Goal: Task Accomplishment & Management: Manage account settings

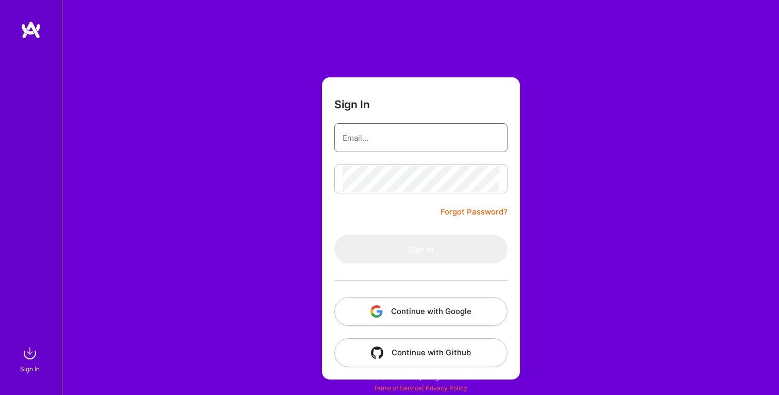
type input "[EMAIL_ADDRESS][DOMAIN_NAME]"
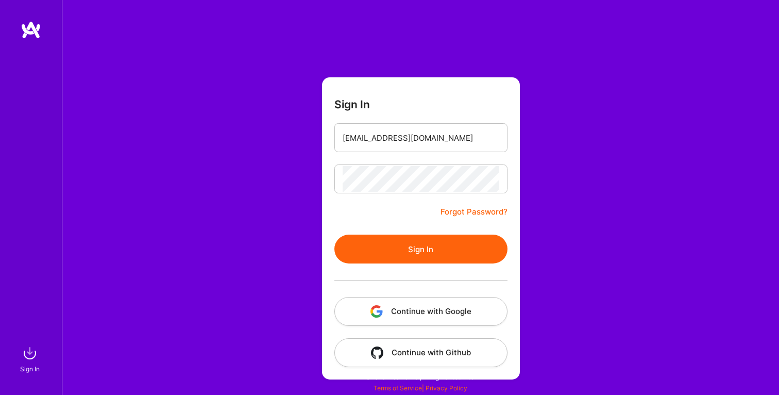
click at [411, 243] on button "Sign In" at bounding box center [421, 249] width 173 height 29
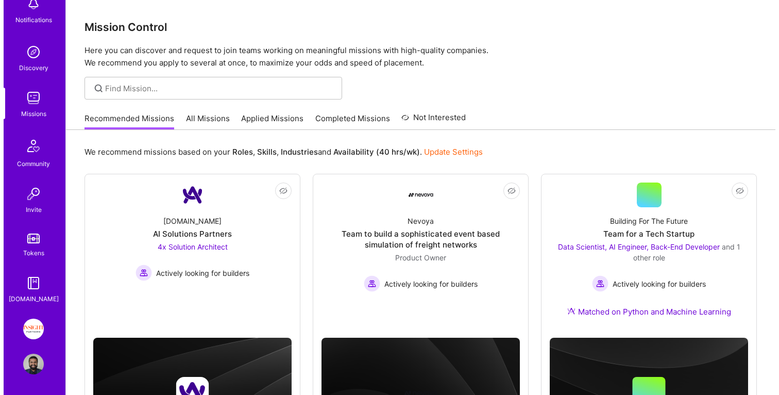
scroll to position [66, 0]
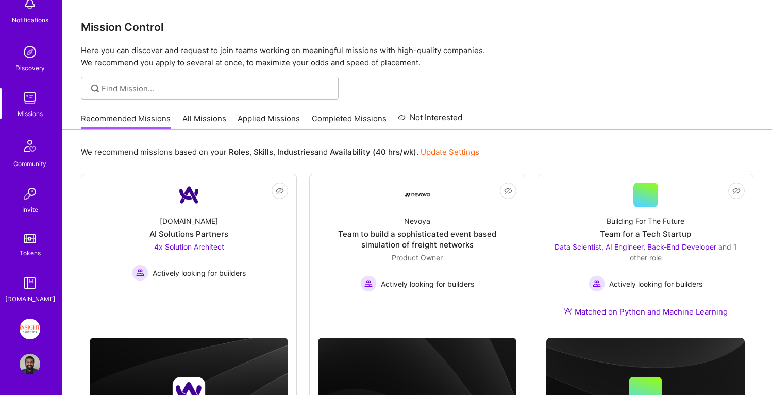
click at [442, 153] on link "Update Settings" at bounding box center [450, 152] width 59 height 10
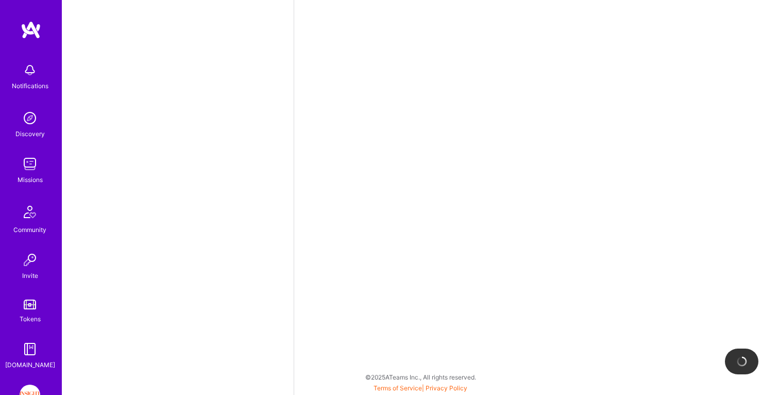
select select "CA"
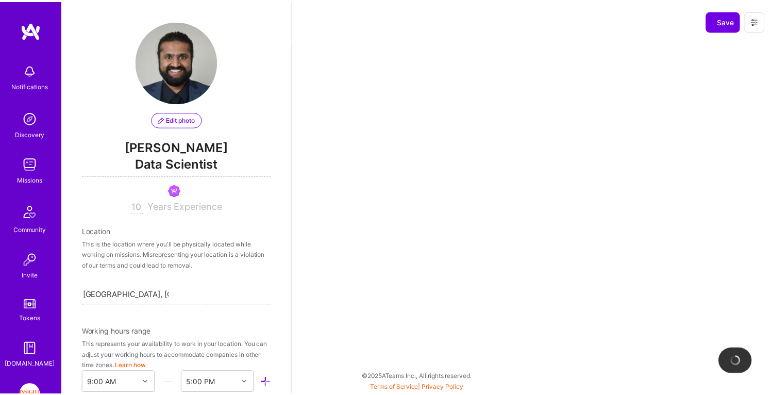
scroll to position [435, 0]
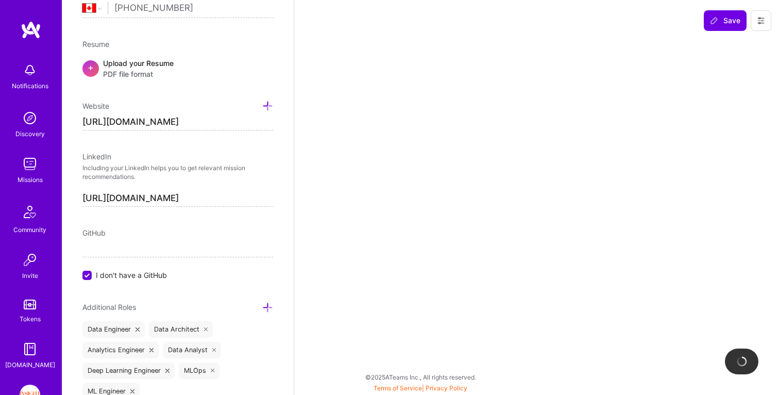
select select "Right Now"
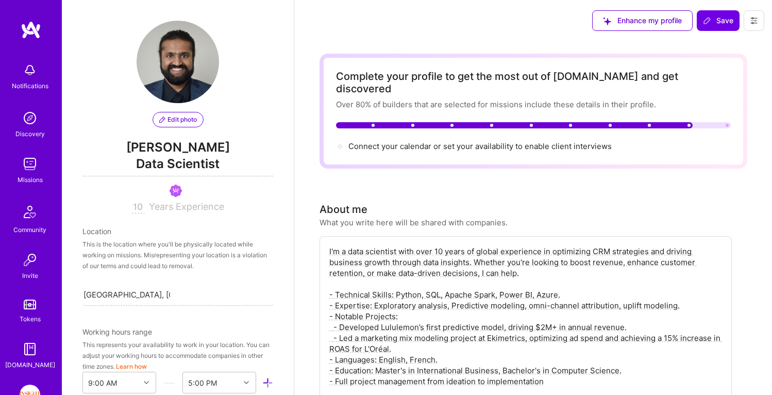
scroll to position [165, 0]
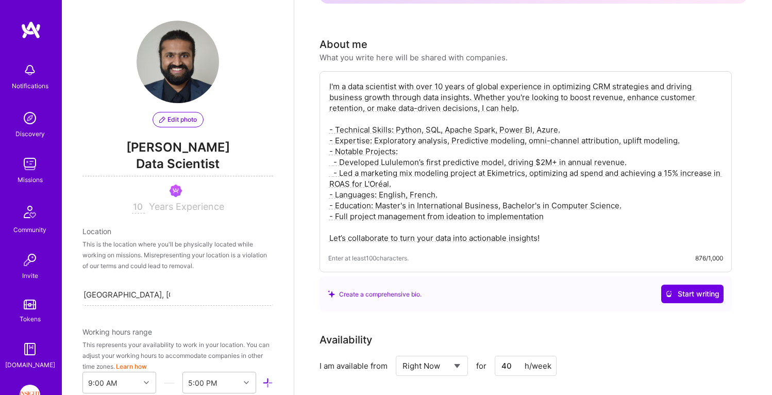
drag, startPoint x: 548, startPoint y: 228, endPoint x: 262, endPoint y: 47, distance: 338.2
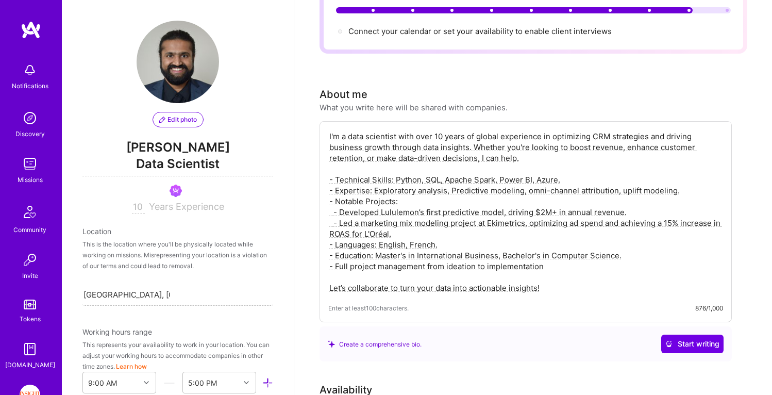
scroll to position [114, 0]
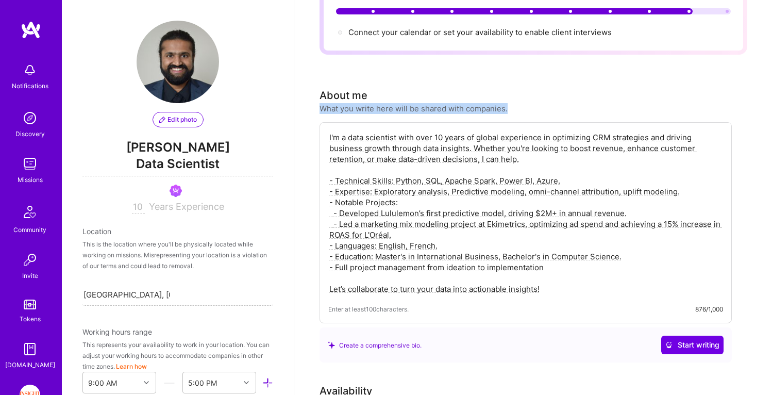
drag, startPoint x: 521, startPoint y: 93, endPoint x: 310, endPoint y: 94, distance: 210.8
copy div "What you write here will be shared with companies."
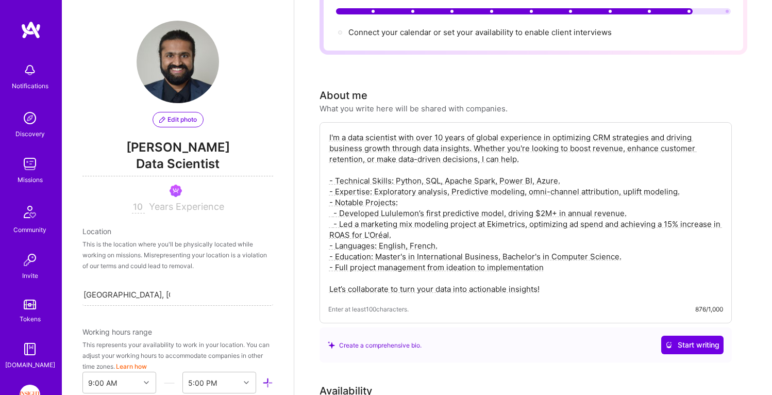
click at [463, 158] on textarea "I'm a data scientist with over 10 years of global experience in optimizing CRM …" at bounding box center [525, 213] width 395 height 164
paste textarea "Lead Data & AI Consultant with 10+ years of global experience building producti…"
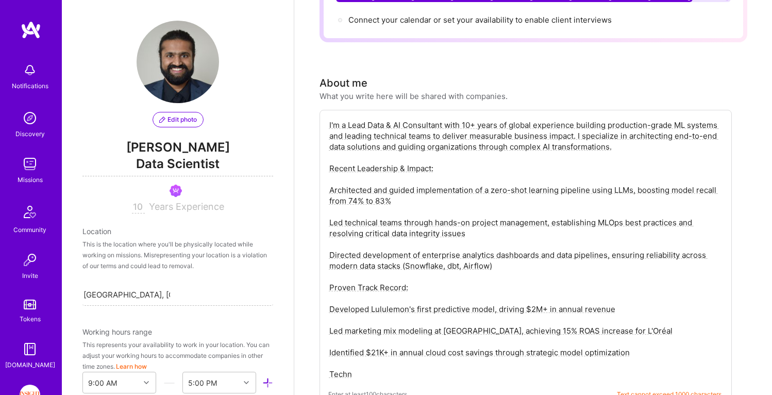
scroll to position [163, 0]
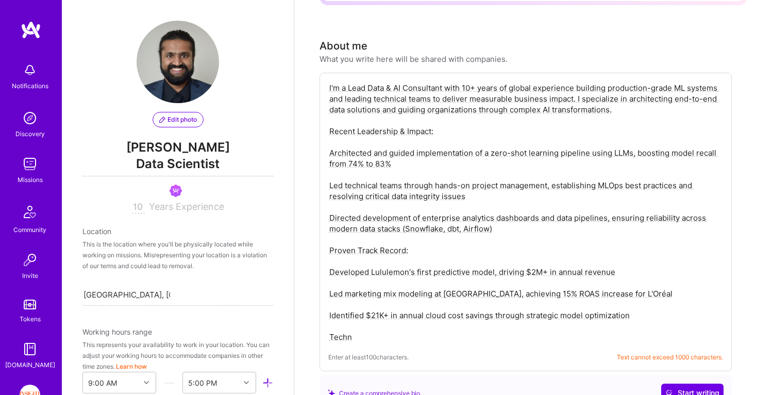
click at [468, 81] on textarea "I'm a Lead Data & AI Consultant with 10+ years of global experience building pr…" at bounding box center [525, 212] width 395 height 262
drag, startPoint x: 396, startPoint y: 154, endPoint x: 637, endPoint y: 142, distance: 241.0
click at [637, 142] on textarea "I'm a Lead Data & AI Consultant with 14+ years of global experience building pr…" at bounding box center [525, 212] width 395 height 262
click at [469, 187] on textarea "I'm a Lead Data & AI Consultant with 14+ years of global experience building pr…" at bounding box center [525, 212] width 395 height 262
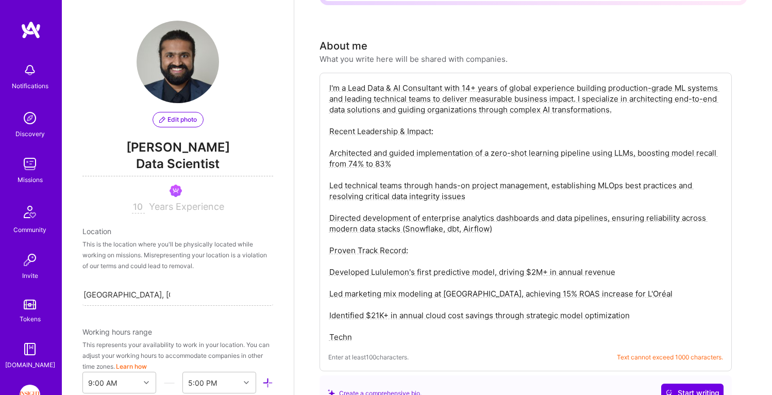
click at [400, 159] on textarea "I'm a Lead Data & AI Consultant with 14+ years of global experience building pr…" at bounding box center [525, 212] width 395 height 262
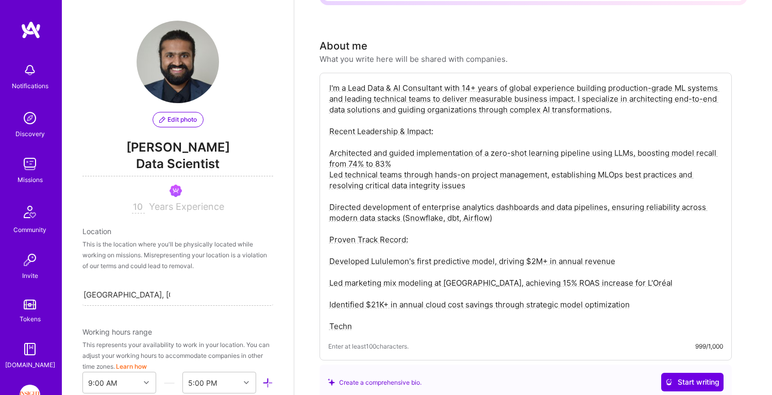
click at [332, 141] on textarea "I'm a Lead Data & AI Consultant with 14+ years of global experience building pr…" at bounding box center [525, 206] width 395 height 251
click at [330, 168] on textarea "I'm a Lead Data & AI Consultant with 14+ years of global experience building pr…" at bounding box center [525, 206] width 395 height 251
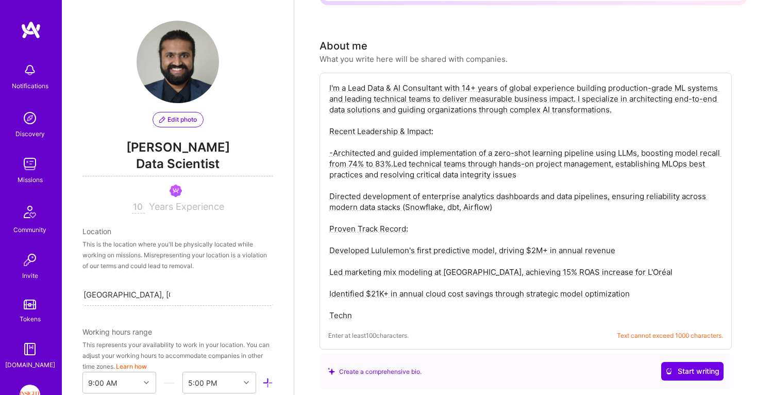
click at [330, 187] on textarea "I'm a Lead Data & AI Consultant with 14+ years of global experience building pr…" at bounding box center [525, 201] width 395 height 240
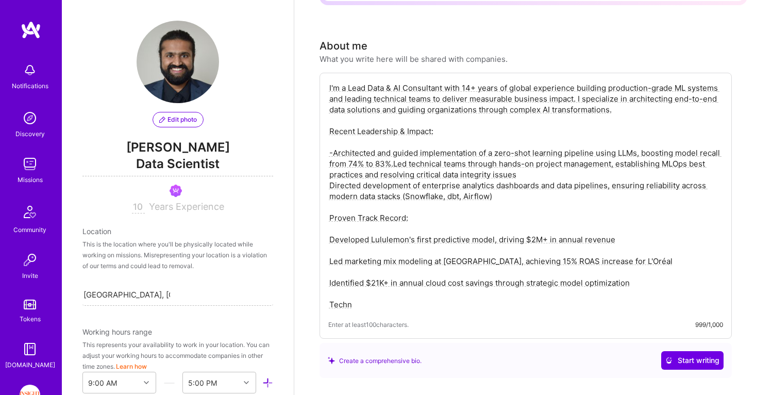
click at [331, 227] on textarea "I'm a Lead Data & AI Consultant with 14+ years of global experience building pr…" at bounding box center [525, 195] width 395 height 229
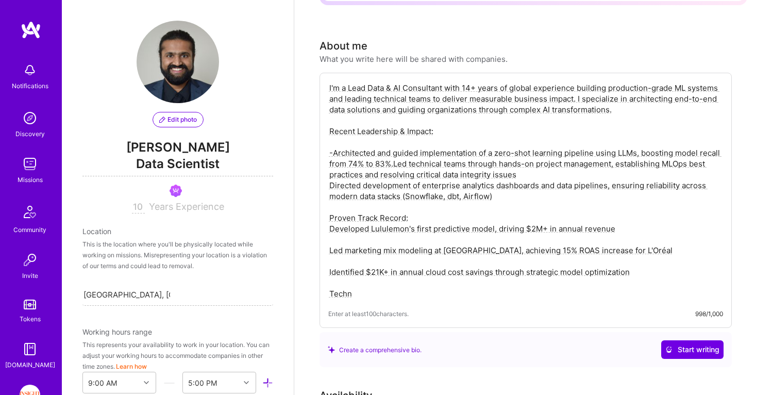
click at [330, 240] on textarea "I'm a Lead Data & AI Consultant with 14+ years of global experience building pr…" at bounding box center [525, 190] width 395 height 219
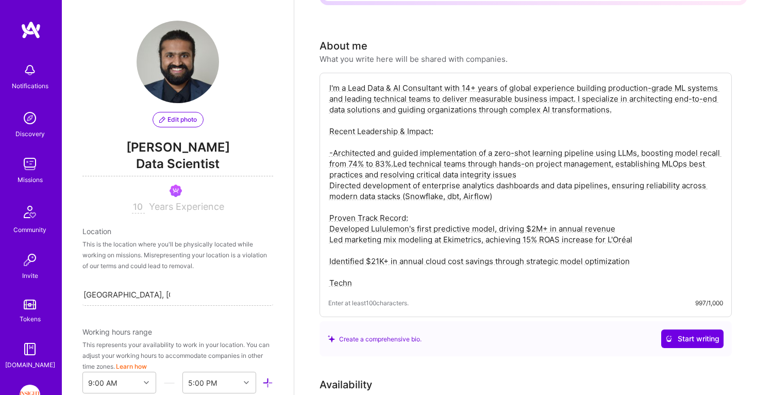
click at [330, 251] on textarea "I'm a Lead Data & AI Consultant with 14+ years of global experience building pr…" at bounding box center [525, 185] width 395 height 208
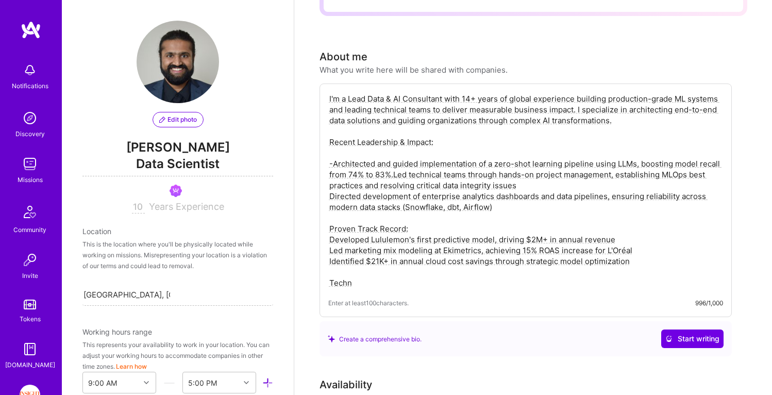
scroll to position [149, 0]
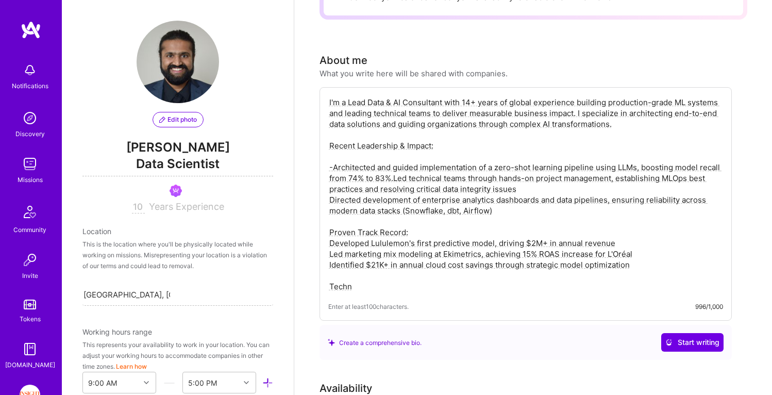
click at [333, 154] on textarea "I'm a Lead Data & AI Consultant with 14+ years of global experience building pr…" at bounding box center [525, 194] width 395 height 197
click at [330, 172] on textarea "I'm a Lead Data & AI Consultant with 14+ years of global experience building pr…" at bounding box center [525, 194] width 395 height 197
click at [393, 167] on textarea "I'm a Lead Data & AI Consultant with 14+ years of global experience building pr…" at bounding box center [525, 194] width 395 height 197
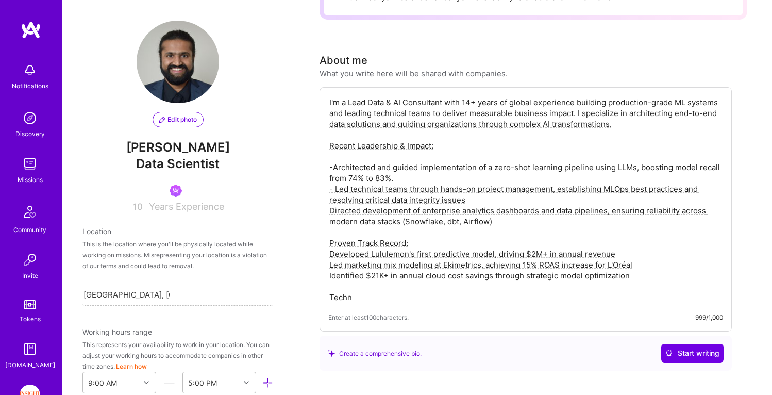
click at [331, 189] on textarea "I'm a Lead Data & AI Consultant with 14+ years of global experience building pr…" at bounding box center [525, 200] width 395 height 208
click at [654, 311] on div "I'm a Lead Data & AI Consultant with 14+ years of global experience building pr…" at bounding box center [526, 209] width 412 height 244
click at [655, 312] on span "Text cannot exceed 1000 characters." at bounding box center [670, 317] width 106 height 11
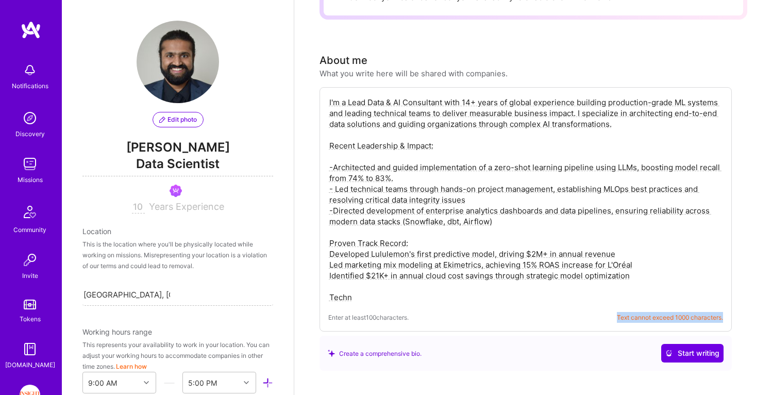
copy span "Text cannot exceed 1000 characters."
click at [538, 121] on textarea "I'm a Lead Data & AI Consultant with 14+ years of global experience building pr…" at bounding box center [525, 200] width 395 height 208
paste textarea "Lead Data & AI Consultant with 10+ years global experience building production …"
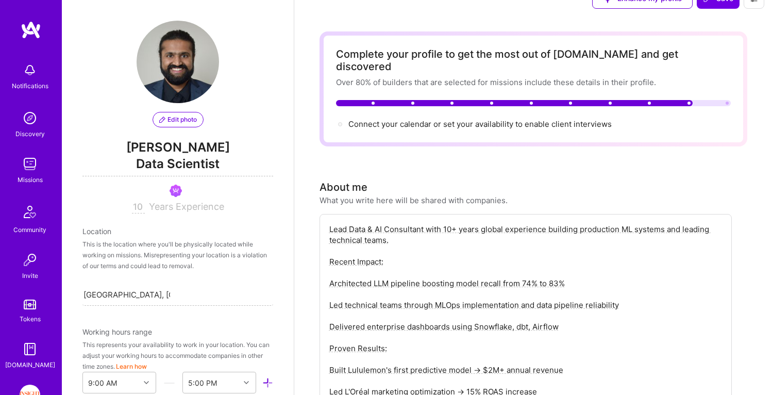
scroll to position [16, 0]
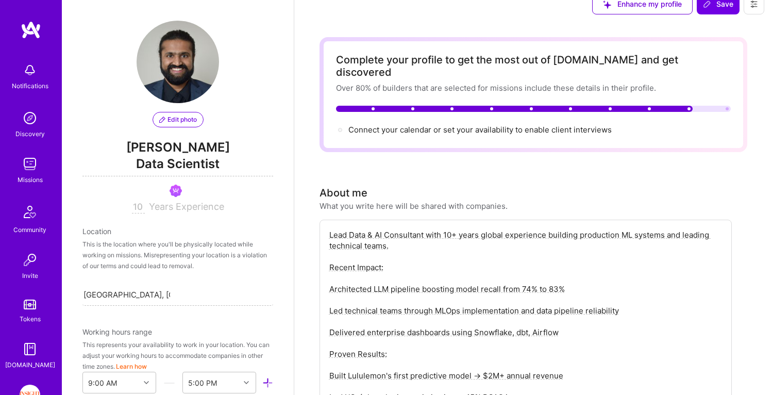
click at [452, 228] on textarea "Lead Data & AI Consultant with 10+ years global experience building production …" at bounding box center [525, 359] width 395 height 262
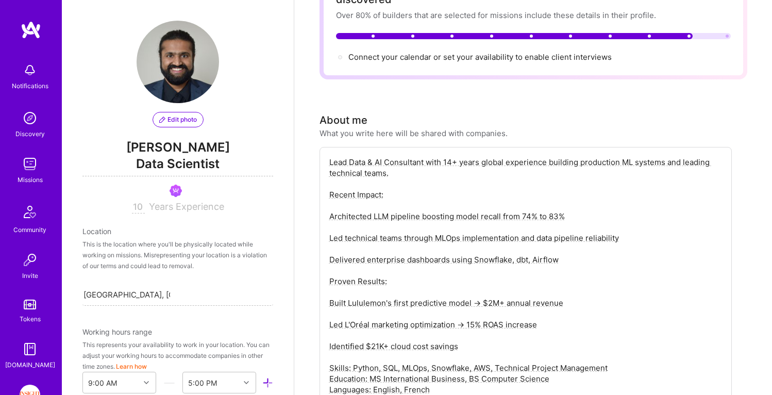
scroll to position [103, 0]
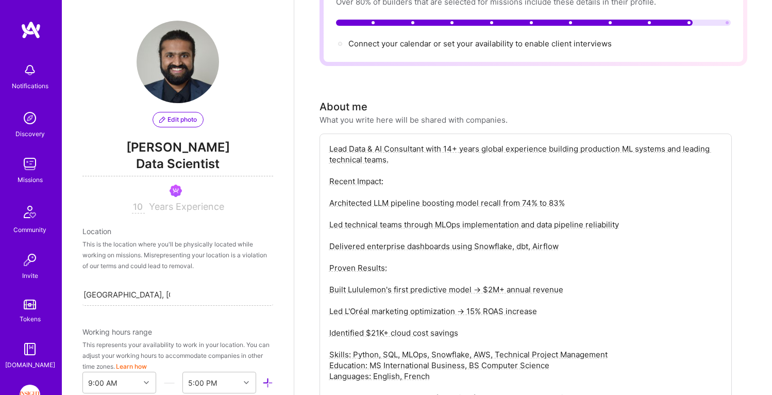
click at [329, 190] on textarea "Lead Data & AI Consultant with 14+ years global experience building production …" at bounding box center [525, 273] width 395 height 262
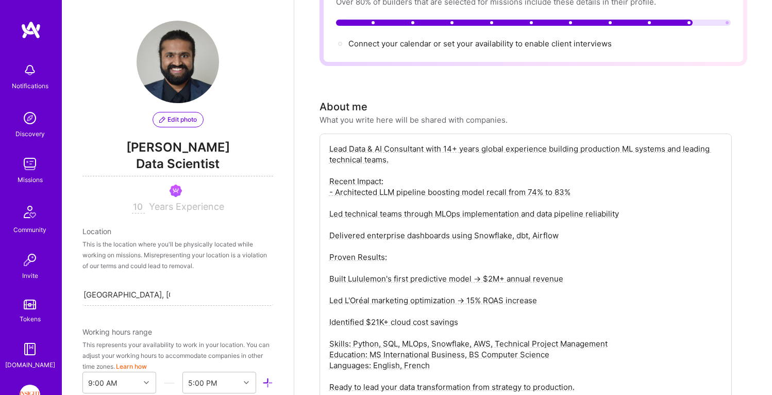
click at [329, 199] on textarea "Lead Data & AI Consultant with 14+ years global experience building production …" at bounding box center [525, 267] width 395 height 251
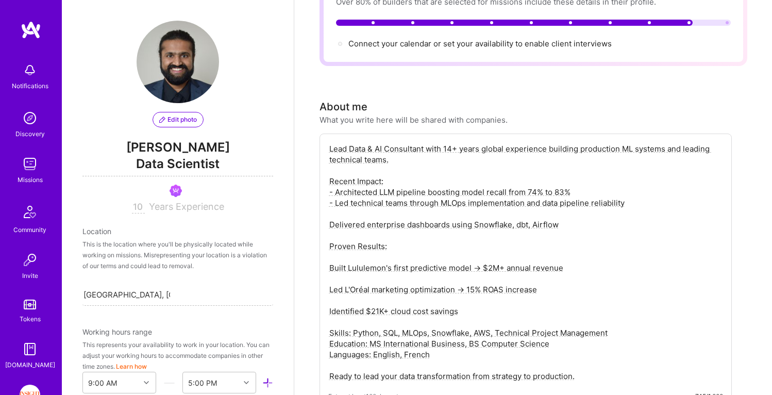
click at [331, 212] on textarea "Lead Data & AI Consultant with 14+ years global experience building production …" at bounding box center [525, 262] width 395 height 240
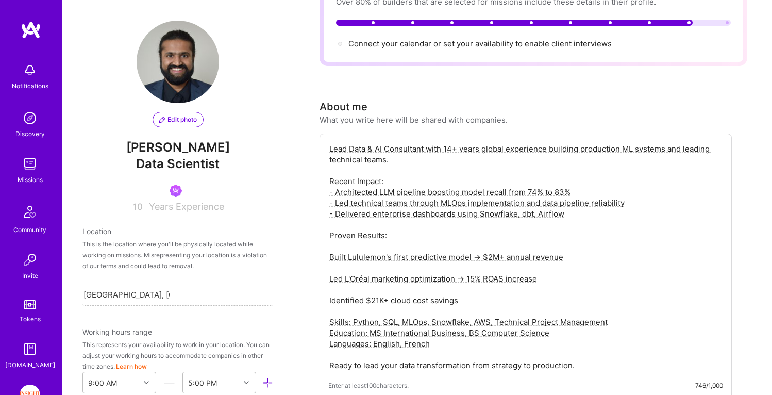
click at [331, 239] on textarea "Lead Data & AI Consultant with 14+ years global experience building production …" at bounding box center [525, 256] width 395 height 229
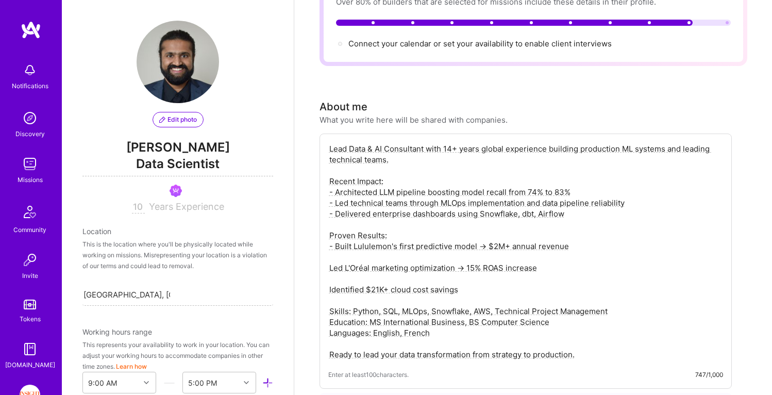
click at [331, 256] on textarea "Lead Data & AI Consultant with 14+ years global experience building production …" at bounding box center [525, 251] width 395 height 219
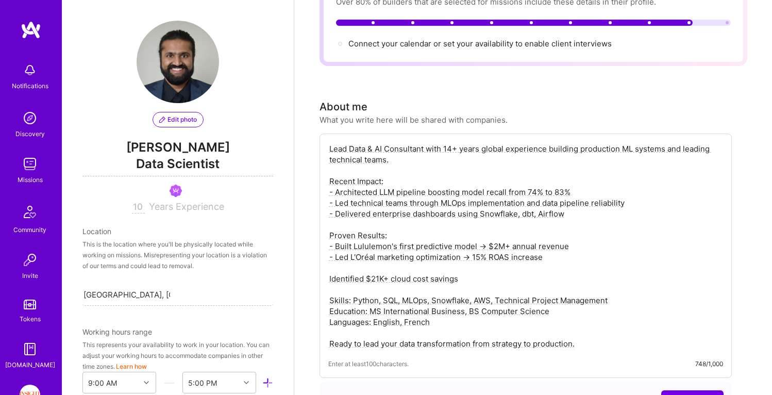
click at [331, 269] on textarea "Lead Data & AI Consultant with 14+ years global experience building production …" at bounding box center [525, 246] width 395 height 208
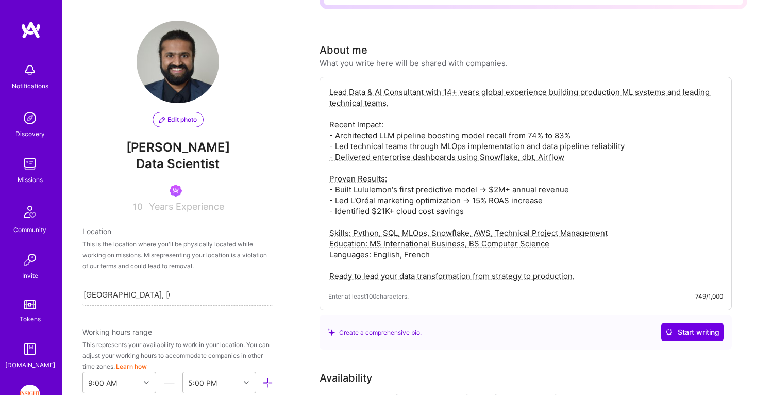
scroll to position [174, 0]
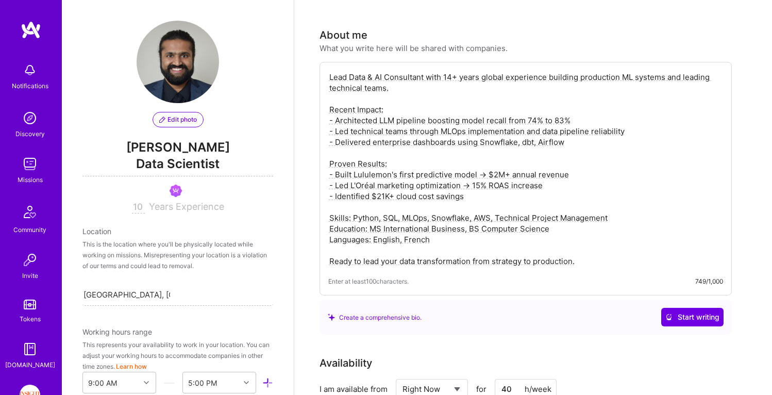
click at [477, 219] on textarea "Lead Data & AI Consultant with 14+ years global experience building production …" at bounding box center [525, 169] width 395 height 197
type textarea "Lead Data & AI Consultant with 14+ years global experience building production …"
click at [671, 313] on icon at bounding box center [668, 316] width 7 height 7
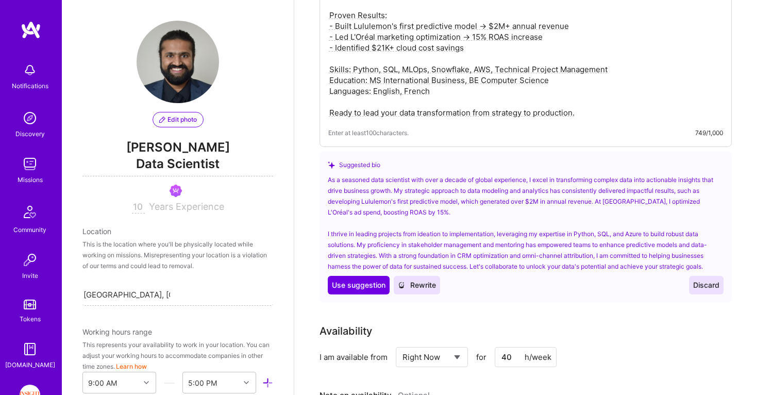
scroll to position [336, 0]
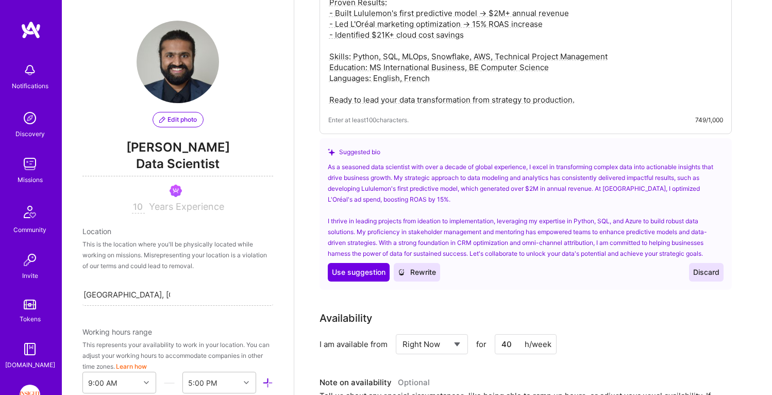
click at [707, 263] on button "Discard" at bounding box center [706, 272] width 35 height 19
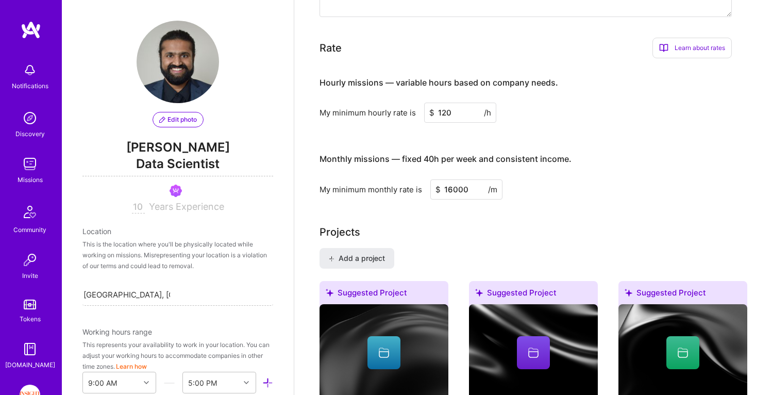
scroll to position [689, 0]
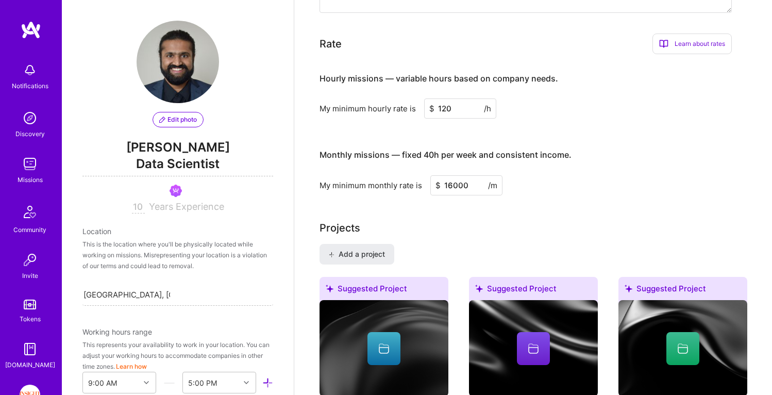
click at [447, 98] on input "120" at bounding box center [460, 108] width 72 height 20
type input "150"
click at [453, 175] on input "16000" at bounding box center [466, 185] width 72 height 20
type input "18000"
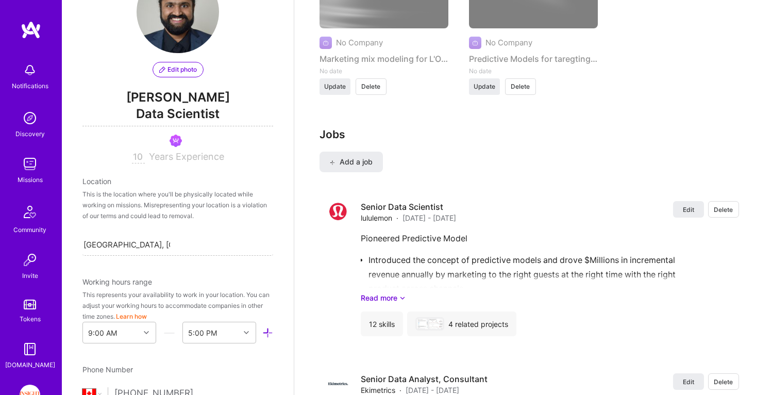
scroll to position [10, 0]
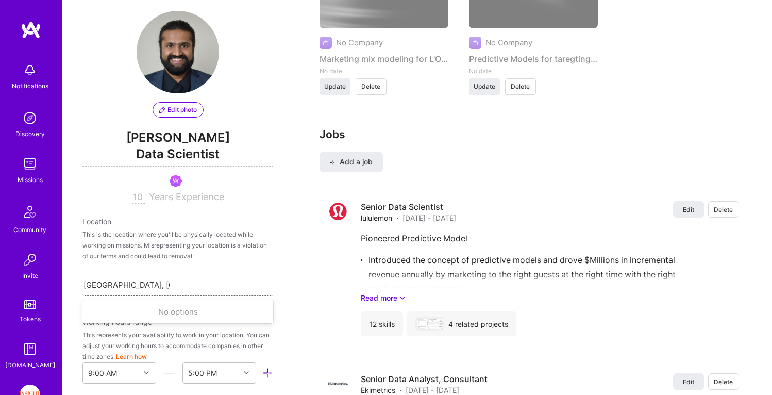
click at [192, 286] on div "[GEOGRAPHIC_DATA], [GEOGRAPHIC_DATA], [GEOGRAPHIC_DATA] [GEOGRAPHIC_DATA], [GEO…" at bounding box center [177, 285] width 191 height 22
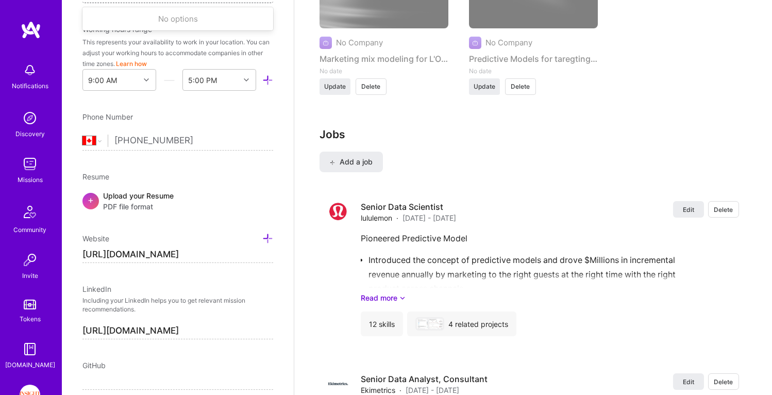
scroll to position [307, 0]
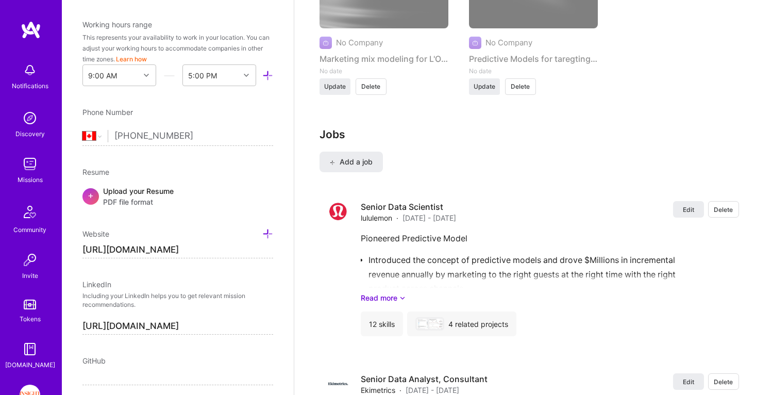
click at [137, 194] on div "Upload your Resume PDF file format" at bounding box center [138, 197] width 71 height 22
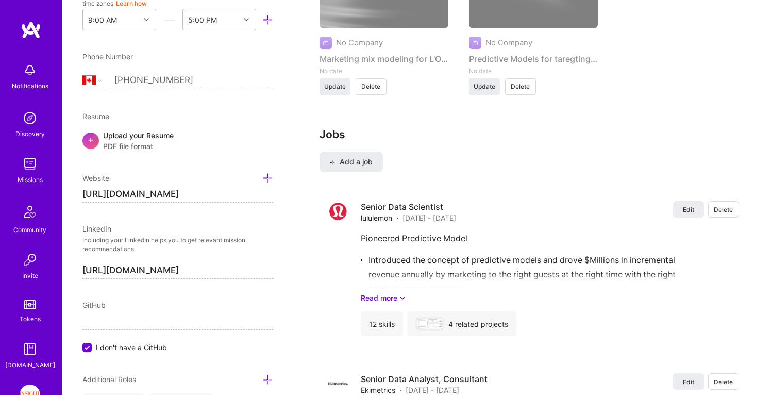
scroll to position [365, 0]
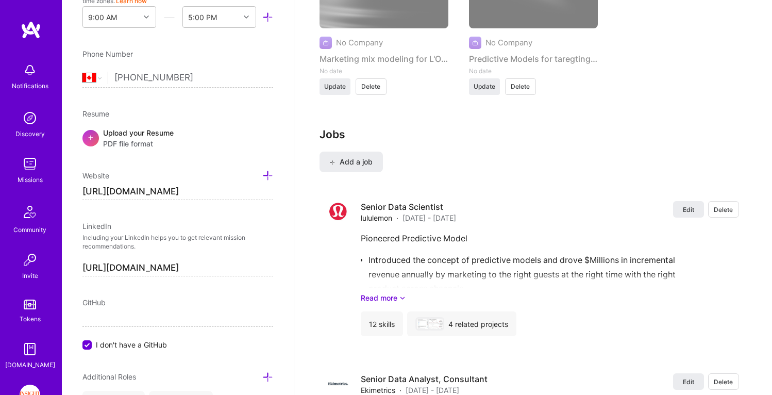
click at [206, 190] on input "[URL][DOMAIN_NAME]" at bounding box center [177, 192] width 191 height 16
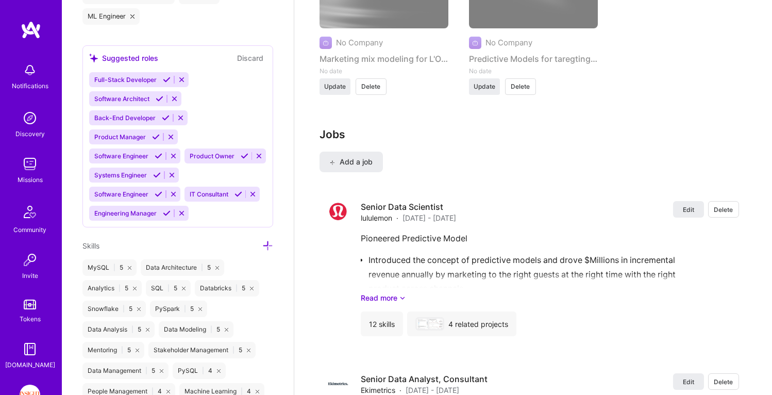
scroll to position [811, 0]
type input "https://"
click at [235, 197] on icon at bounding box center [239, 193] width 8 height 8
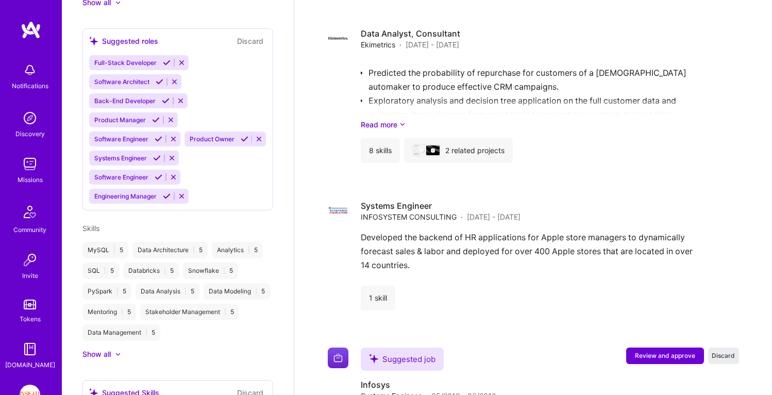
scroll to position [577, 0]
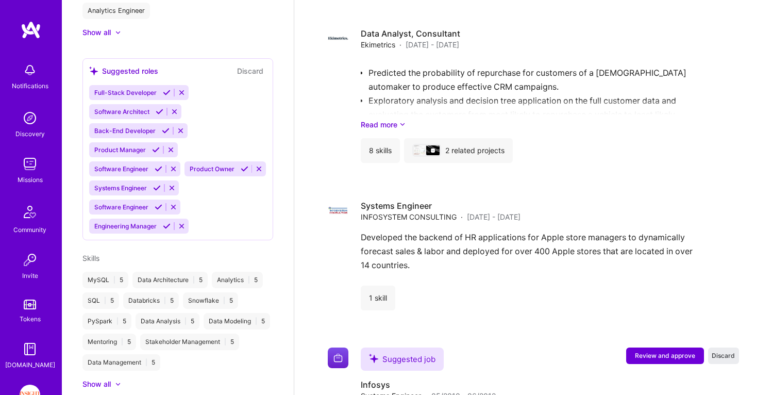
click at [165, 230] on icon at bounding box center [167, 226] width 8 height 8
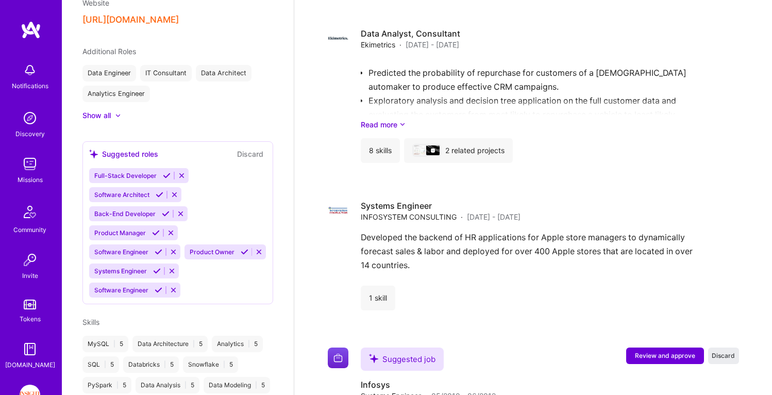
scroll to position [490, 0]
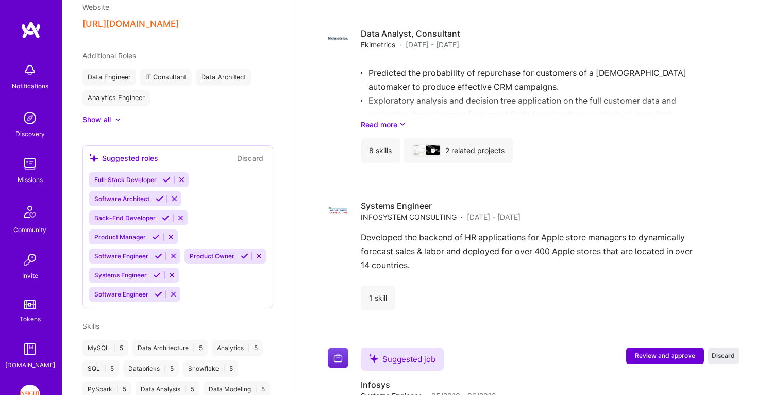
click at [117, 119] on icon at bounding box center [118, 120] width 4 height 2
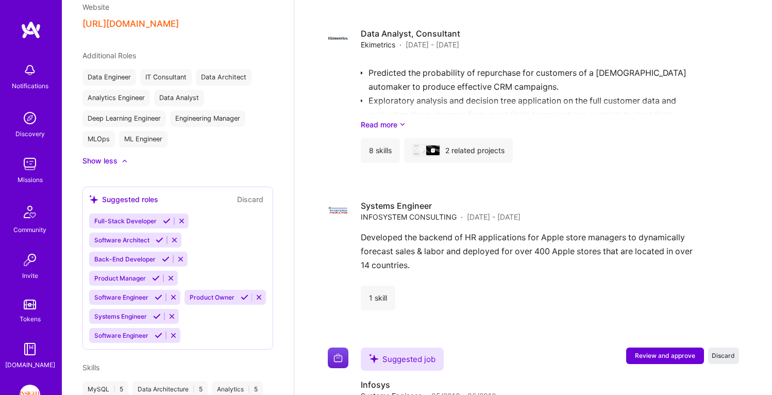
click at [161, 241] on icon at bounding box center [160, 240] width 8 height 8
click at [163, 242] on icon at bounding box center [166, 240] width 8 height 8
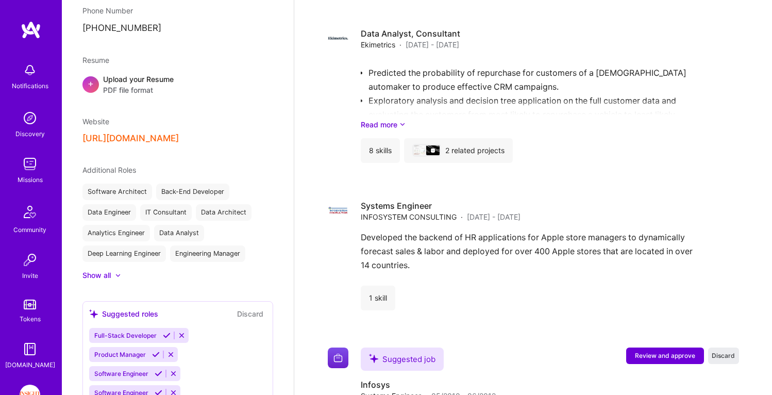
scroll to position [356, 0]
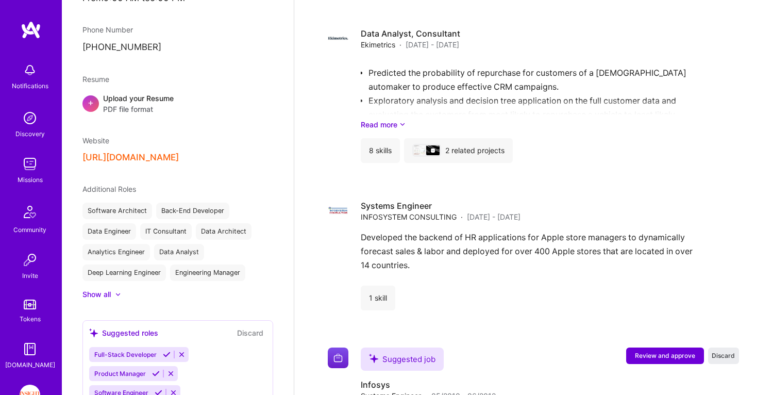
click at [179, 152] on button "[URL][DOMAIN_NAME]" at bounding box center [130, 157] width 96 height 11
click at [251, 301] on div "[PERSON_NAME] Data Scientist 10 Years Experience My Connections View All 2 conn…" at bounding box center [178, 197] width 232 height 395
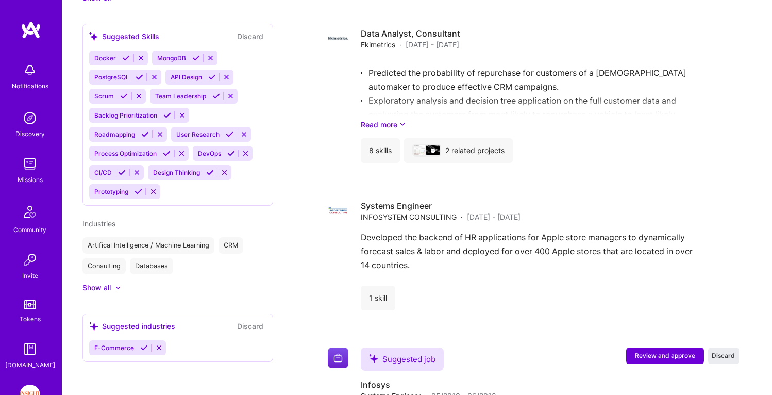
scroll to position [1008, 0]
click at [143, 344] on icon at bounding box center [144, 348] width 8 height 8
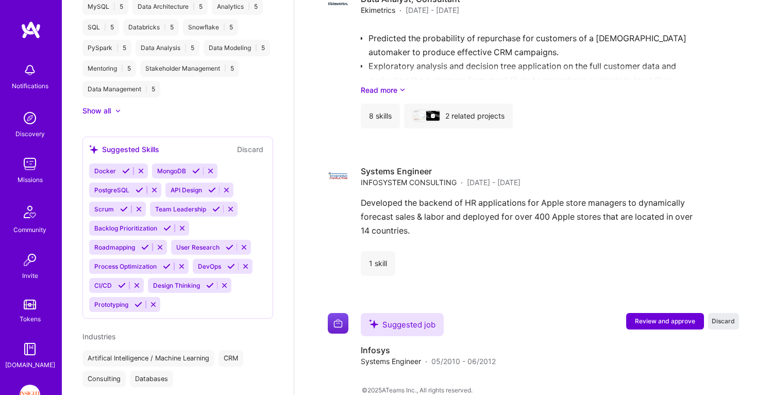
scroll to position [875, 0]
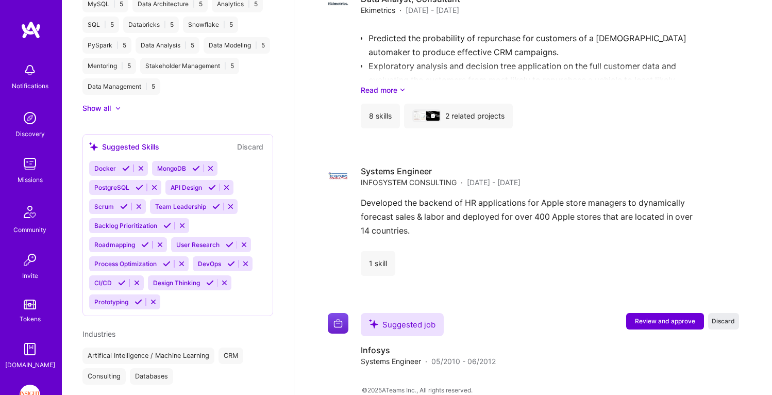
click at [125, 172] on icon at bounding box center [126, 168] width 8 height 8
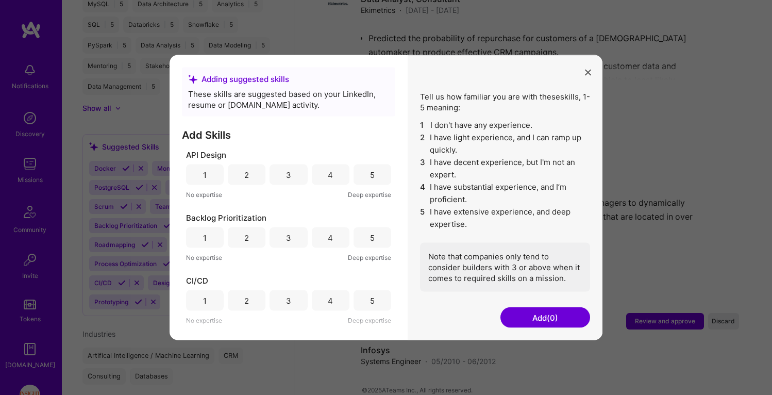
click at [583, 73] on button "modal" at bounding box center [588, 71] width 12 height 17
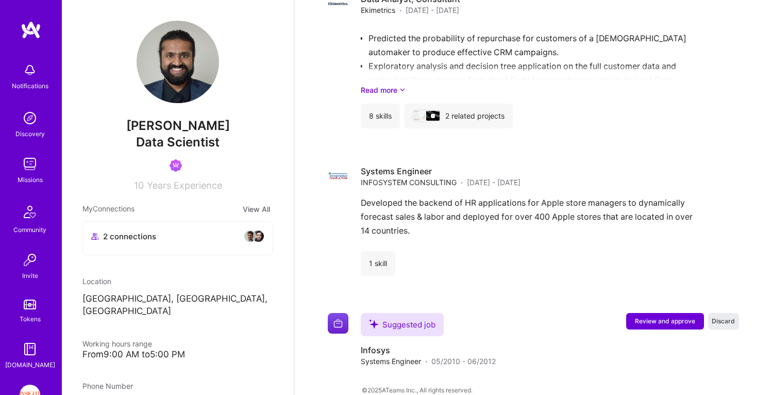
scroll to position [0, 0]
click at [162, 188] on span "Years Experience" at bounding box center [184, 185] width 75 height 11
click at [142, 187] on div "10 Years Experience" at bounding box center [177, 183] width 191 height 15
click at [137, 184] on span "10" at bounding box center [139, 185] width 10 height 11
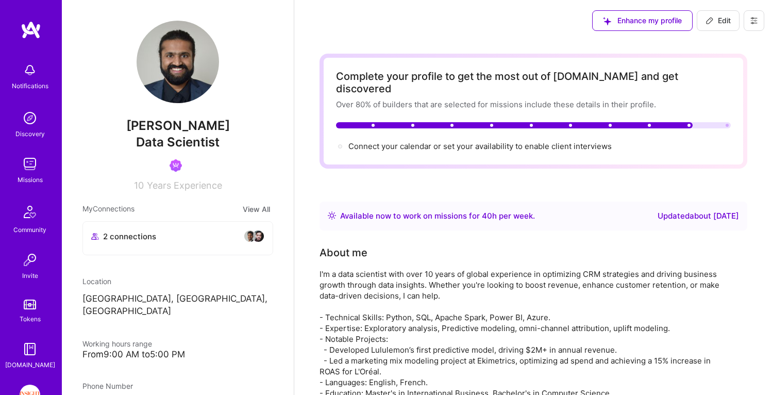
click at [719, 23] on span "Edit" at bounding box center [718, 20] width 25 height 10
select select "CA"
select select "Right Now"
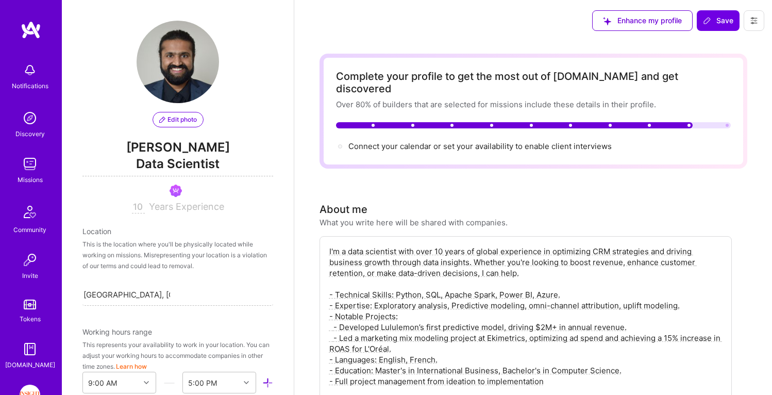
click at [140, 206] on input "10" at bounding box center [138, 207] width 13 height 12
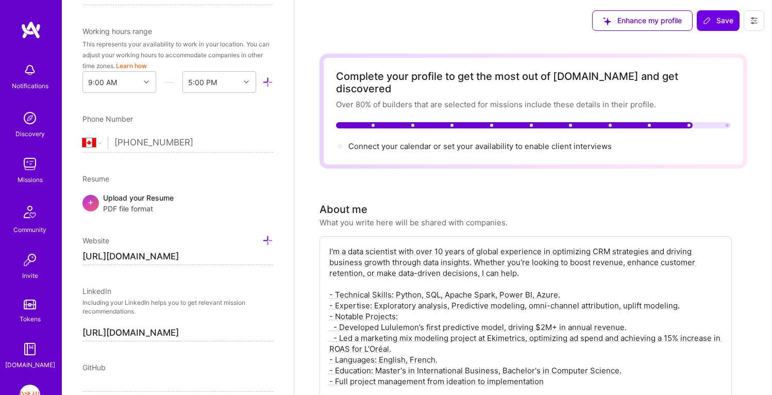
type input "14"
click at [227, 259] on input "[URL][DOMAIN_NAME]" at bounding box center [177, 256] width 191 height 16
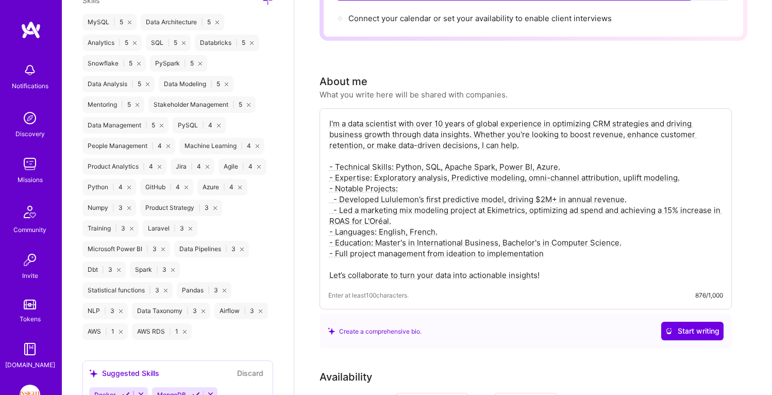
type input "https://"
click at [449, 169] on textarea "I'm a data scientist with over 10 years of global experience in optimizing CRM …" at bounding box center [525, 199] width 395 height 164
paste textarea "Lead Data & AI Consultant with 10+ years global experience building production …"
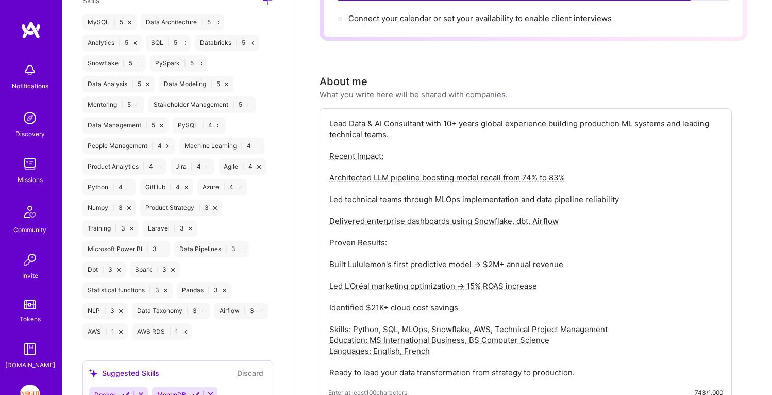
click at [330, 166] on textarea "Lead Data & AI Consultant with 10+ years global experience building production …" at bounding box center [525, 248] width 395 height 262
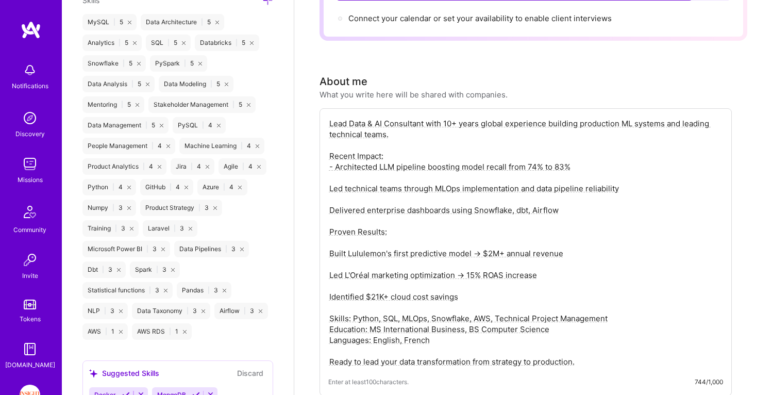
click at [330, 179] on textarea "Lead Data & AI Consultant with 10+ years global experience building production …" at bounding box center [525, 242] width 395 height 251
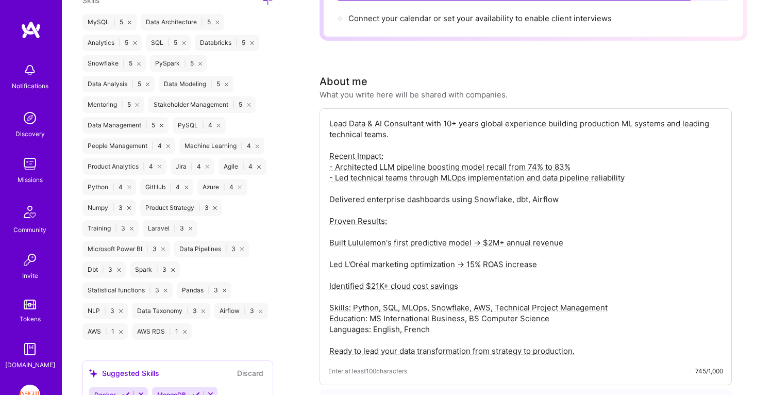
click at [329, 187] on textarea "Lead Data & AI Consultant with 10+ years global experience building production …" at bounding box center [525, 237] width 395 height 240
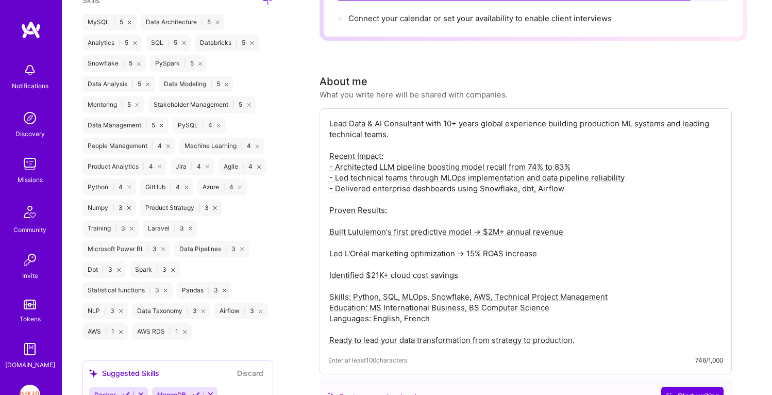
click at [330, 220] on textarea "Lead Data & AI Consultant with 10+ years global experience building production …" at bounding box center [525, 231] width 395 height 229
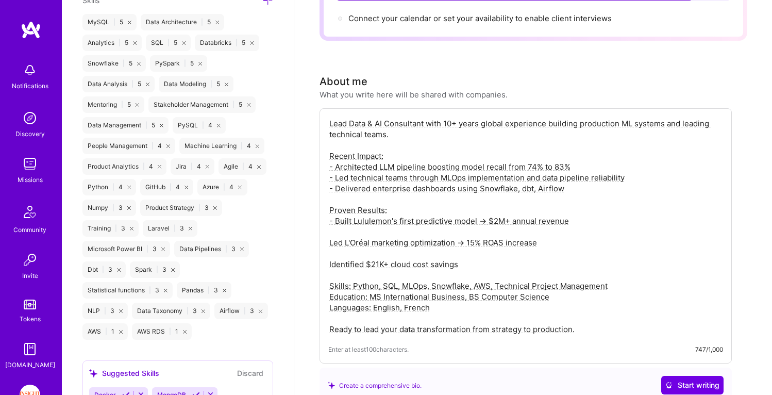
click at [329, 231] on textarea "Lead Data & AI Consultant with 10+ years global experience building production …" at bounding box center [525, 226] width 395 height 219
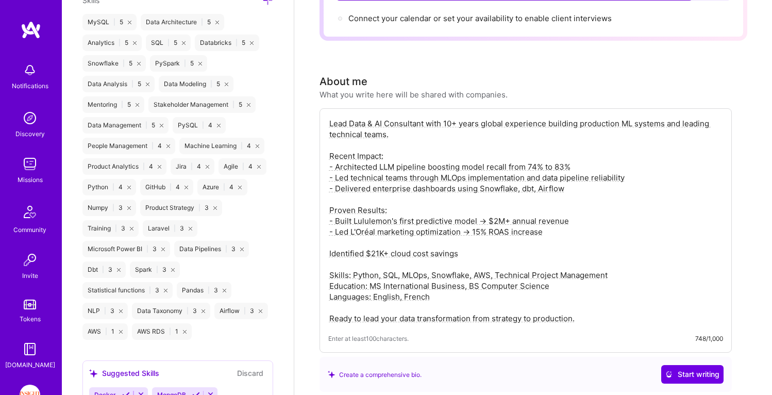
click at [329, 243] on textarea "Lead Data & AI Consultant with 10+ years global experience building production …" at bounding box center [525, 221] width 395 height 208
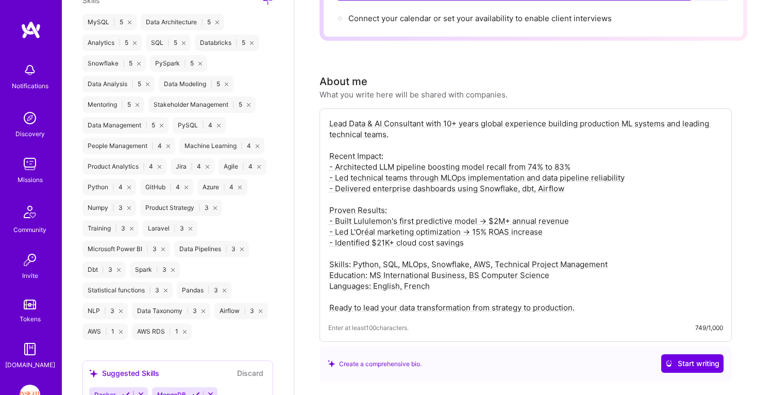
click at [327, 261] on div "Lead Data & AI Consultant with 10+ years global experience building production …" at bounding box center [526, 225] width 412 height 234
click at [329, 265] on textarea "Lead Data & AI Consultant with 10+ years global experience building production …" at bounding box center [525, 215] width 395 height 197
click at [478, 261] on textarea "Lead Data & AI Consultant with 10+ years global experience building production …" at bounding box center [525, 215] width 395 height 197
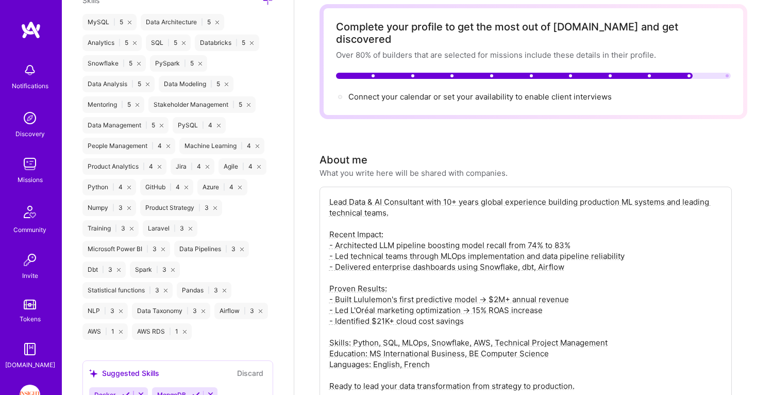
scroll to position [49, 0]
click at [452, 196] on textarea "Lead Data & AI Consultant with 10+ years global experience building production …" at bounding box center [525, 294] width 395 height 197
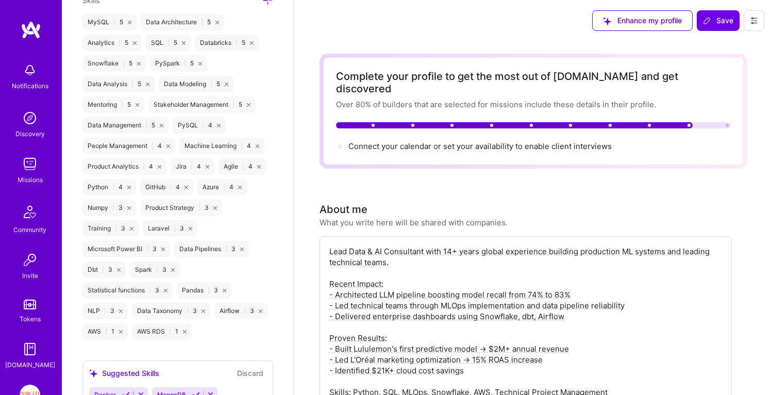
scroll to position [0, 0]
type textarea "Lead Data & AI Consultant with 14+ years global experience building production …"
click at [726, 21] on span "Save" at bounding box center [718, 20] width 30 height 10
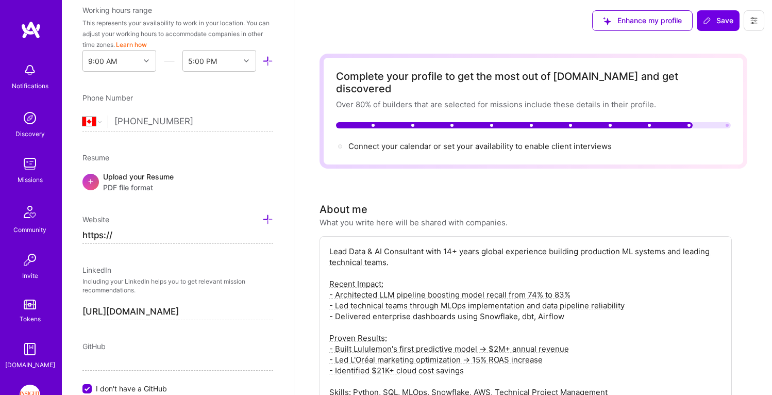
scroll to position [321, 0]
click at [157, 231] on input "https://" at bounding box center [177, 236] width 191 height 16
click at [707, 7] on div "Enhance my profile Save" at bounding box center [679, 20] width 188 height 41
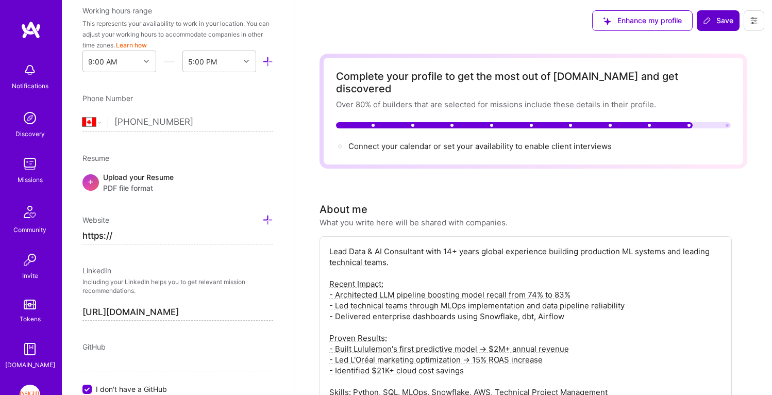
click at [707, 15] on span "Save" at bounding box center [718, 20] width 30 height 10
click at [155, 228] on input "https://" at bounding box center [177, 236] width 191 height 16
click at [155, 229] on input "https://" at bounding box center [177, 236] width 191 height 16
click at [148, 229] on input "https://" at bounding box center [177, 236] width 191 height 16
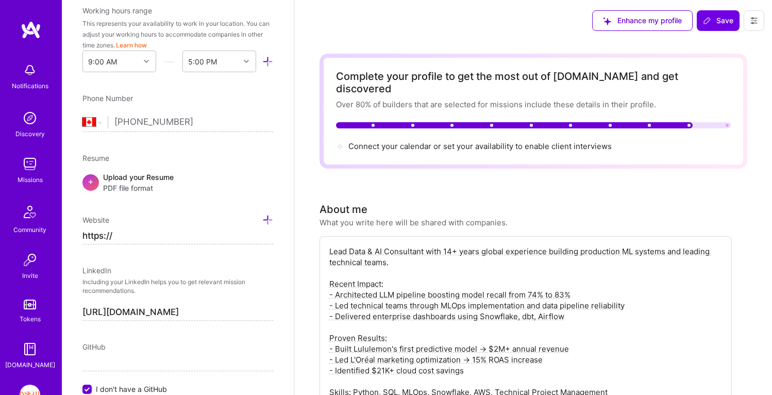
click at [119, 232] on input "https://" at bounding box center [177, 236] width 191 height 16
type input "h"
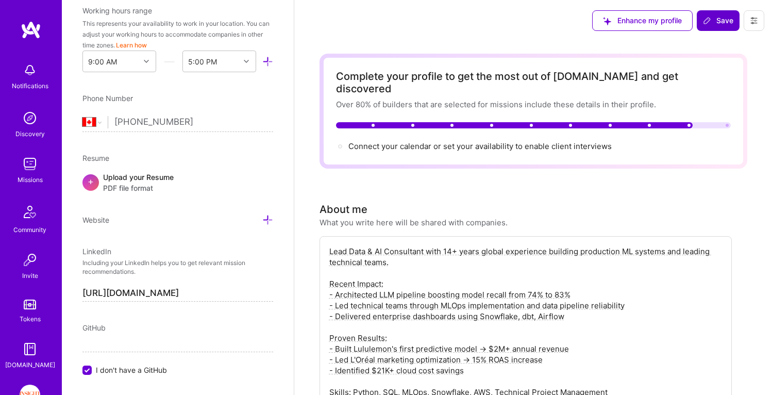
click at [725, 23] on span "Save" at bounding box center [718, 20] width 30 height 10
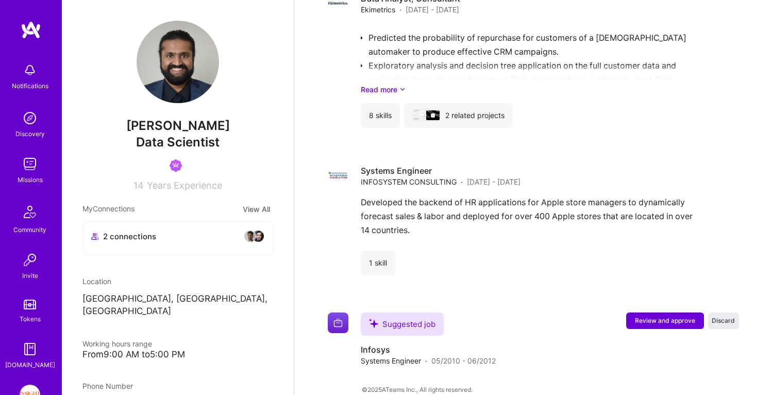
scroll to position [2175, 0]
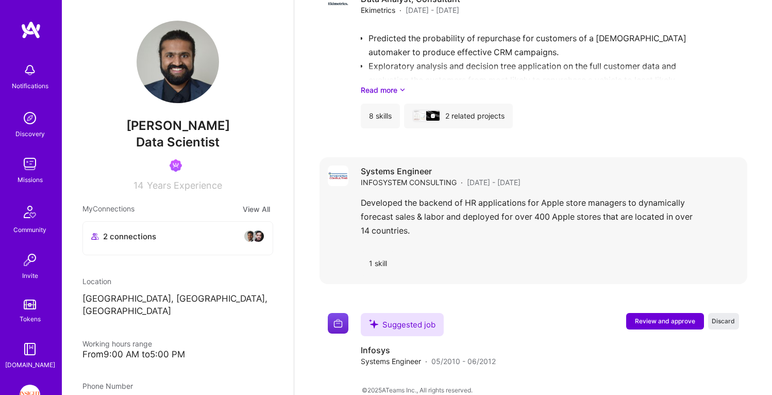
click at [485, 196] on div "Developed the backend of HR applications for Apple store managers to dynamicall…" at bounding box center [550, 219] width 378 height 47
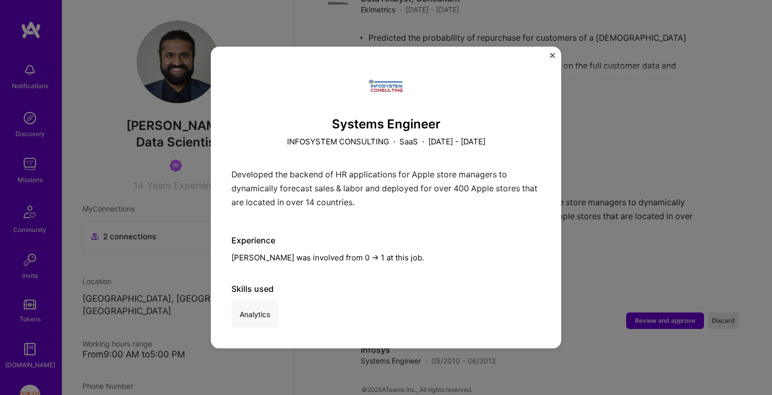
scroll to position [2175, 0]
click at [553, 54] on img "Close" at bounding box center [552, 55] width 5 height 5
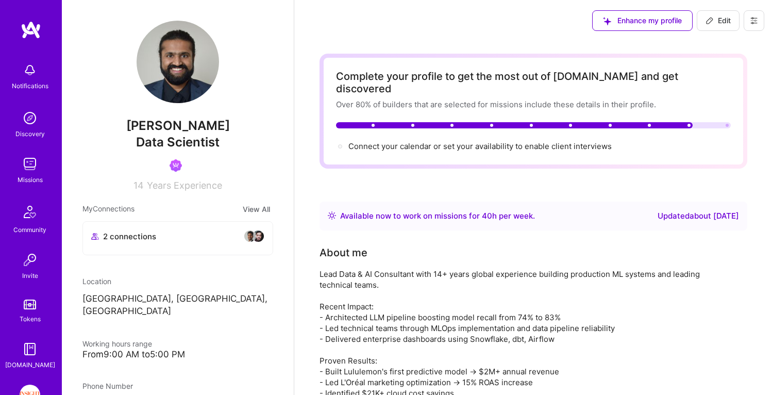
click at [709, 24] on icon at bounding box center [710, 20] width 8 height 8
select select "CA"
select select "Right Now"
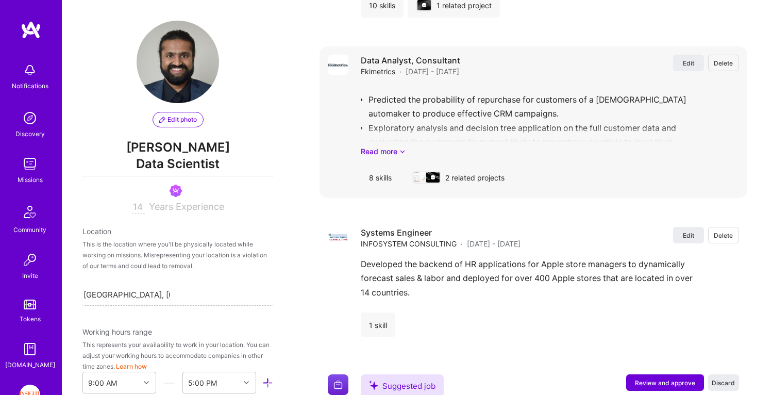
scroll to position [2601, 0]
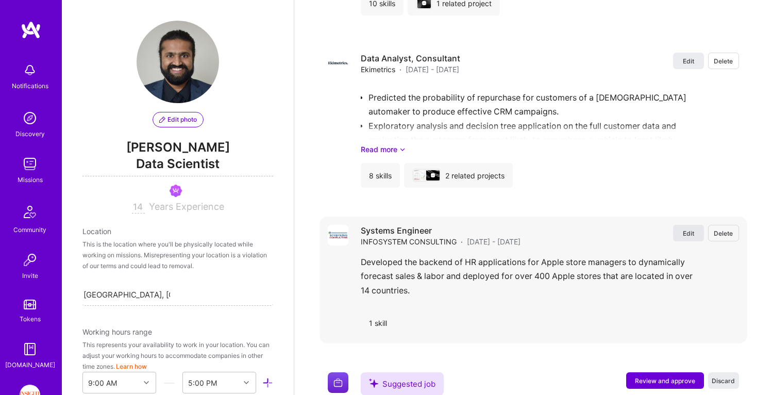
click at [691, 229] on span "Edit" at bounding box center [688, 233] width 11 height 9
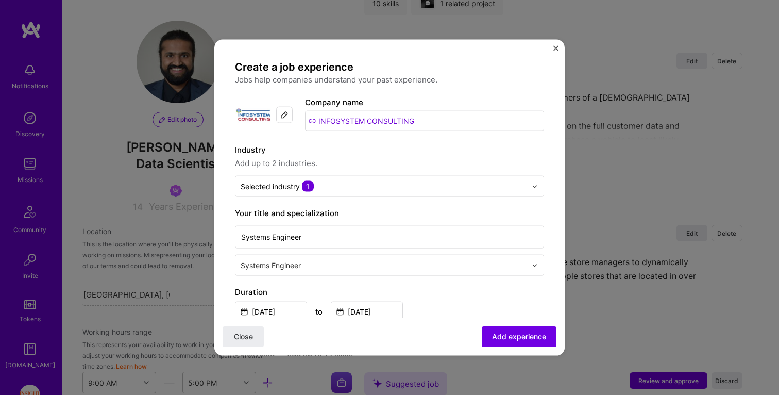
click at [368, 119] on input "INFOSYSTEM CONSULTING" at bounding box center [424, 121] width 239 height 21
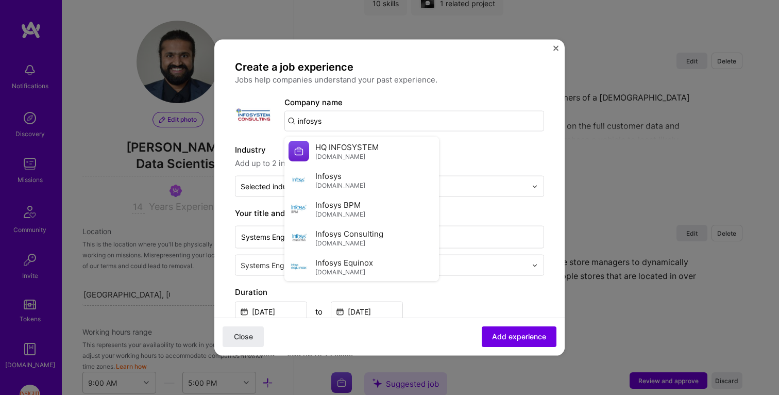
type input "Infosys"
drag, startPoint x: 368, startPoint y: 119, endPoint x: 328, endPoint y: 180, distance: 73.2
click at [328, 181] on span "[DOMAIN_NAME]" at bounding box center [340, 185] width 50 height 8
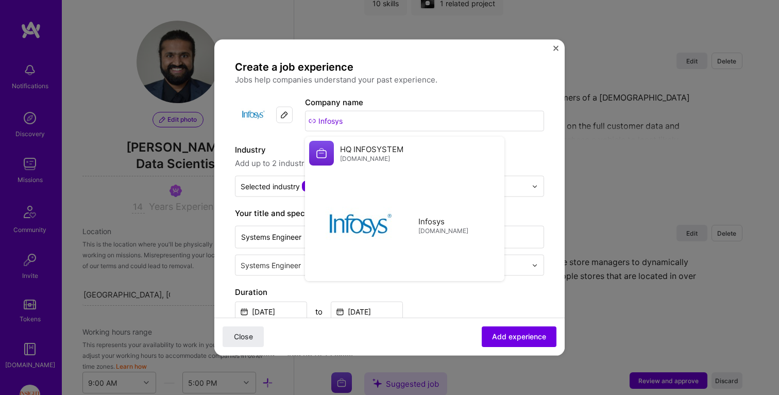
click at [498, 144] on label "Industry" at bounding box center [389, 150] width 309 height 12
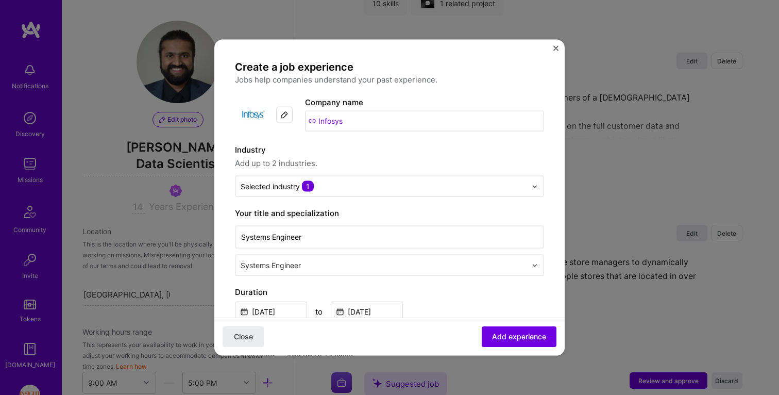
click at [528, 348] on div "Close Add experience" at bounding box center [389, 337] width 351 height 38
click at [522, 339] on span "Add experience" at bounding box center [519, 336] width 54 height 10
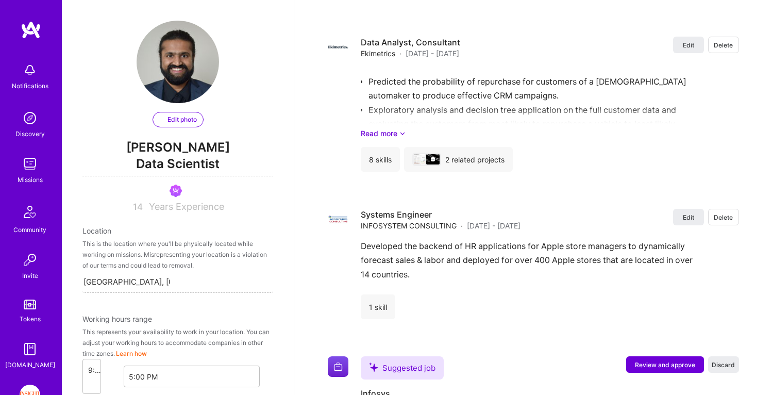
select select "CA"
select select "Right Now"
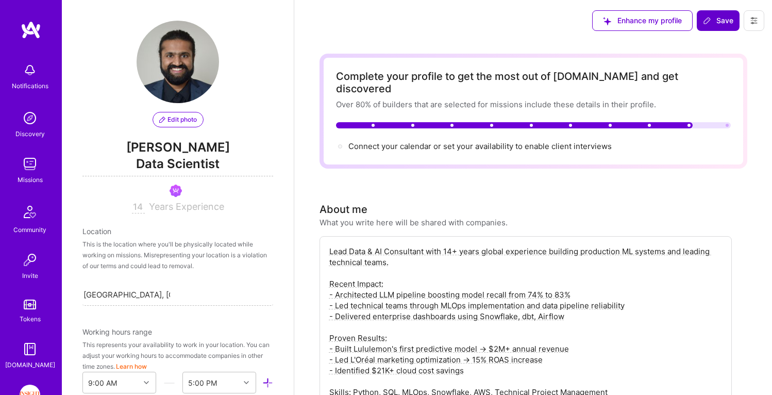
scroll to position [0, 0]
click at [717, 21] on span "Save" at bounding box center [718, 20] width 30 height 10
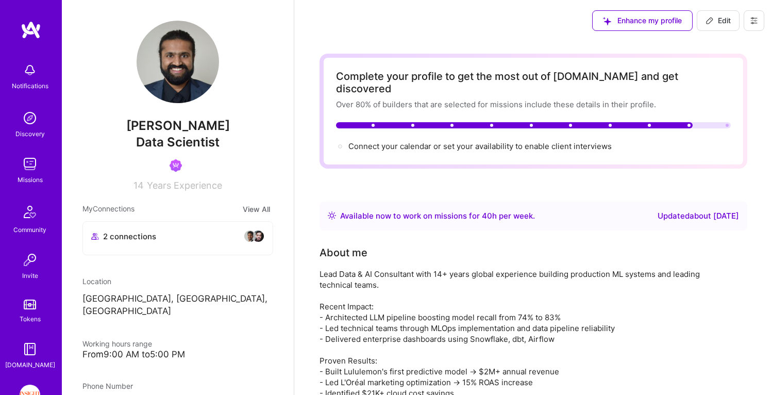
click at [720, 22] on span "Edit" at bounding box center [718, 20] width 25 height 10
select select "CA"
select select "Right Now"
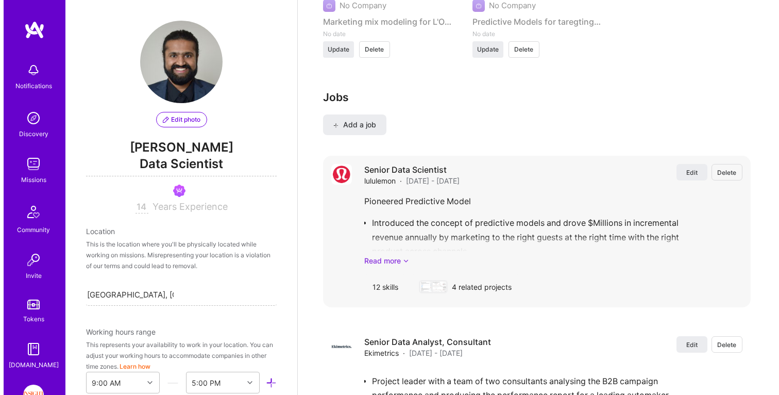
scroll to position [2146, 0]
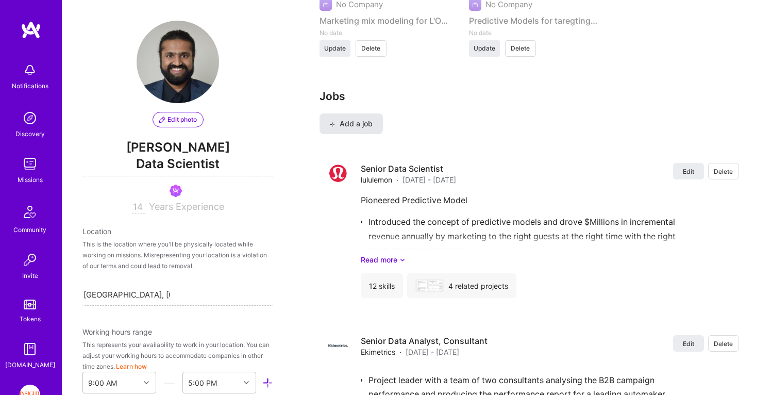
click at [341, 113] on button "Add a job" at bounding box center [351, 123] width 63 height 21
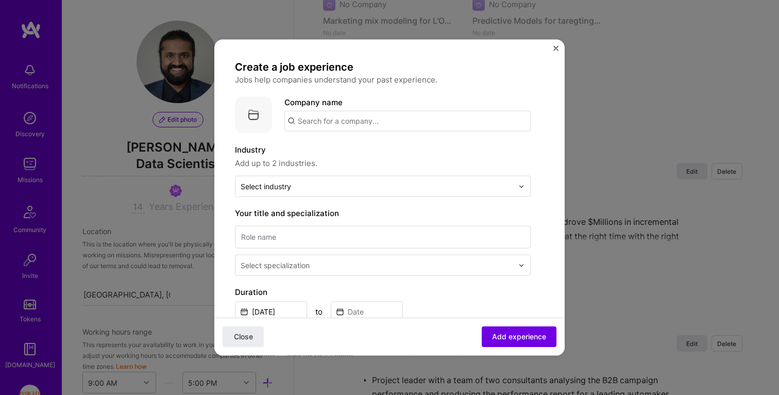
click at [333, 128] on input "text" at bounding box center [408, 121] width 246 height 21
click at [335, 141] on span "Insight Partners" at bounding box center [344, 146] width 59 height 11
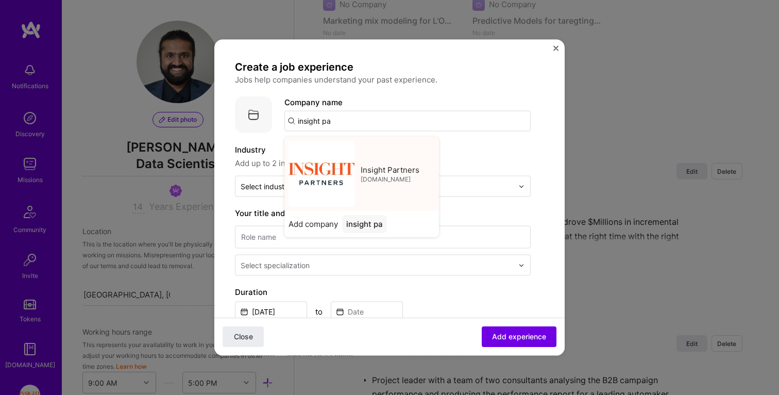
type input "Insight Partners"
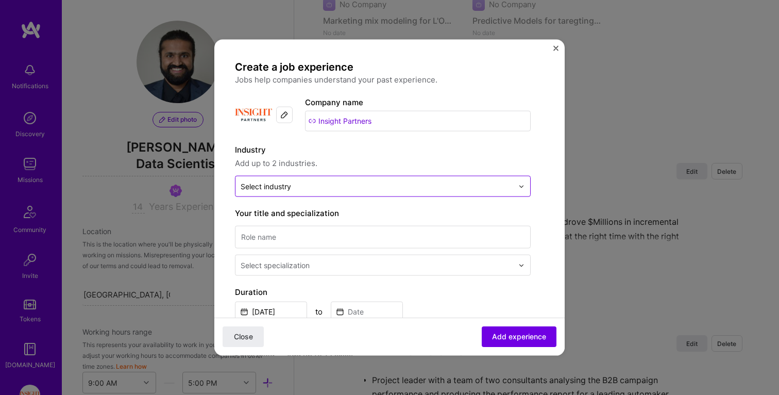
click at [307, 188] on input "text" at bounding box center [377, 186] width 273 height 11
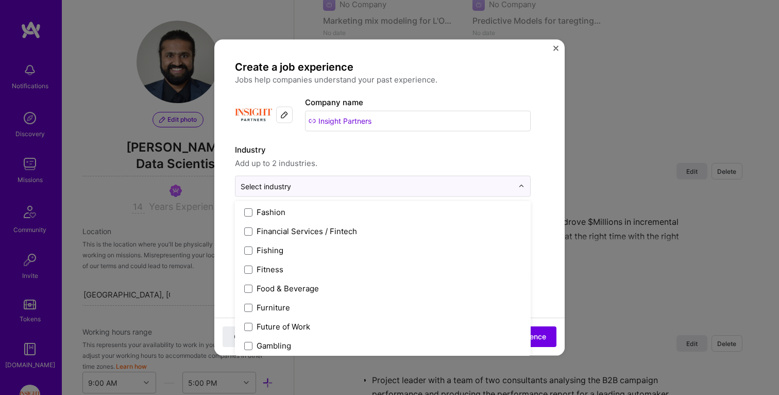
scroll to position [1071, 0]
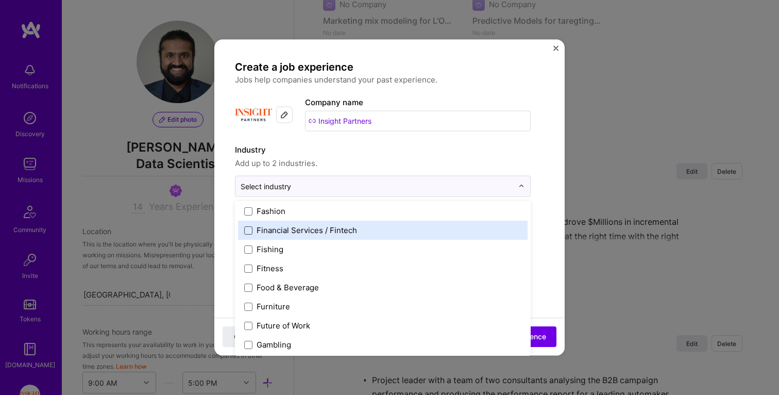
click at [248, 230] on span at bounding box center [248, 230] width 8 height 8
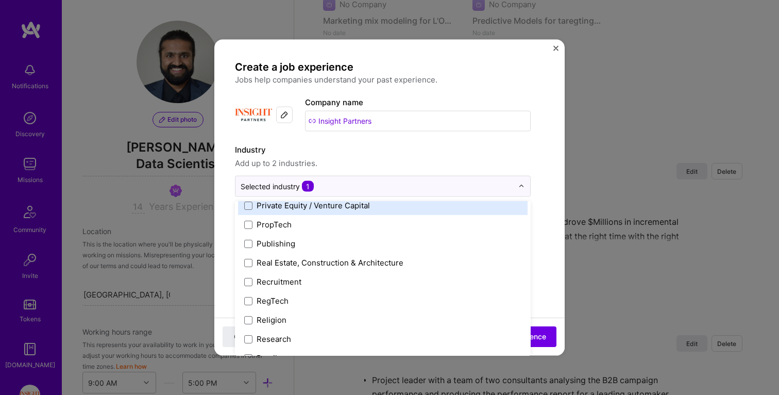
scroll to position [1867, 0]
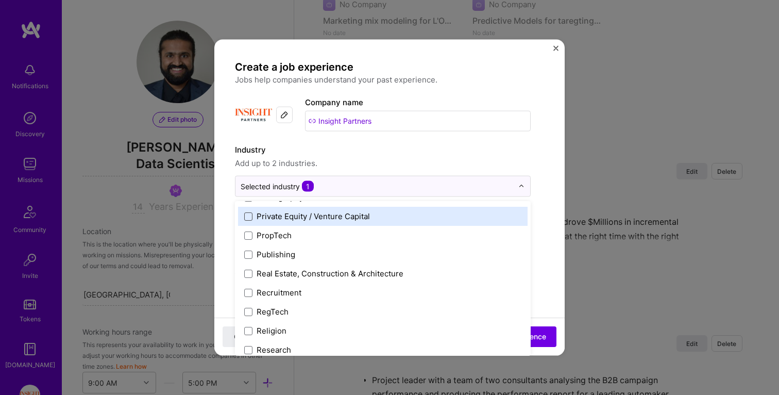
click at [249, 214] on span at bounding box center [248, 216] width 8 height 8
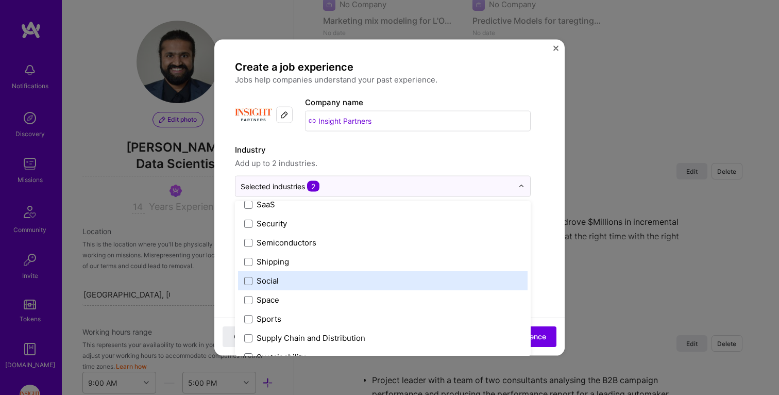
scroll to position [2140, 0]
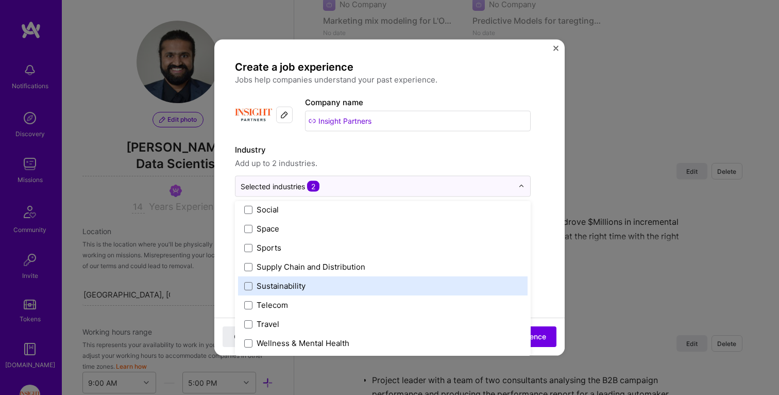
click at [542, 278] on form "Create a job experience Jobs help companies understand your past experience. Co…" at bounding box center [389, 399] width 351 height 679
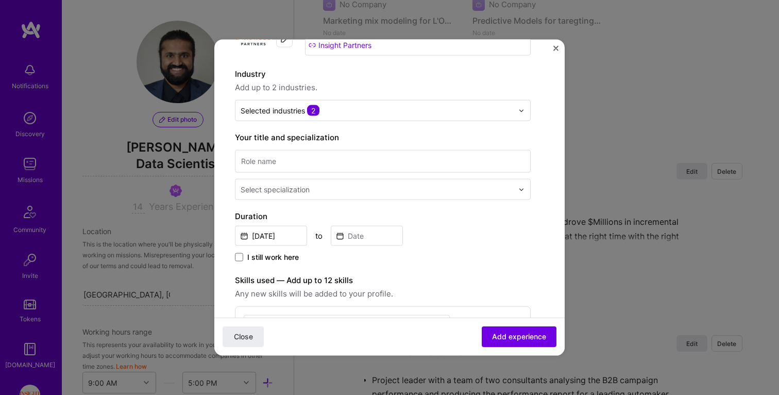
scroll to position [77, 0]
click at [410, 161] on input at bounding box center [383, 160] width 296 height 23
type input "Data Engineering Manager"
click at [387, 186] on input "text" at bounding box center [378, 188] width 275 height 11
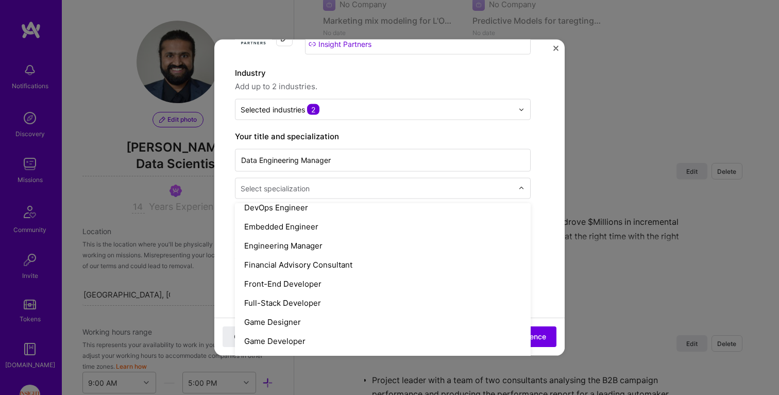
scroll to position [521, 0]
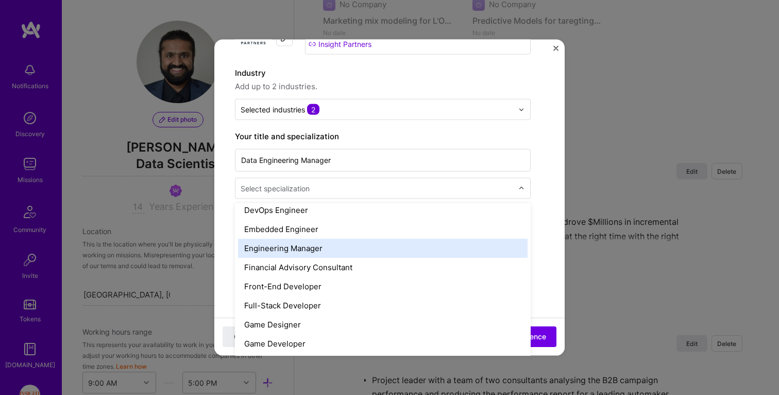
click at [347, 242] on div "Engineering Manager" at bounding box center [383, 248] width 290 height 19
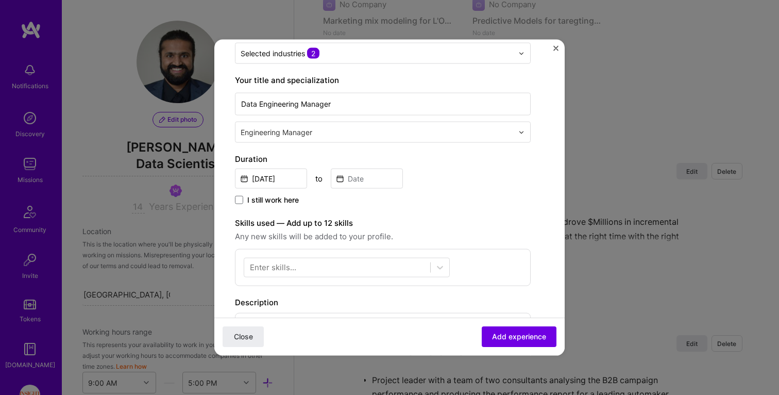
scroll to position [137, 0]
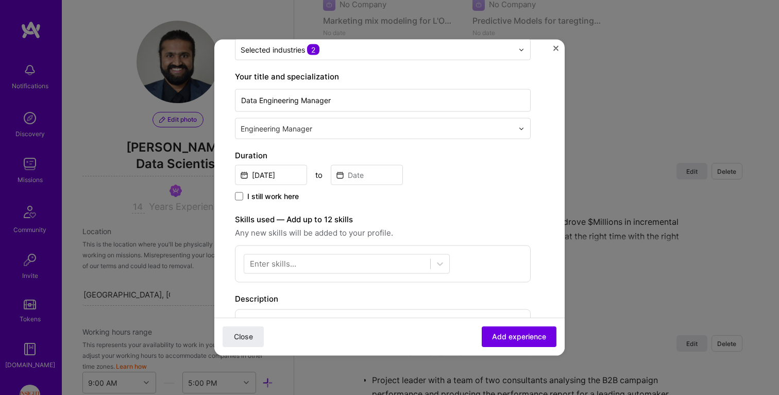
click at [276, 192] on span "I still work here" at bounding box center [273, 196] width 52 height 10
click at [0, 0] on input "I still work here" at bounding box center [0, 0] width 0 height 0
click at [276, 161] on label "Duration" at bounding box center [383, 155] width 296 height 12
click at [276, 178] on input "[DATE]" at bounding box center [271, 175] width 72 height 20
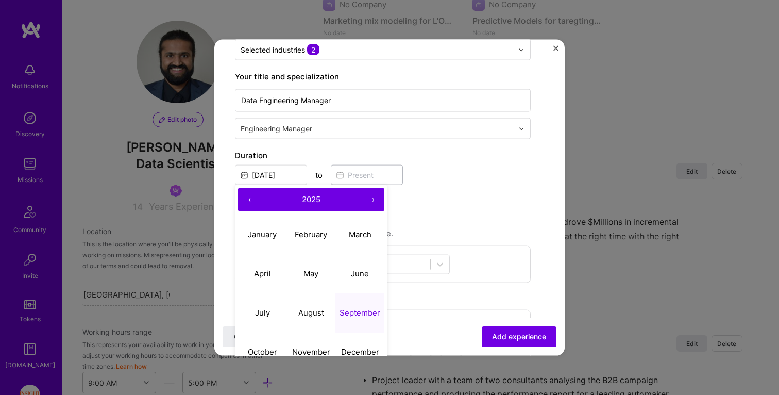
click at [247, 200] on button "‹" at bounding box center [249, 199] width 23 height 23
click at [298, 315] on abbr "August" at bounding box center [311, 312] width 26 height 10
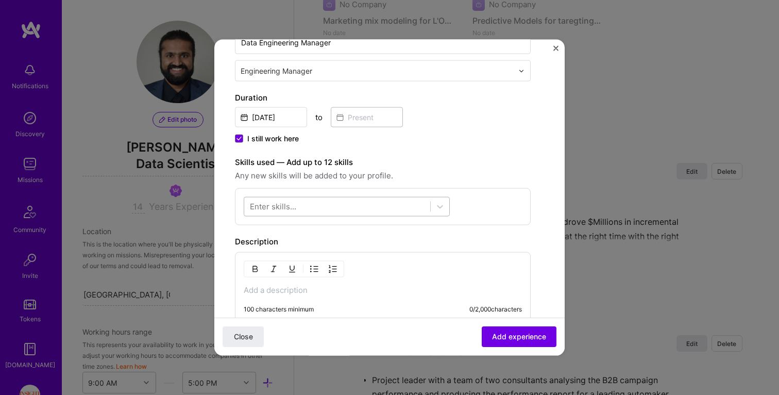
scroll to position [195, 0]
click at [287, 120] on input "[DATE]" at bounding box center [271, 117] width 72 height 20
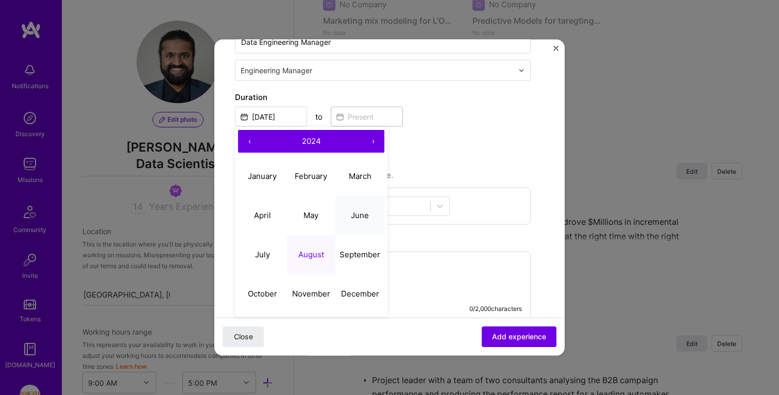
click at [358, 212] on abbr "June" at bounding box center [360, 215] width 18 height 10
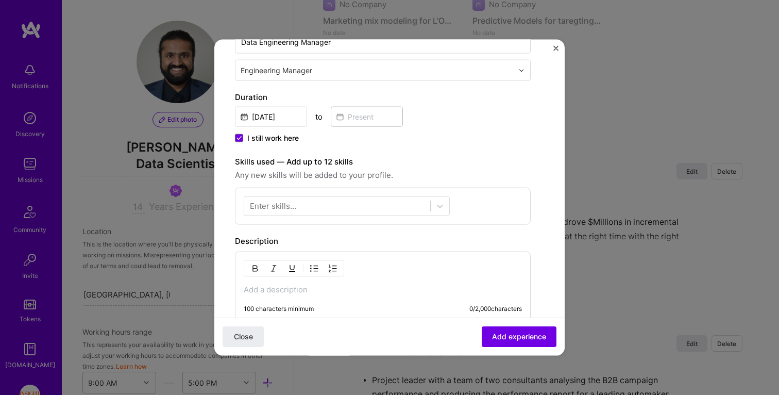
type input "[DATE]"
click at [486, 142] on div "I still work here" at bounding box center [383, 139] width 296 height 12
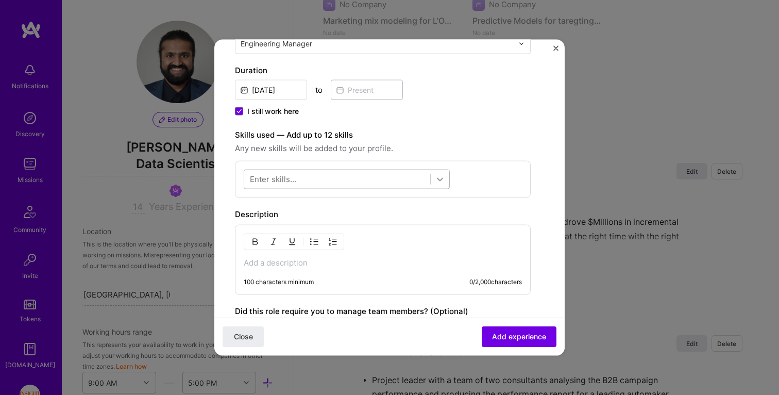
click at [441, 181] on icon at bounding box center [440, 179] width 10 height 10
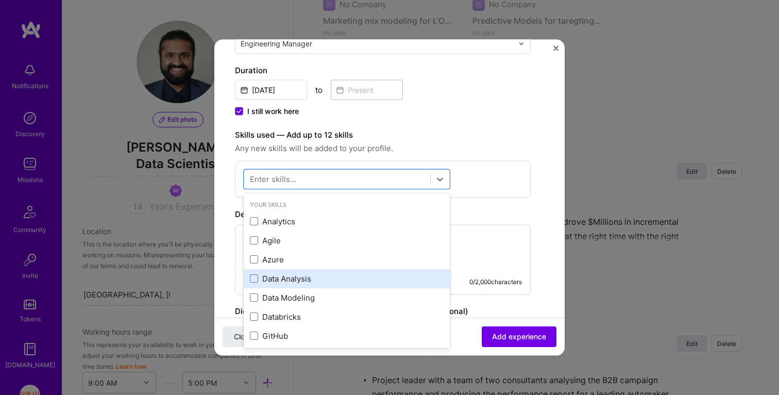
click at [315, 273] on div "Data Analysis" at bounding box center [347, 278] width 194 height 11
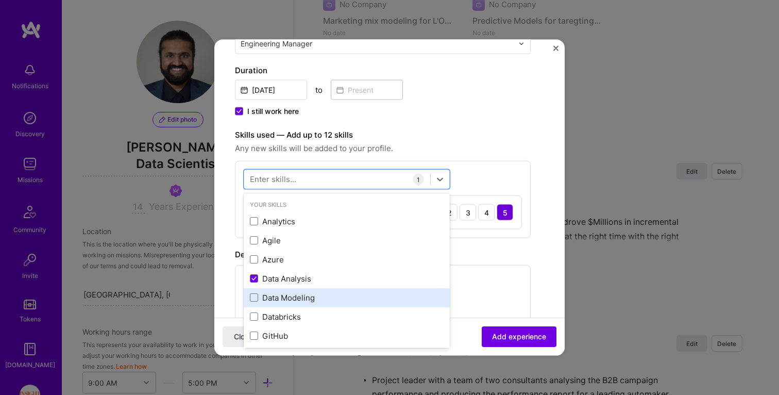
click at [303, 301] on div "Data Modeling" at bounding box center [347, 297] width 194 height 11
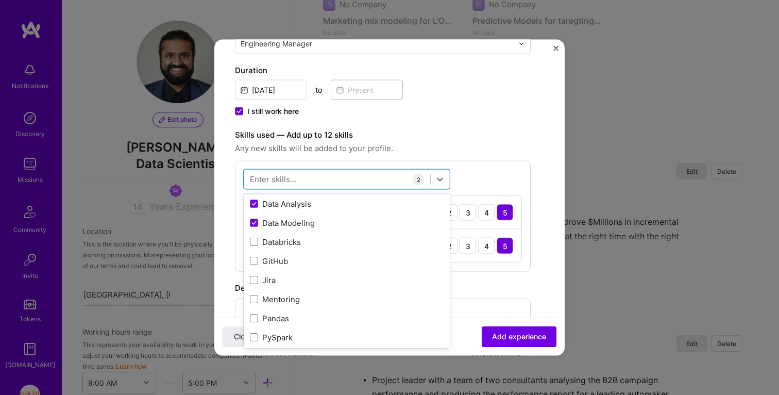
scroll to position [74, 0]
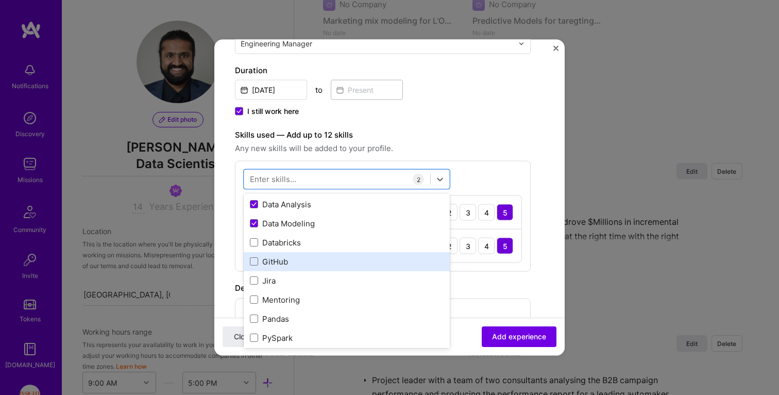
click at [287, 260] on div "GitHub" at bounding box center [347, 261] width 194 height 11
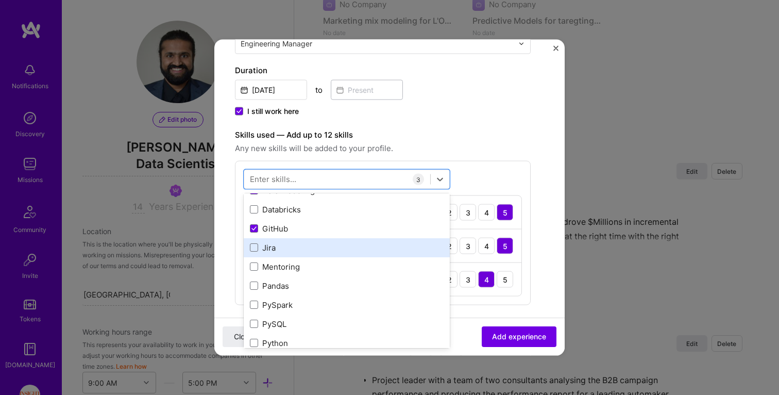
click at [275, 253] on div "Jira" at bounding box center [347, 247] width 194 height 11
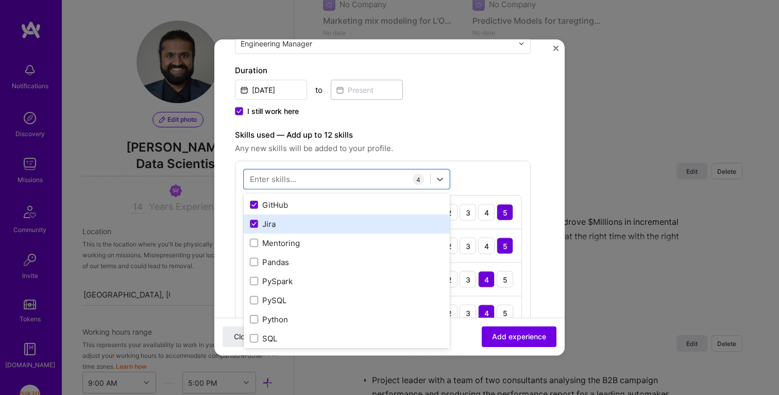
scroll to position [137, 0]
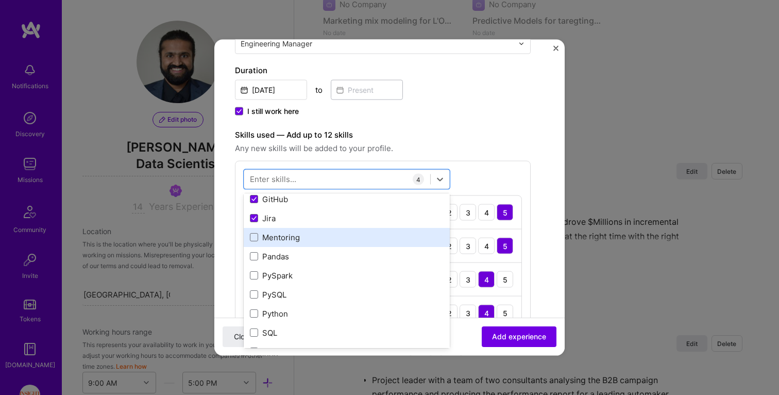
click at [276, 243] on div "Mentoring" at bounding box center [347, 236] width 206 height 19
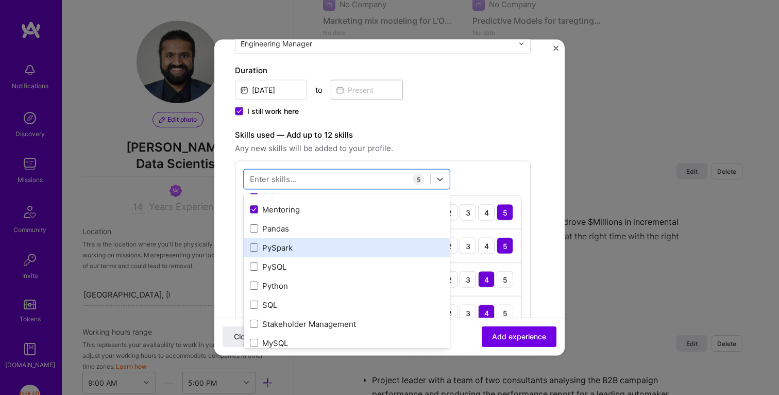
scroll to position [166, 0]
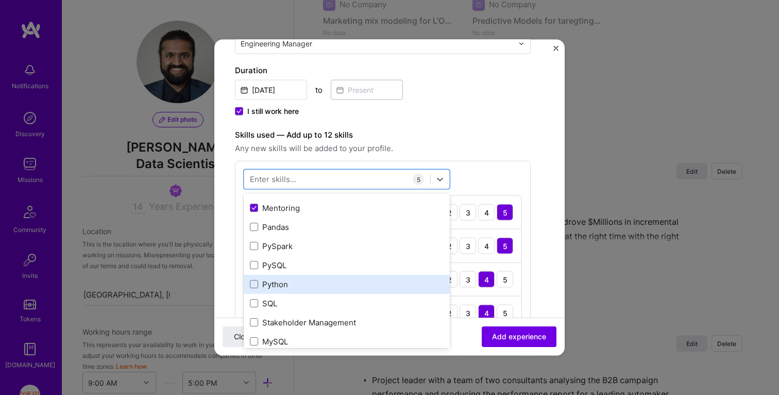
click at [283, 276] on div "Python" at bounding box center [347, 283] width 206 height 19
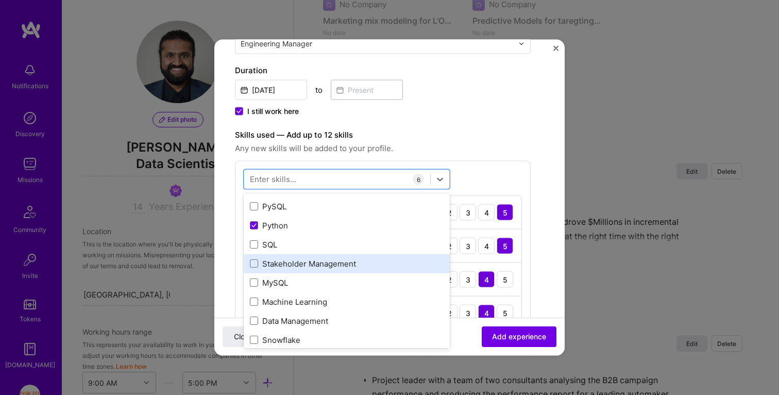
click at [285, 264] on div "Stakeholder Management" at bounding box center [347, 263] width 194 height 11
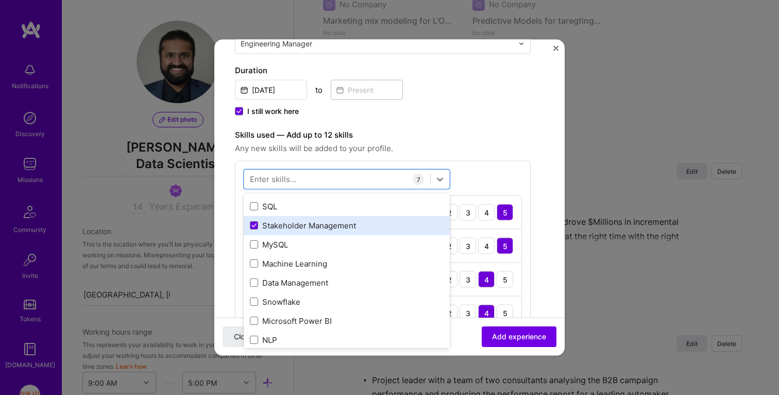
scroll to position [264, 0]
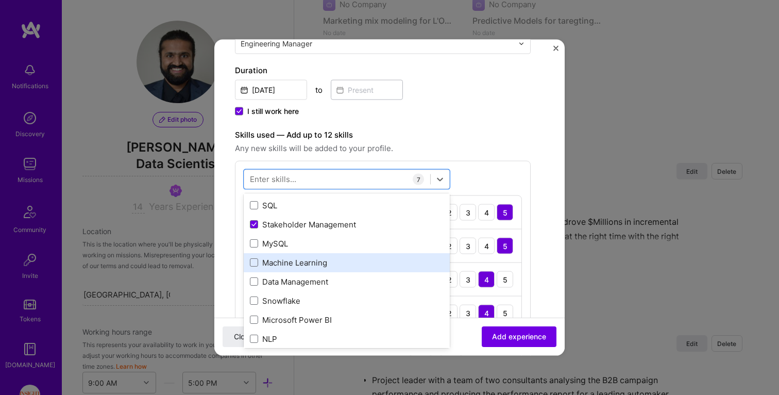
click at [302, 267] on div "Machine Learning" at bounding box center [347, 262] width 194 height 11
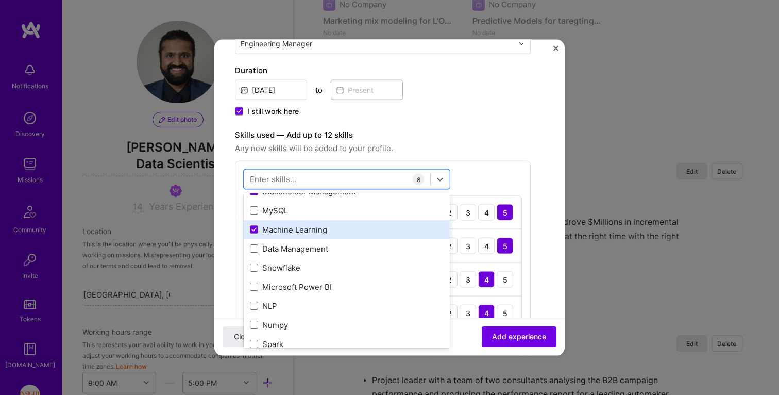
scroll to position [303, 0]
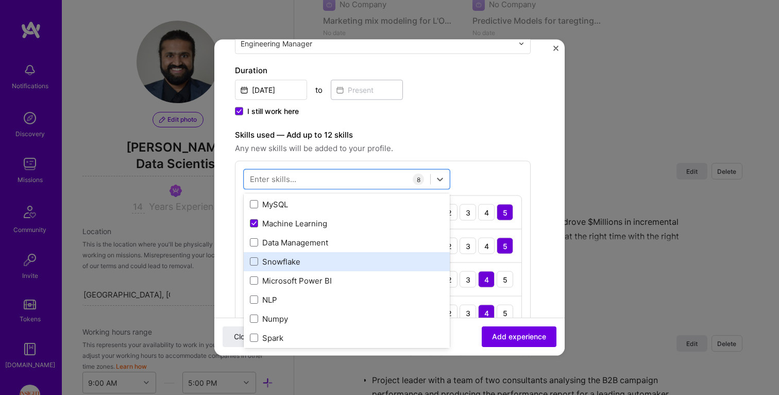
click at [302, 267] on div "Snowflake" at bounding box center [347, 261] width 194 height 11
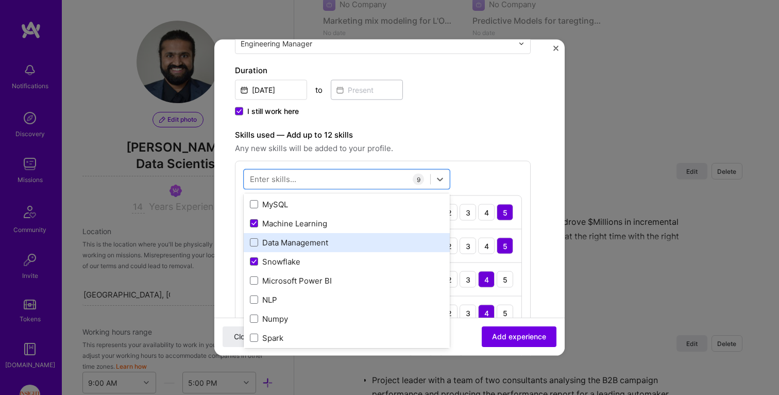
click at [297, 239] on div "Data Management" at bounding box center [347, 242] width 194 height 11
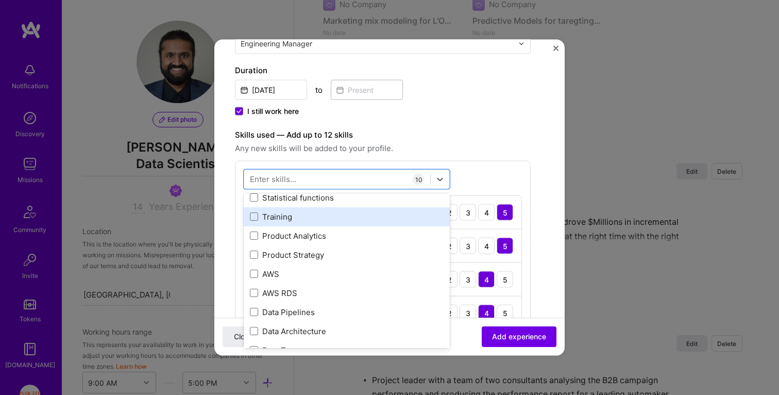
scroll to position [470, 0]
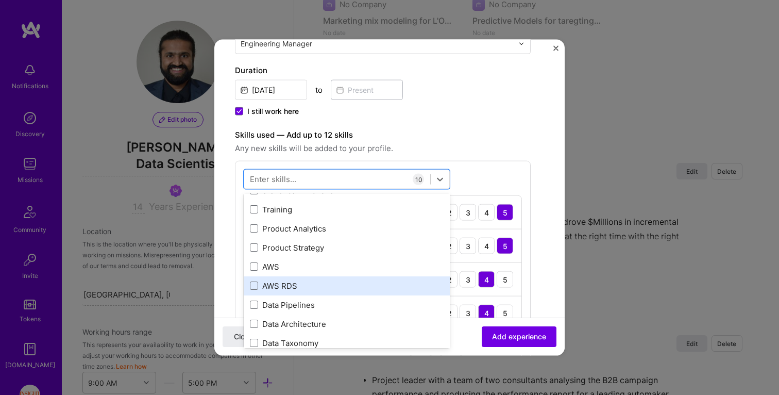
click at [285, 282] on div "AWS RDS" at bounding box center [347, 285] width 194 height 11
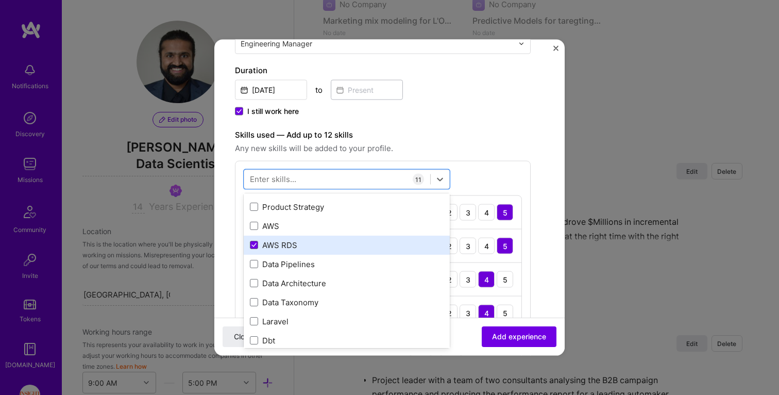
scroll to position [542, 0]
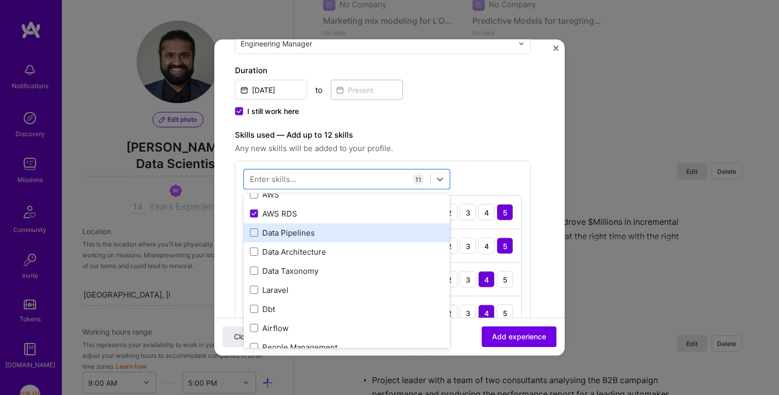
click at [291, 236] on div "Data Pipelines" at bounding box center [347, 232] width 194 height 11
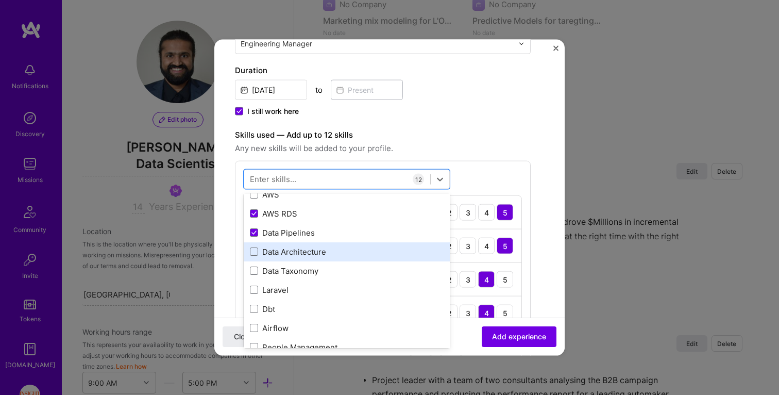
click at [290, 246] on div "Data Architecture" at bounding box center [347, 251] width 194 height 11
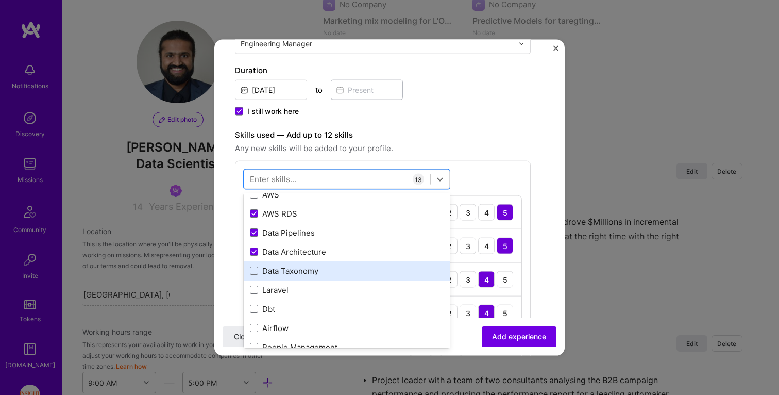
click at [282, 270] on div "Data Taxonomy" at bounding box center [347, 270] width 194 height 11
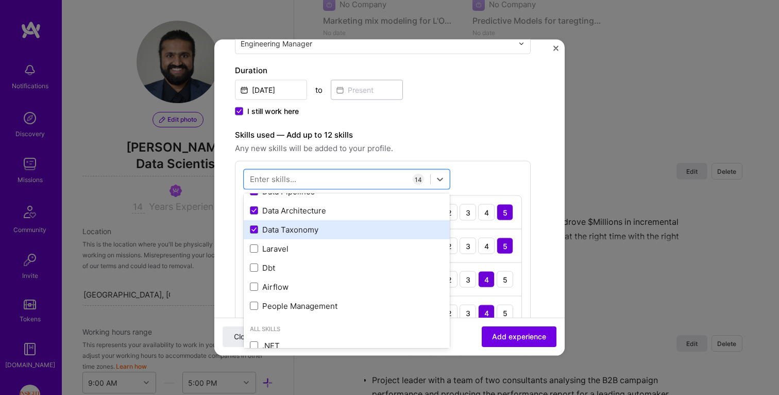
scroll to position [587, 0]
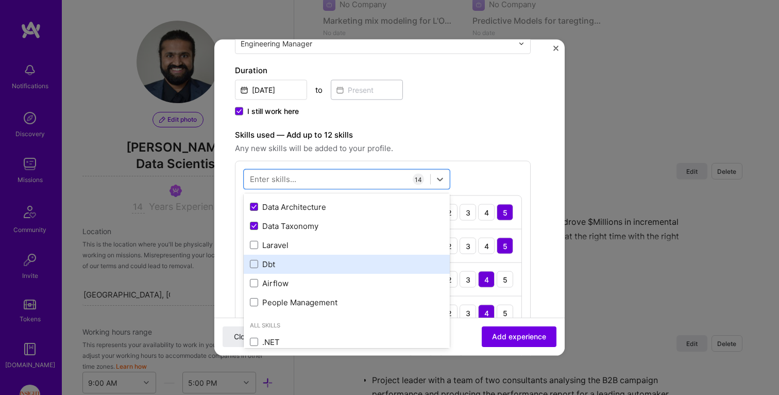
click at [282, 270] on div "Dbt" at bounding box center [347, 263] width 206 height 19
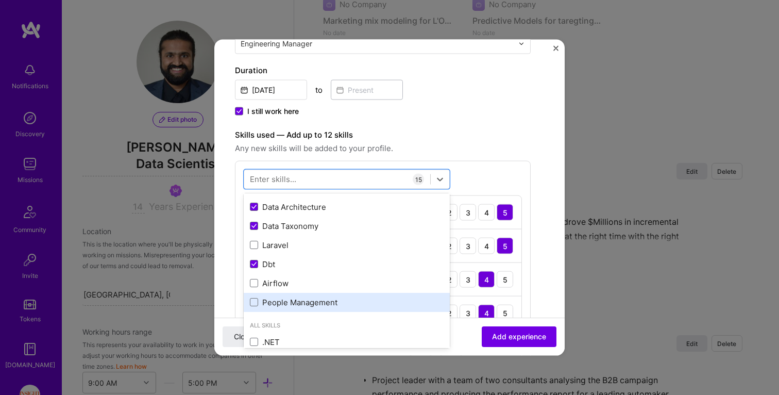
click at [285, 293] on div "People Management" at bounding box center [347, 301] width 206 height 19
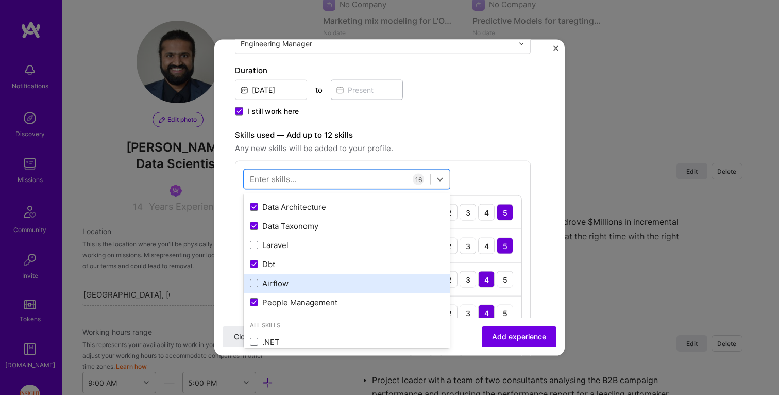
click at [280, 281] on div "Airflow" at bounding box center [347, 282] width 194 height 11
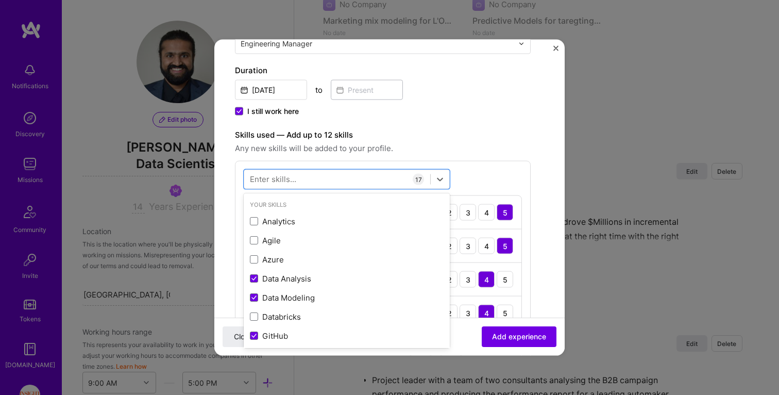
scroll to position [0, 0]
click at [442, 176] on icon at bounding box center [440, 179] width 10 height 10
click at [441, 177] on icon at bounding box center [440, 179] width 10 height 10
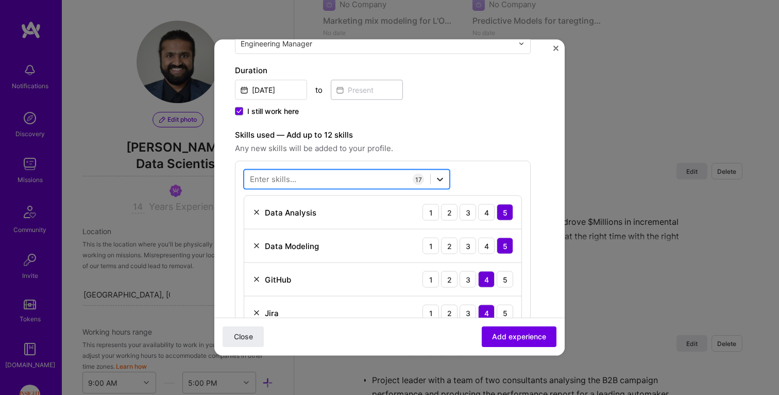
click at [441, 177] on icon at bounding box center [440, 179] width 10 height 10
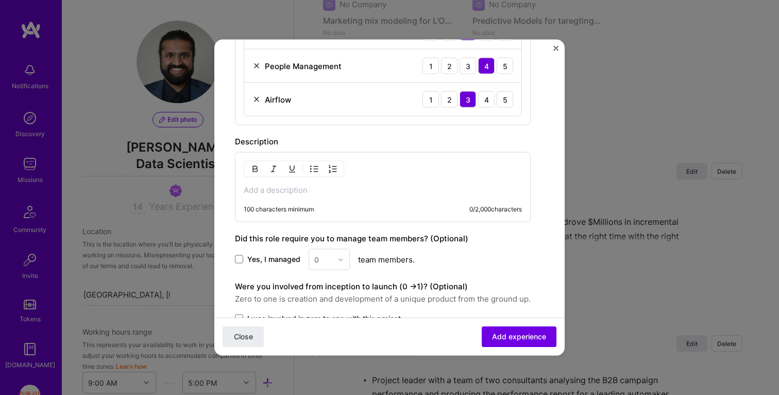
scroll to position [862, 0]
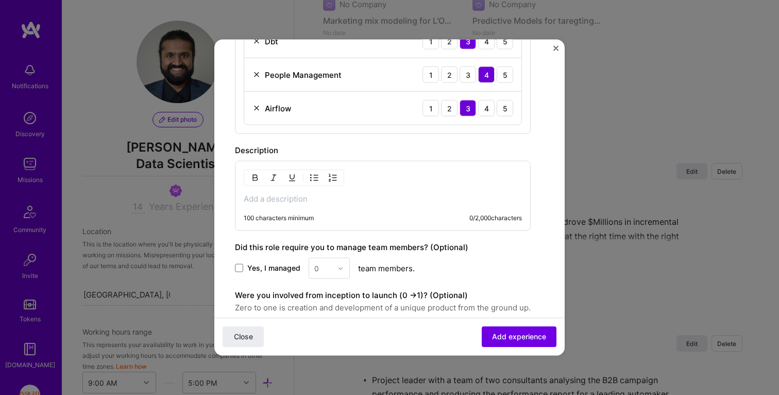
click at [272, 261] on div "Yes, I managed 0 team members." at bounding box center [383, 268] width 296 height 21
click at [274, 272] on span "Yes, I managed" at bounding box center [273, 268] width 53 height 10
click at [0, 0] on input "Yes, I managed" at bounding box center [0, 0] width 0 height 0
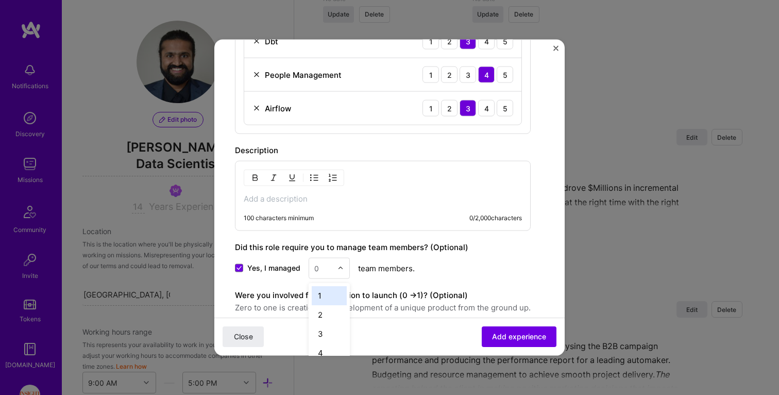
click at [331, 269] on input "text" at bounding box center [323, 268] width 18 height 11
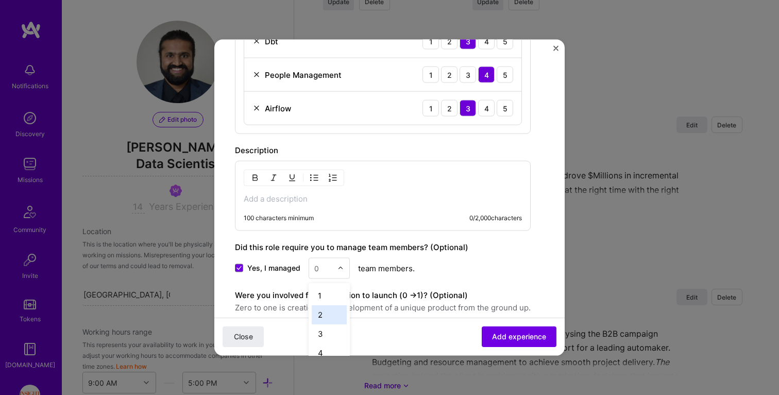
scroll to position [22, 0]
click at [335, 344] on div "5" at bounding box center [329, 349] width 35 height 19
click at [510, 268] on div "Yes, I managed option 5, selected. Select is focused ,type to refine list, pres…" at bounding box center [383, 268] width 296 height 21
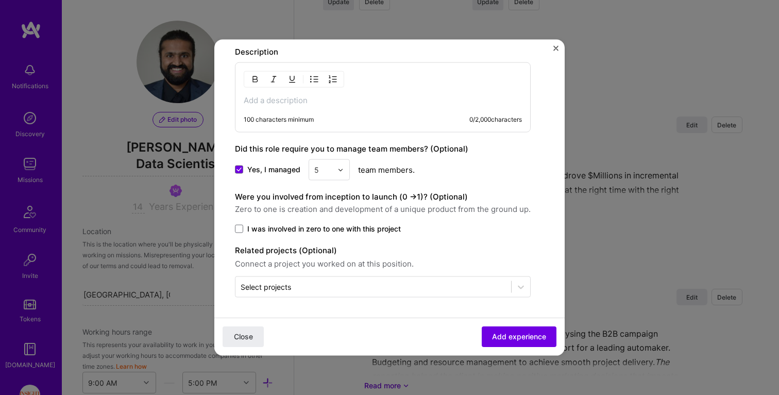
scroll to position [960, 0]
click at [324, 228] on span "I was involved in zero to one with this project" at bounding box center [324, 229] width 154 height 10
click at [0, 0] on input "I was involved in zero to one with this project" at bounding box center [0, 0] width 0 height 0
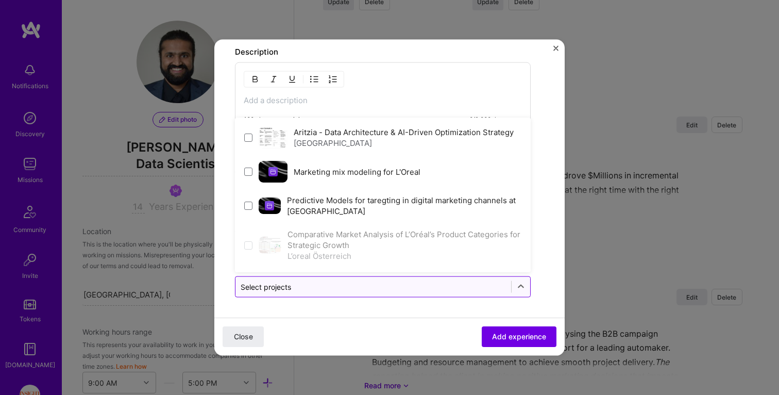
click at [430, 285] on input "text" at bounding box center [373, 286] width 265 height 11
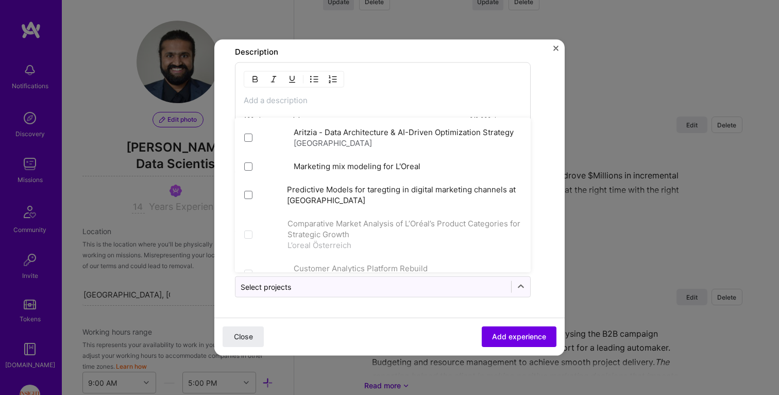
click at [435, 104] on p at bounding box center [383, 100] width 278 height 10
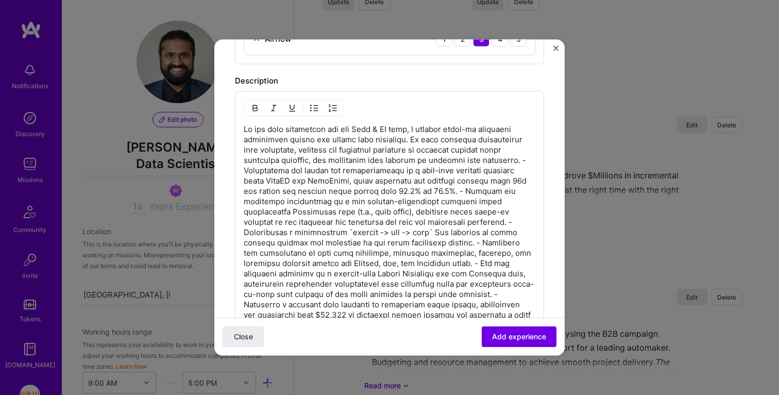
scroll to position [925, 0]
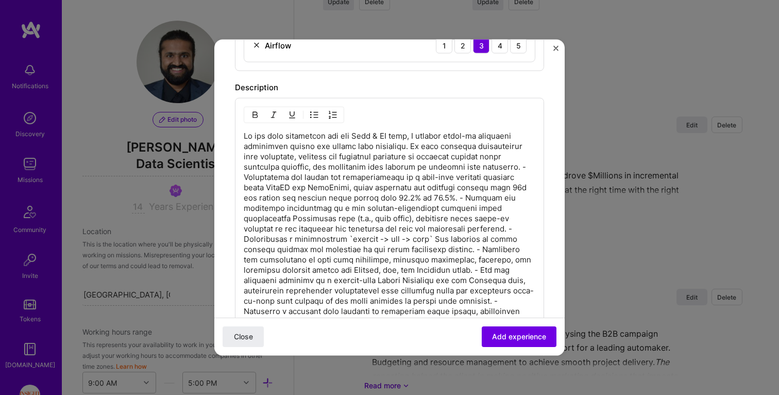
click at [285, 179] on p at bounding box center [390, 234] width 292 height 206
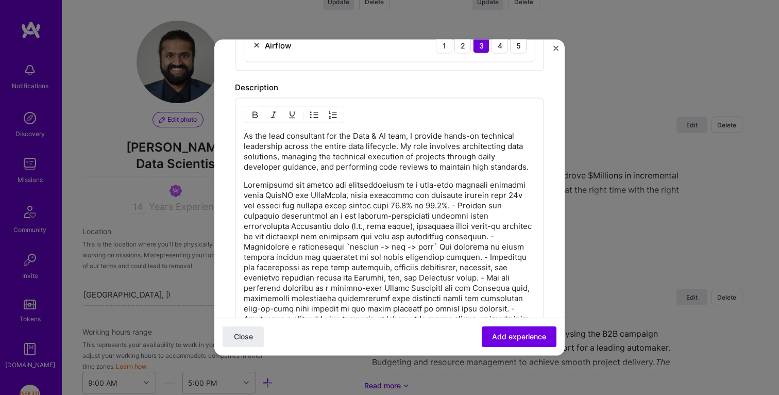
click at [314, 105] on div "As the lead consultant for the Data & AI team, I provide hands-on technical lea…" at bounding box center [389, 235] width 309 height 274
click at [314, 109] on button "button" at bounding box center [314, 115] width 15 height 12
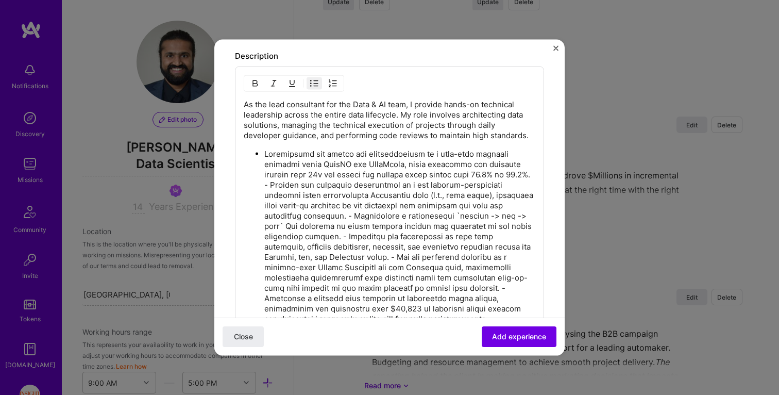
scroll to position [960, 0]
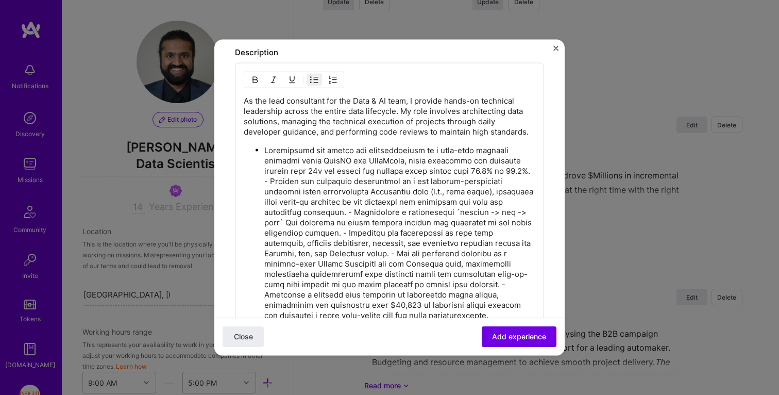
click at [297, 192] on p at bounding box center [399, 232] width 271 height 175
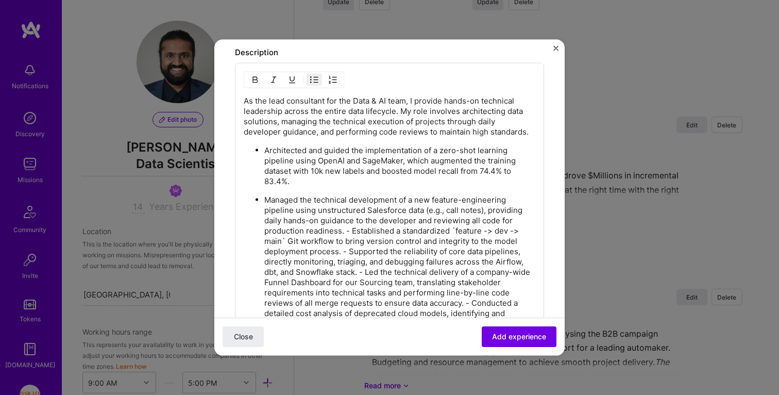
click at [353, 239] on p "Managed the technical development of a new feature-engineering pipeline using u…" at bounding box center [399, 267] width 271 height 144
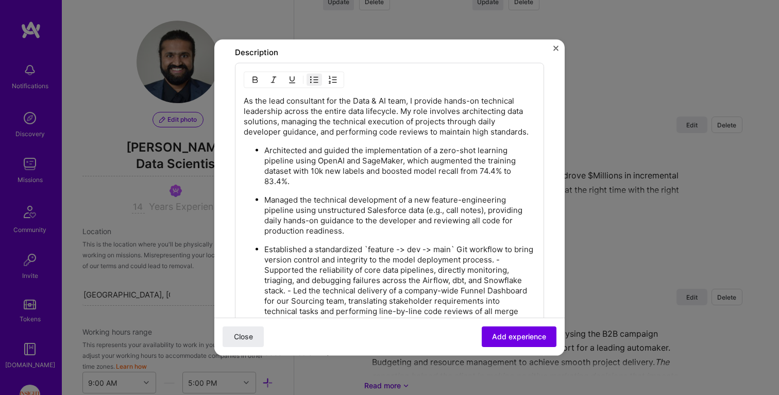
scroll to position [991, 0]
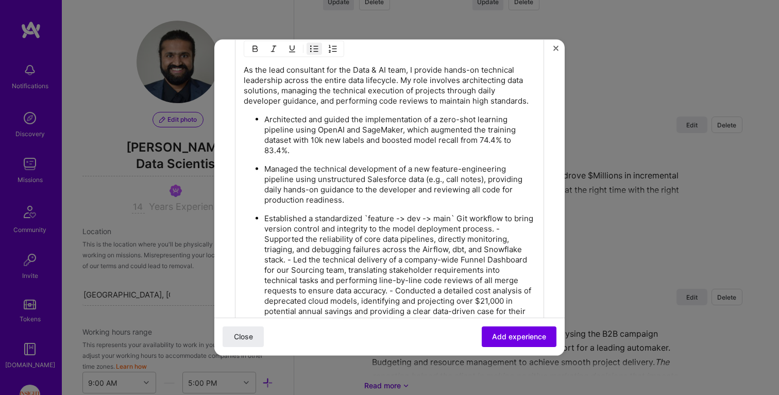
click at [295, 270] on p "Established a standardized `feature -> dev -> main` Git workflow to bring versi…" at bounding box center [399, 269] width 271 height 113
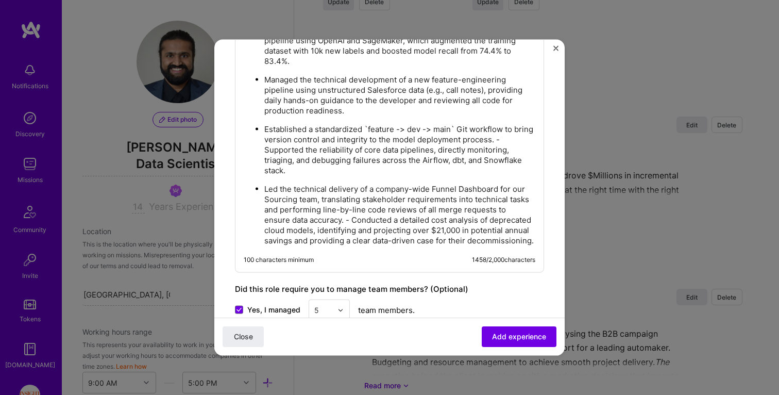
scroll to position [1098, 0]
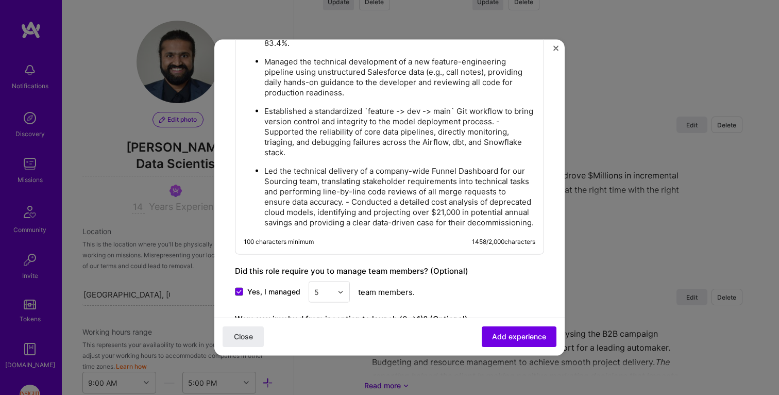
click at [354, 210] on p "Led the technical delivery of a company-wide Funnel Dashboard for our Sourcing …" at bounding box center [399, 197] width 271 height 62
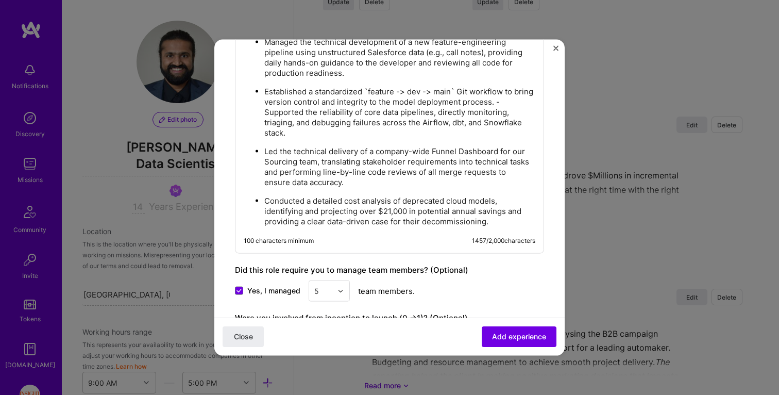
scroll to position [987, 0]
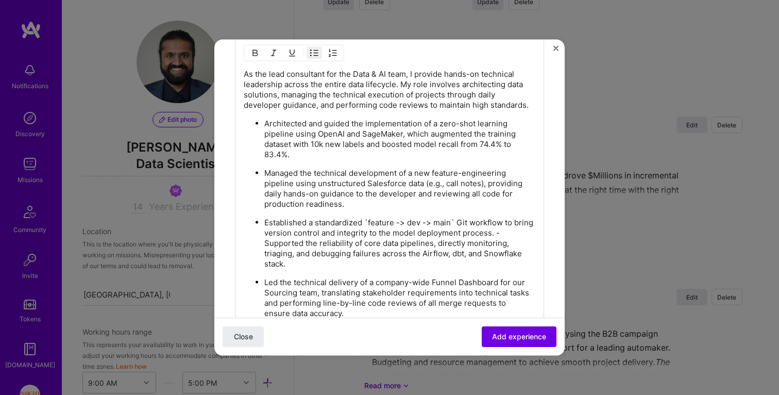
click at [347, 252] on p "Established a standardized `feature -> dev -> main` Git workflow to bring versi…" at bounding box center [399, 244] width 271 height 52
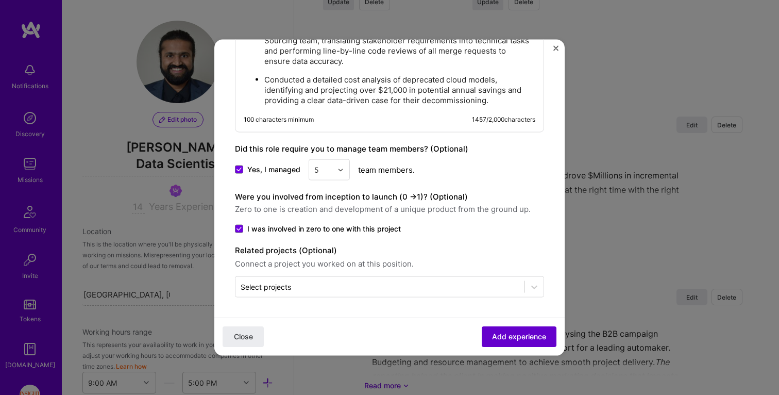
scroll to position [1249, 0]
click at [507, 329] on button "Add experience" at bounding box center [519, 336] width 75 height 21
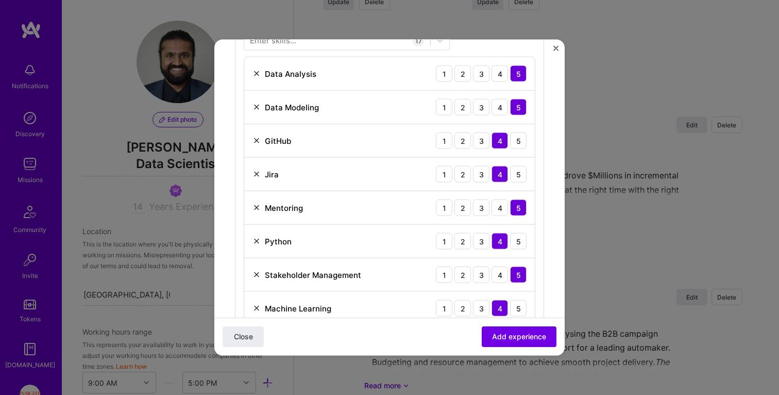
scroll to position [360, 0]
click at [255, 74] on img at bounding box center [257, 74] width 8 height 8
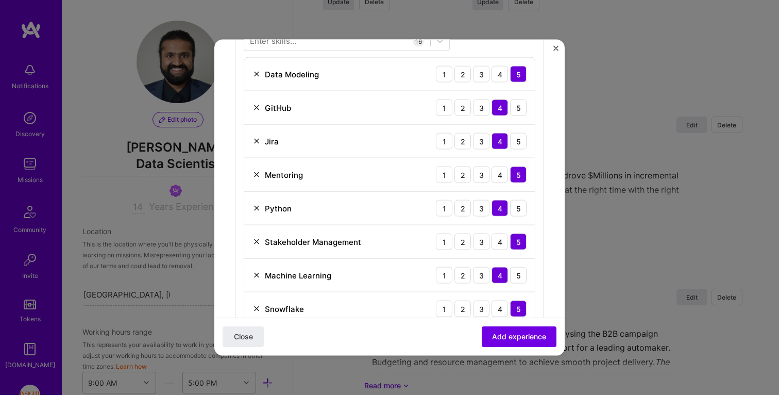
click at [254, 107] on img at bounding box center [257, 108] width 8 height 8
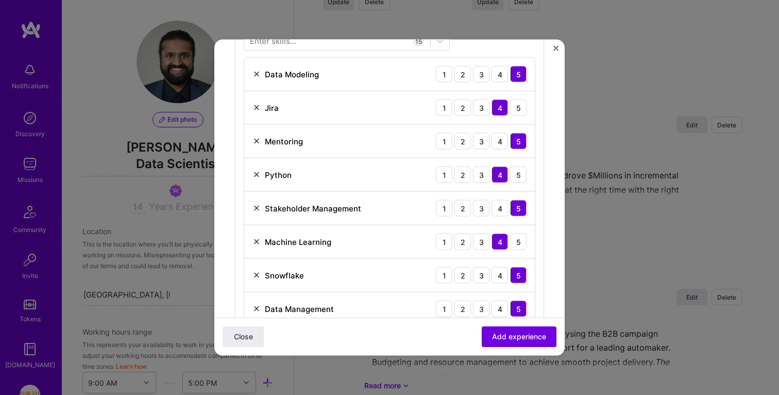
click at [256, 138] on img at bounding box center [257, 141] width 8 height 8
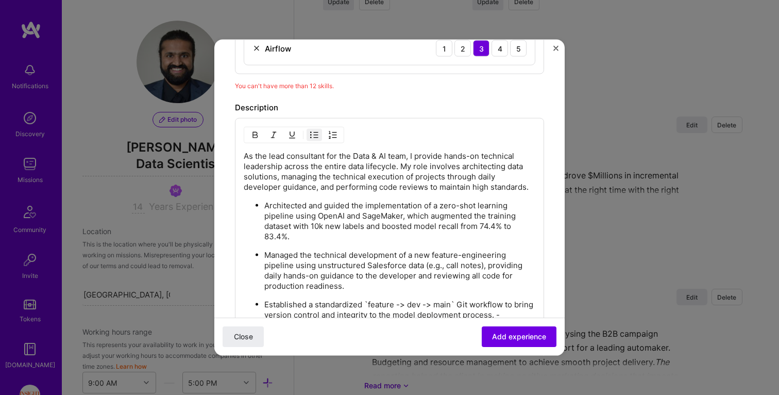
scroll to position [877, 0]
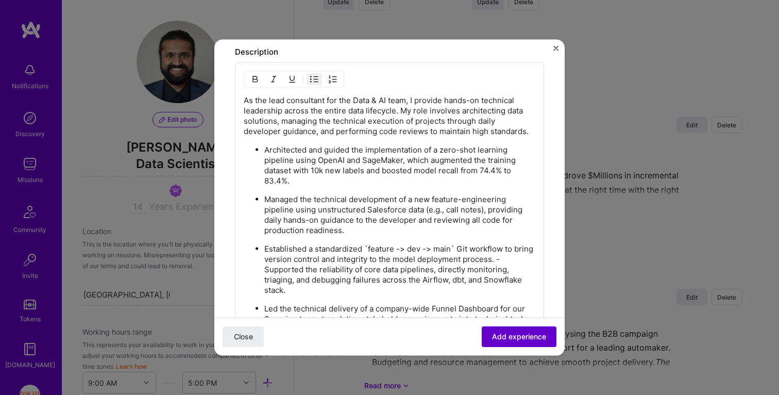
click at [511, 335] on span "Add experience" at bounding box center [519, 336] width 54 height 10
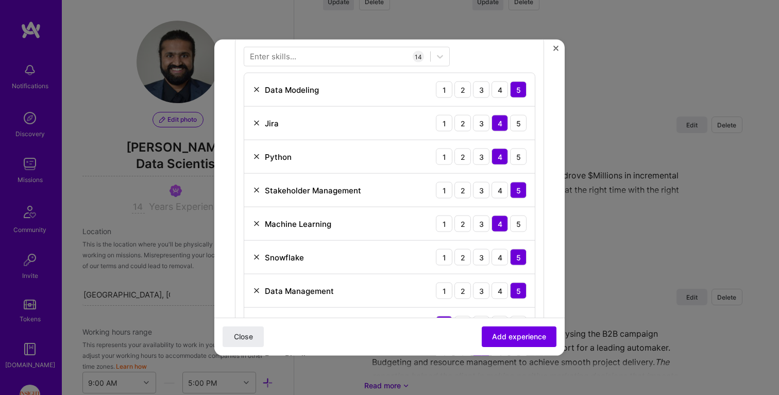
scroll to position [335, 0]
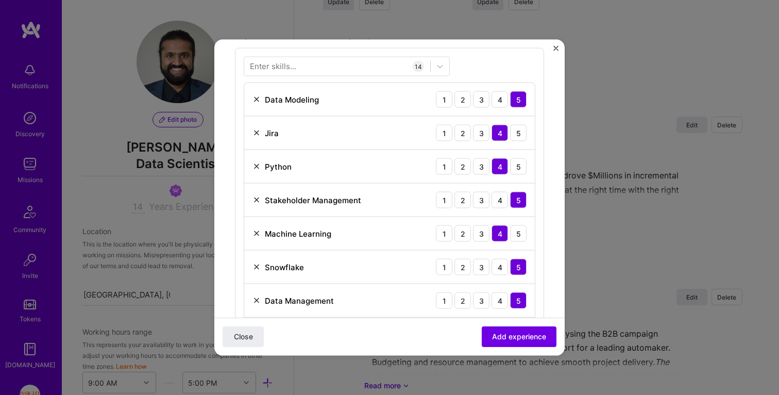
click at [257, 132] on img at bounding box center [257, 133] width 8 height 8
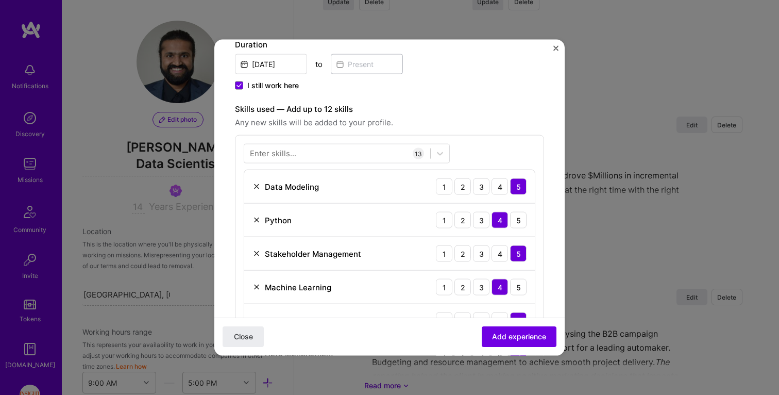
scroll to position [208, 0]
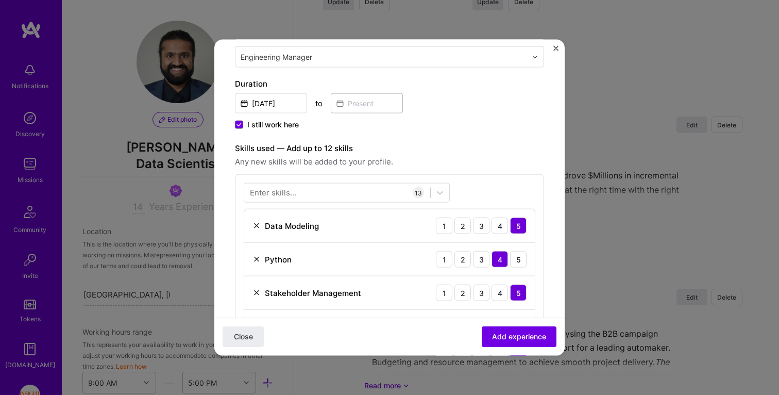
click at [262, 190] on div "Enter skills..." at bounding box center [273, 192] width 46 height 11
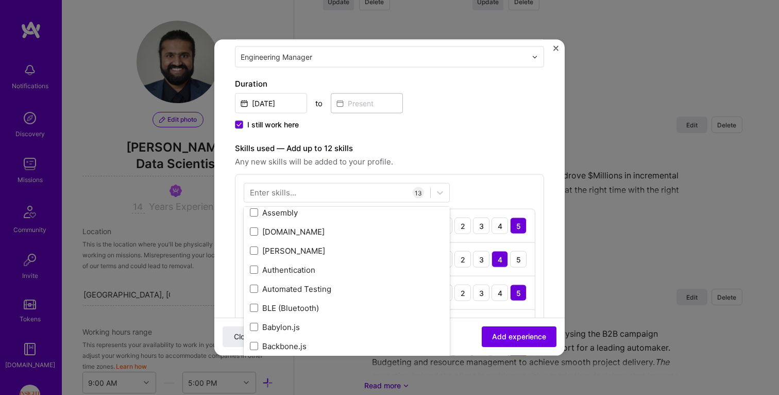
scroll to position [1381, 0]
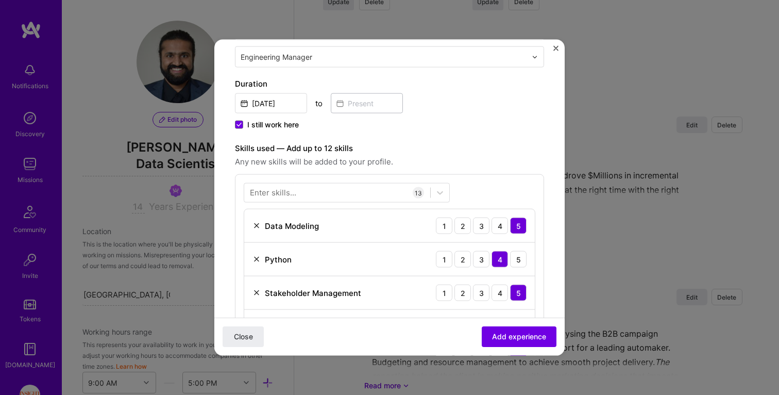
click at [338, 171] on div "Skills used — Add up to 12 skills Any new skills will be added to your profile.…" at bounding box center [389, 397] width 309 height 511
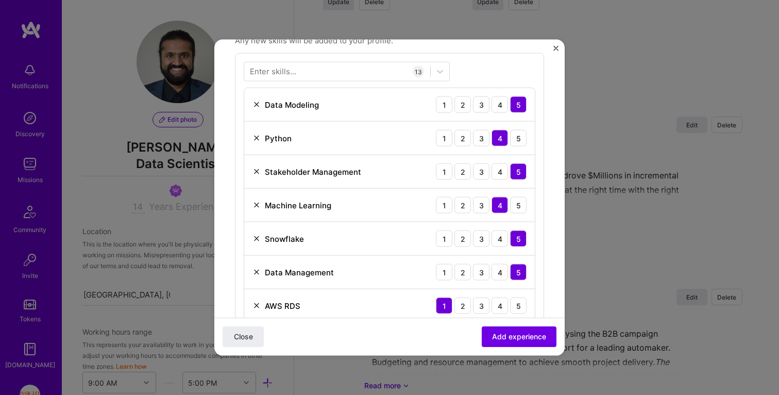
scroll to position [314, 0]
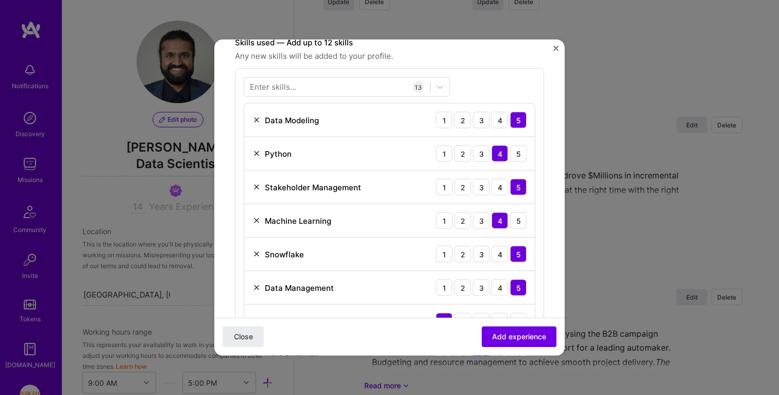
click at [255, 285] on img at bounding box center [257, 288] width 8 height 8
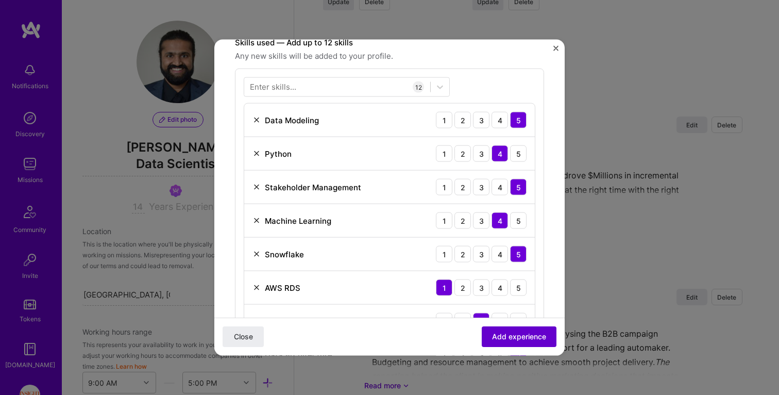
click at [503, 336] on span "Add experience" at bounding box center [519, 336] width 54 height 10
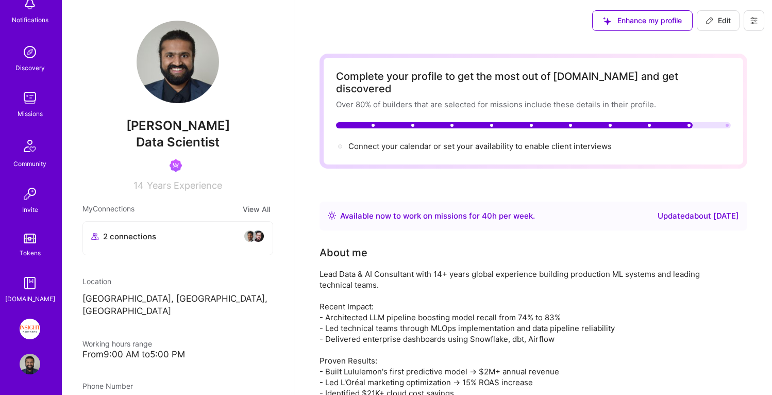
scroll to position [66, 0]
click at [25, 329] on img at bounding box center [30, 329] width 21 height 21
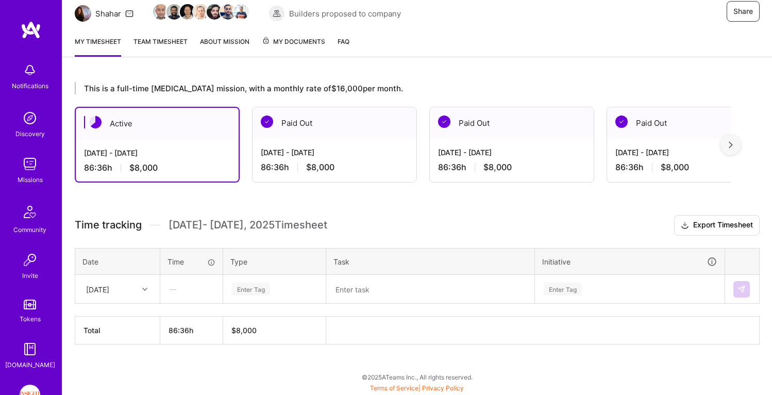
scroll to position [108, 0]
click at [333, 148] on div "[DATE] - [DATE]" at bounding box center [334, 152] width 147 height 11
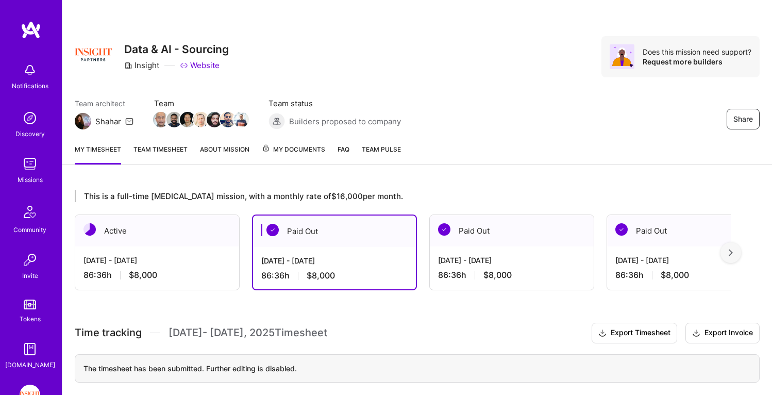
scroll to position [0, 0]
click at [205, 249] on div "[DATE] - [DATE] 86:36 h $8,000" at bounding box center [157, 267] width 164 height 42
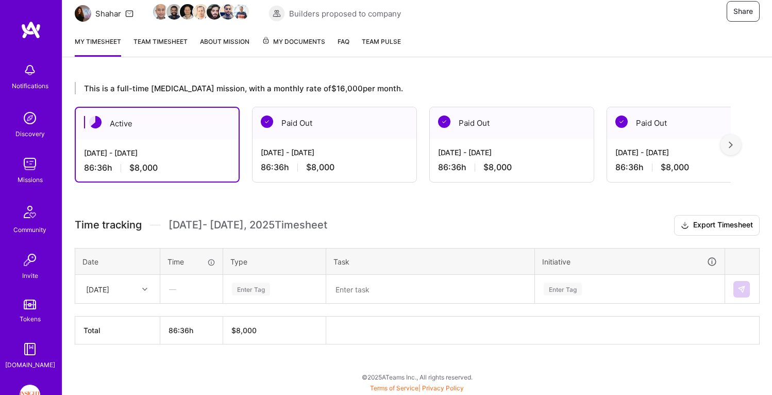
scroll to position [108, 0]
click at [138, 288] on div "[DATE]" at bounding box center [109, 288] width 57 height 17
click at [121, 317] on div "[DATE]" at bounding box center [118, 318] width 84 height 19
click at [278, 290] on div "Enter Tag" at bounding box center [274, 288] width 87 height 13
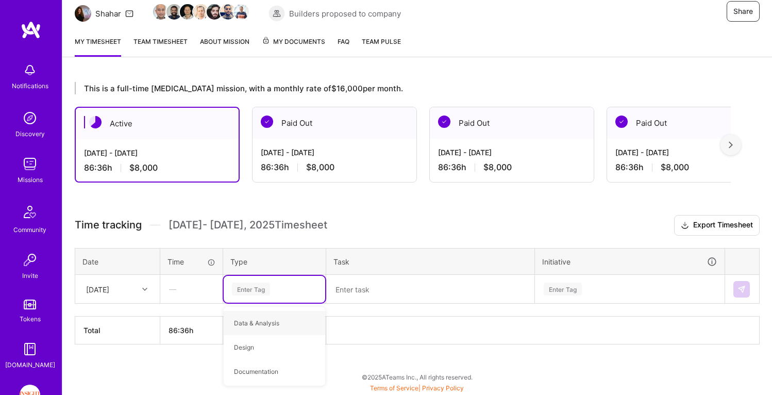
click at [396, 285] on textarea at bounding box center [430, 289] width 206 height 27
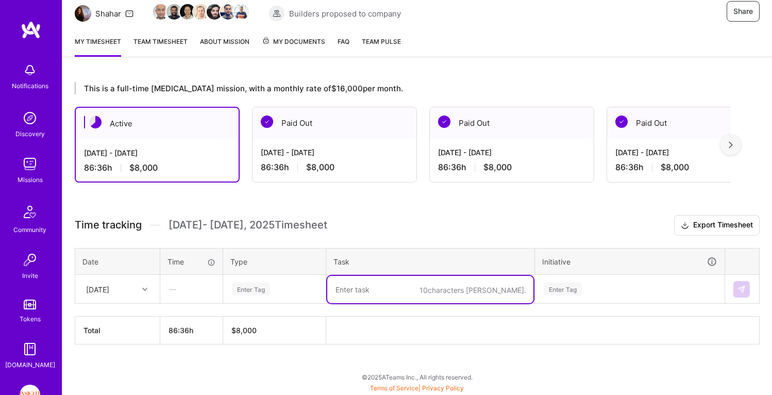
click at [398, 297] on textarea at bounding box center [430, 289] width 206 height 27
paste textarea "Kickoff: Senzing Salesforce Company Deduplication Project"
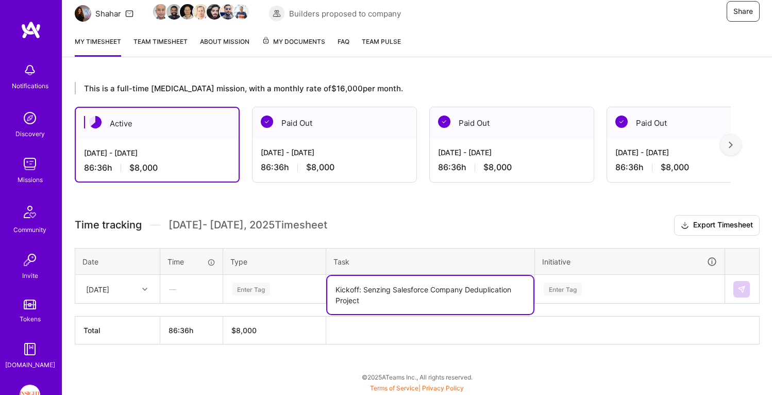
type textarea "Kickoff: Senzing Salesforce Company Deduplication Project"
click at [569, 285] on div "Enter Tag" at bounding box center [630, 289] width 189 height 27
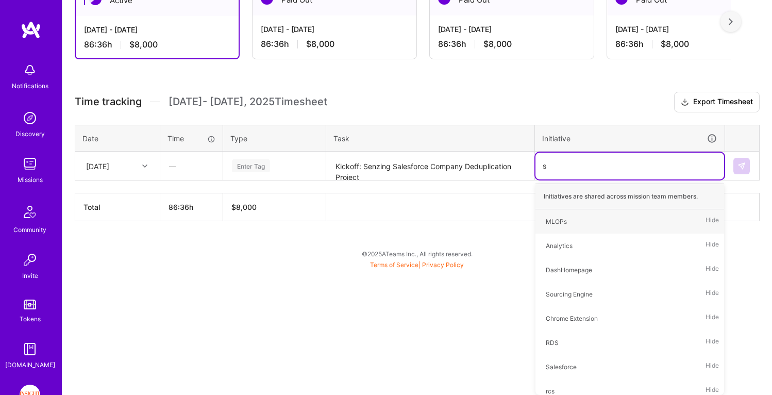
type input "se"
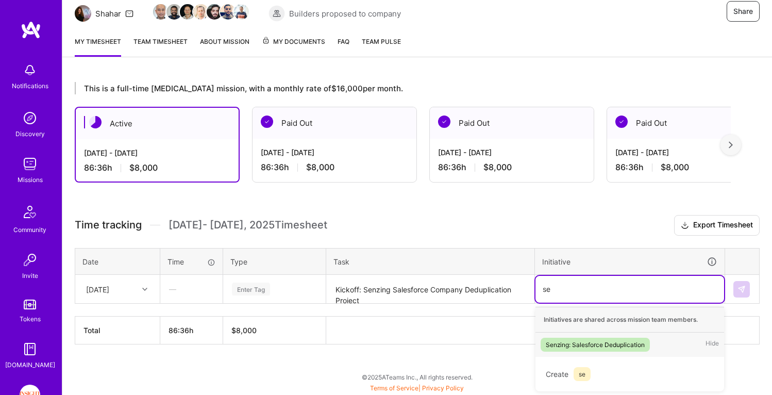
scroll to position [108, 0]
click at [596, 346] on div "Senzing: Salesforce Deduplication" at bounding box center [595, 344] width 99 height 11
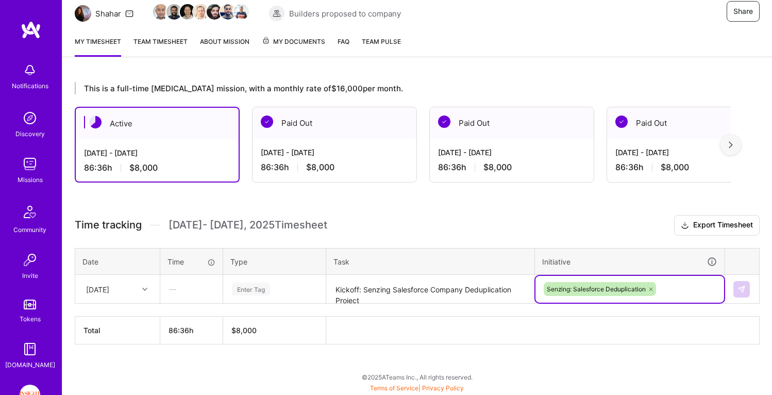
click at [284, 289] on div "Enter Tag" at bounding box center [274, 288] width 87 height 13
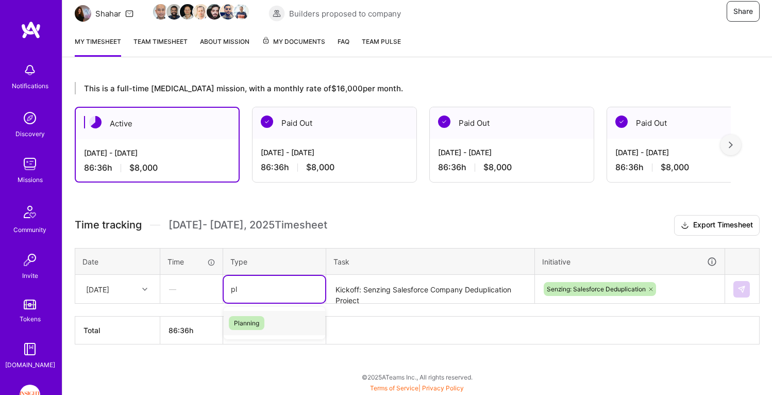
type input "pla"
click at [275, 319] on div "Planning" at bounding box center [275, 323] width 102 height 24
click at [741, 293] on img at bounding box center [742, 289] width 8 height 8
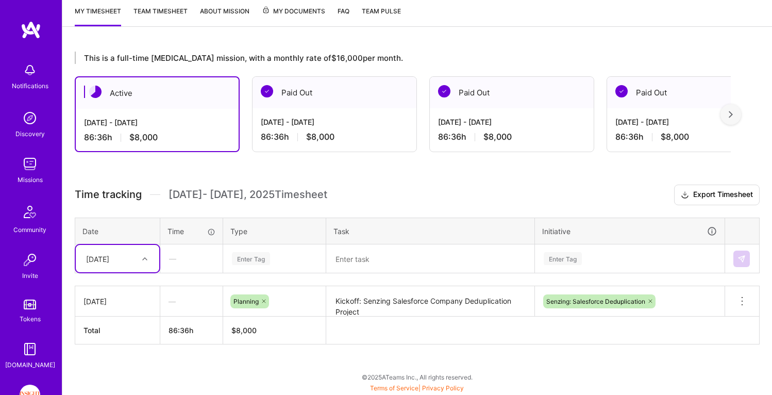
scroll to position [138, 0]
click at [136, 262] on div "[DATE]" at bounding box center [109, 258] width 57 height 17
click at [131, 311] on div "[DATE]" at bounding box center [118, 306] width 84 height 19
click at [122, 270] on div "[DATE]" at bounding box center [118, 258] width 84 height 27
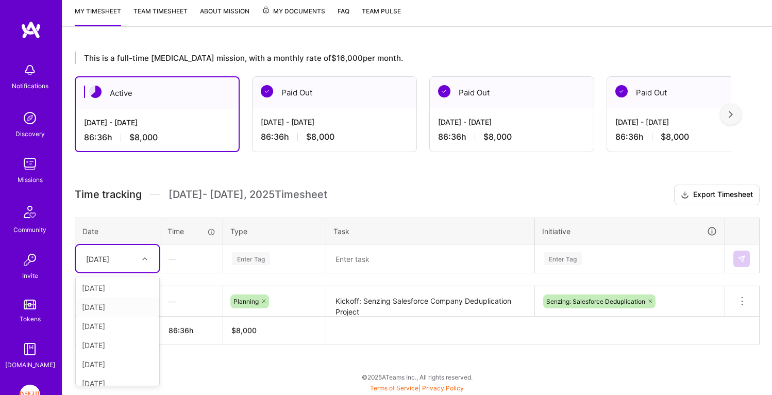
click at [126, 311] on div "[DATE]" at bounding box center [118, 306] width 84 height 19
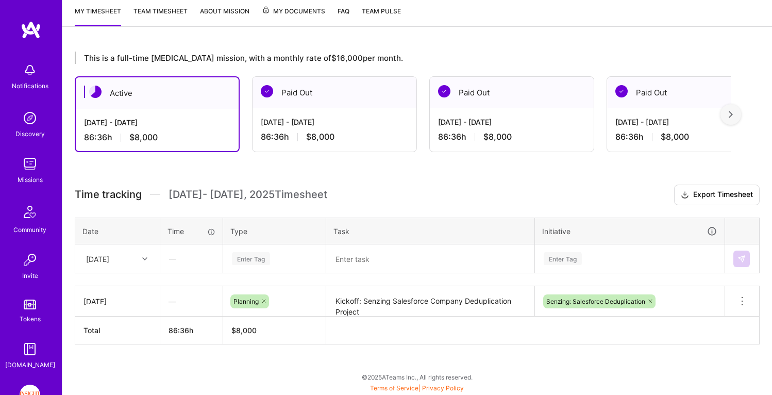
click at [298, 374] on div "This is a full-time [MEDICAL_DATA] mission, with a monthly rate of $16,000 per …" at bounding box center [417, 217] width 710 height 356
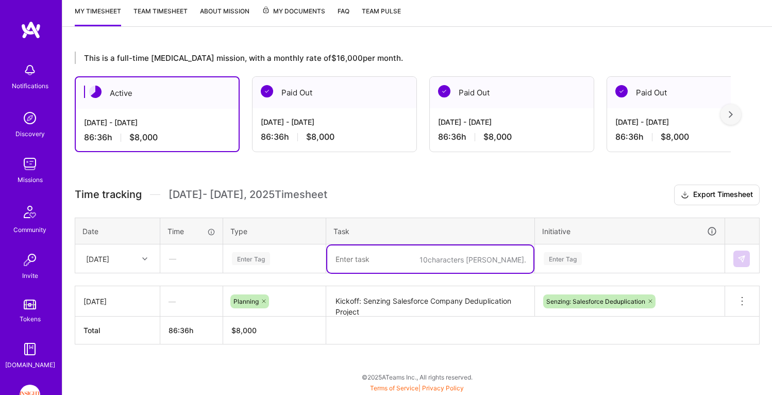
click at [429, 253] on textarea at bounding box center [430, 258] width 206 height 27
type textarea "Review Salesforce x Senzing SQL"
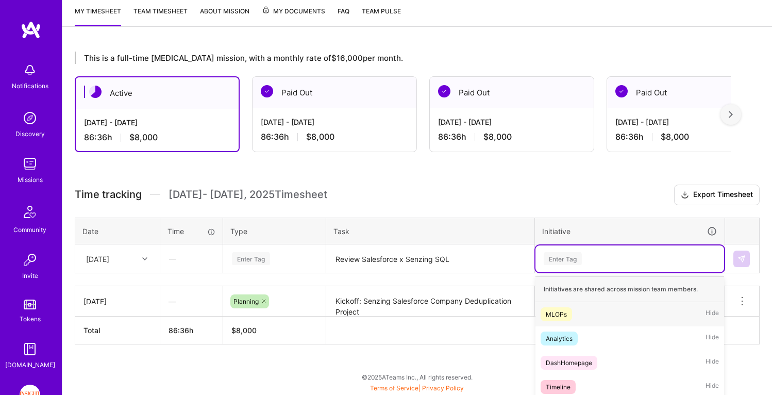
click at [608, 254] on div "option Senzing: Salesforce Deduplication, selected. option MLOPs focused, 1 of …" at bounding box center [630, 258] width 189 height 27
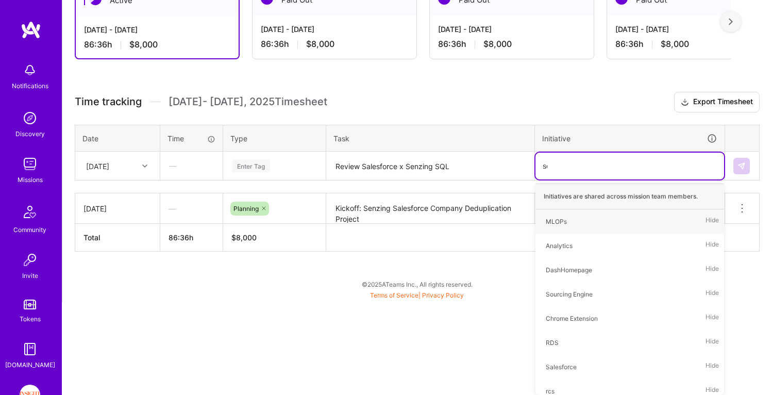
scroll to position [138, 0]
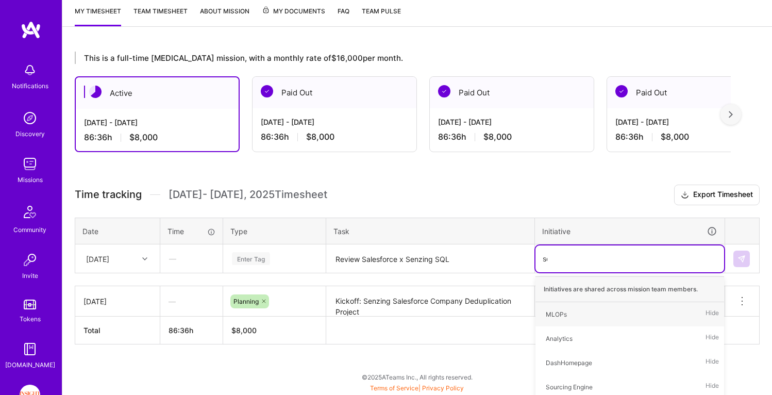
type input "sen"
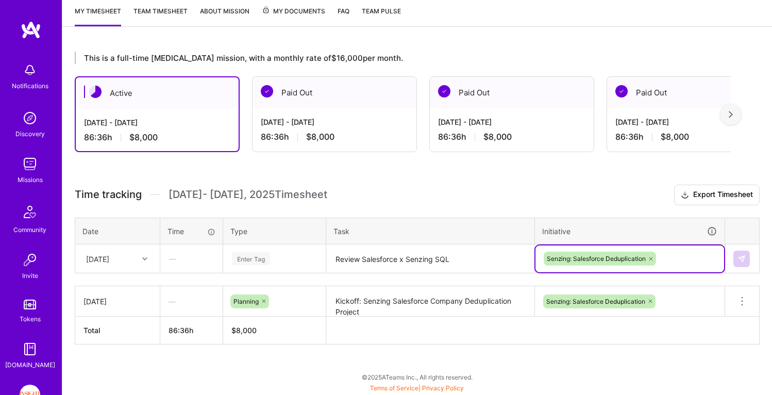
click at [267, 260] on div "Enter Tag" at bounding box center [251, 259] width 38 height 16
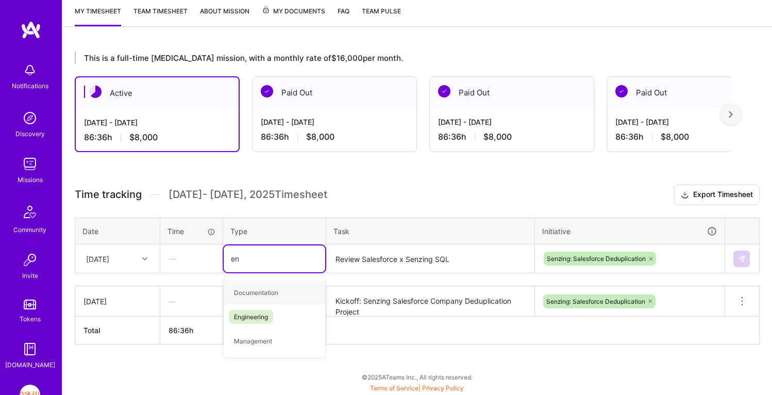
type input "eng"
click at [273, 292] on span "Engineering" at bounding box center [251, 293] width 44 height 14
click at [741, 260] on img at bounding box center [742, 259] width 8 height 8
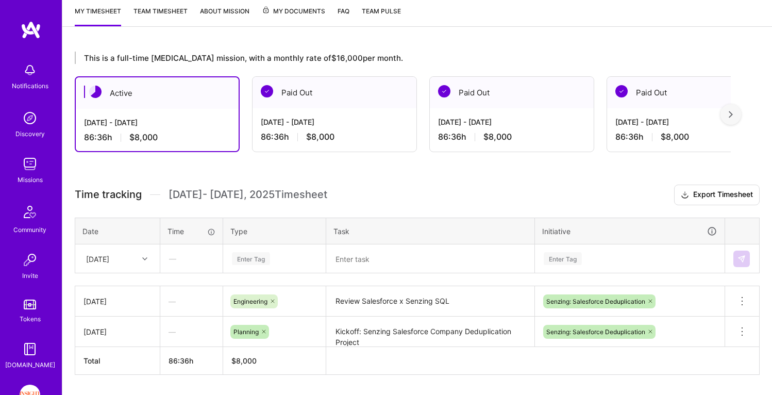
click at [352, 82] on div "Paid Out" at bounding box center [335, 92] width 164 height 31
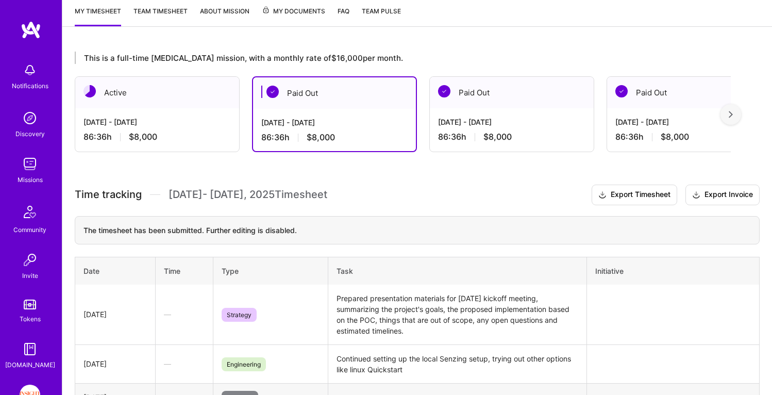
scroll to position [107, 0]
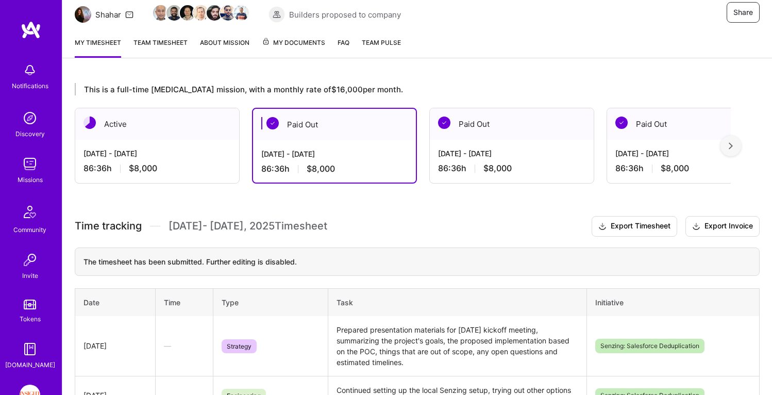
click at [192, 122] on div "Active" at bounding box center [157, 123] width 164 height 31
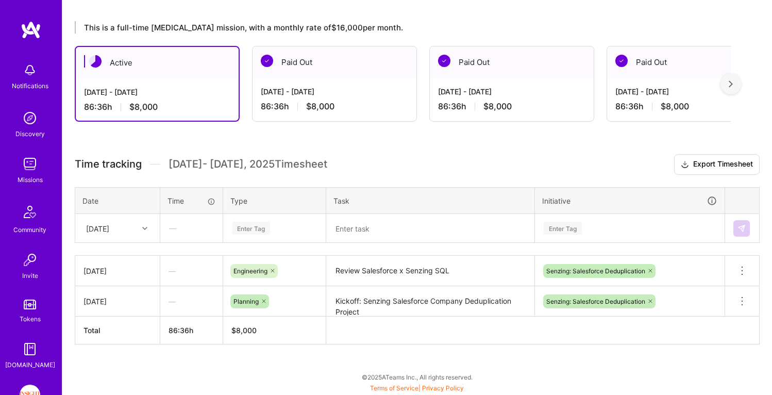
scroll to position [169, 0]
click at [292, 84] on div "[DATE] - [DATE] 86:36 h $8,000" at bounding box center [335, 99] width 164 height 42
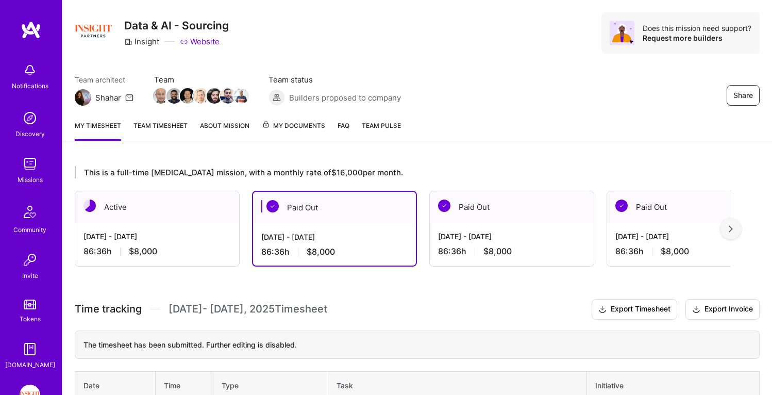
scroll to position [23, 0]
click at [174, 208] on div "Active" at bounding box center [157, 207] width 164 height 31
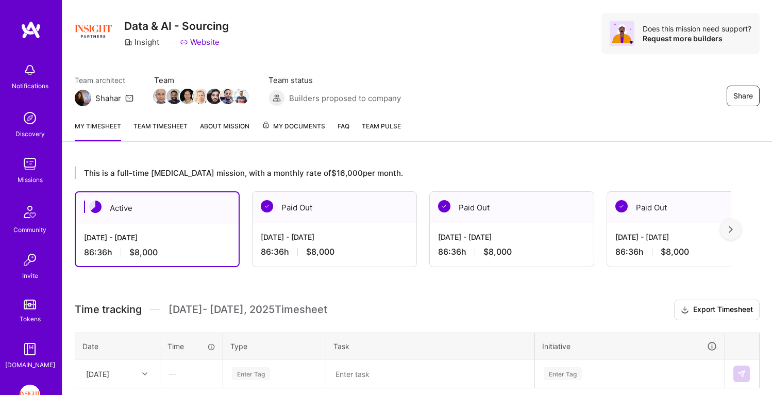
click at [389, 299] on h3 "Time tracking [DATE] - [DATE] Timesheet Export Timesheet" at bounding box center [417, 309] width 685 height 21
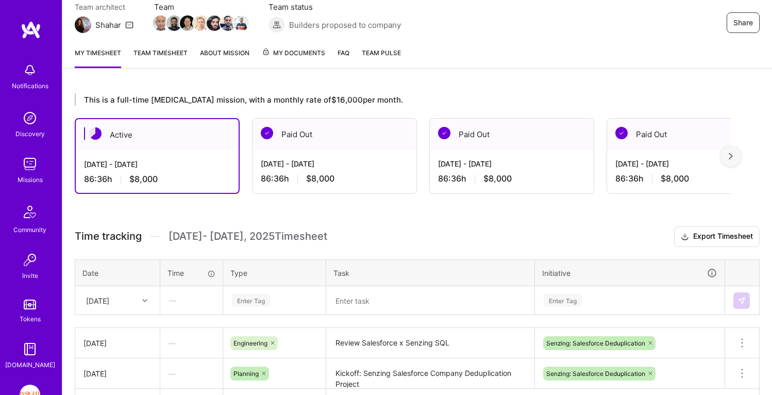
scroll to position [106, 0]
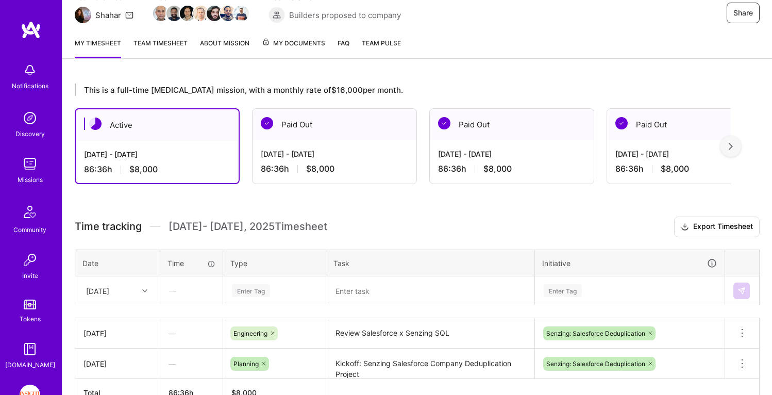
click at [357, 219] on h3 "Time tracking [DATE] - [DATE] Timesheet Export Timesheet" at bounding box center [417, 227] width 685 height 21
